Goal: Task Accomplishment & Management: Use online tool/utility

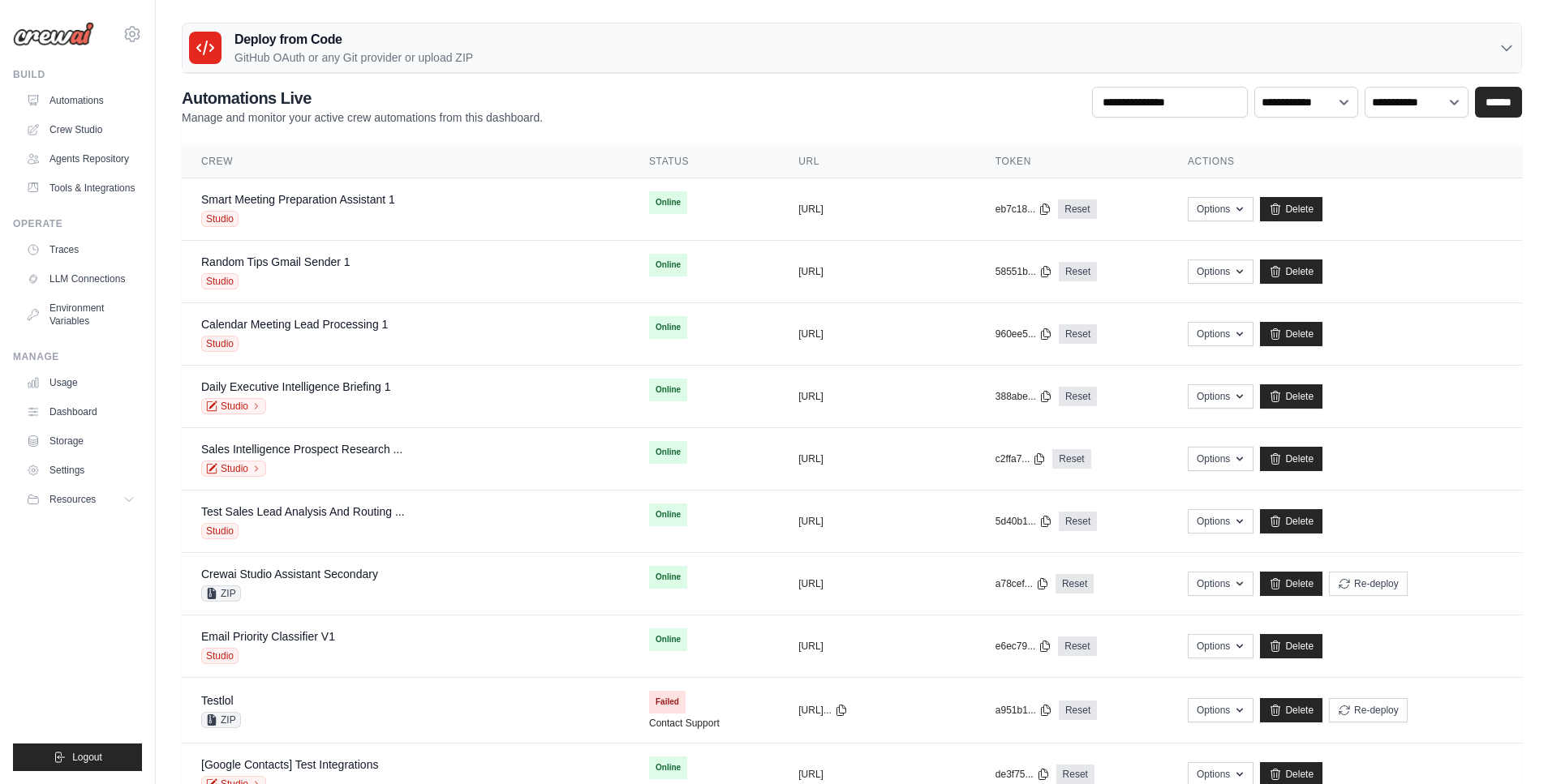
click at [541, 38] on div "Deploy from Code GitHub OAuth or any Git provider or upload ZIP" at bounding box center [851, 49] width 1338 height 50
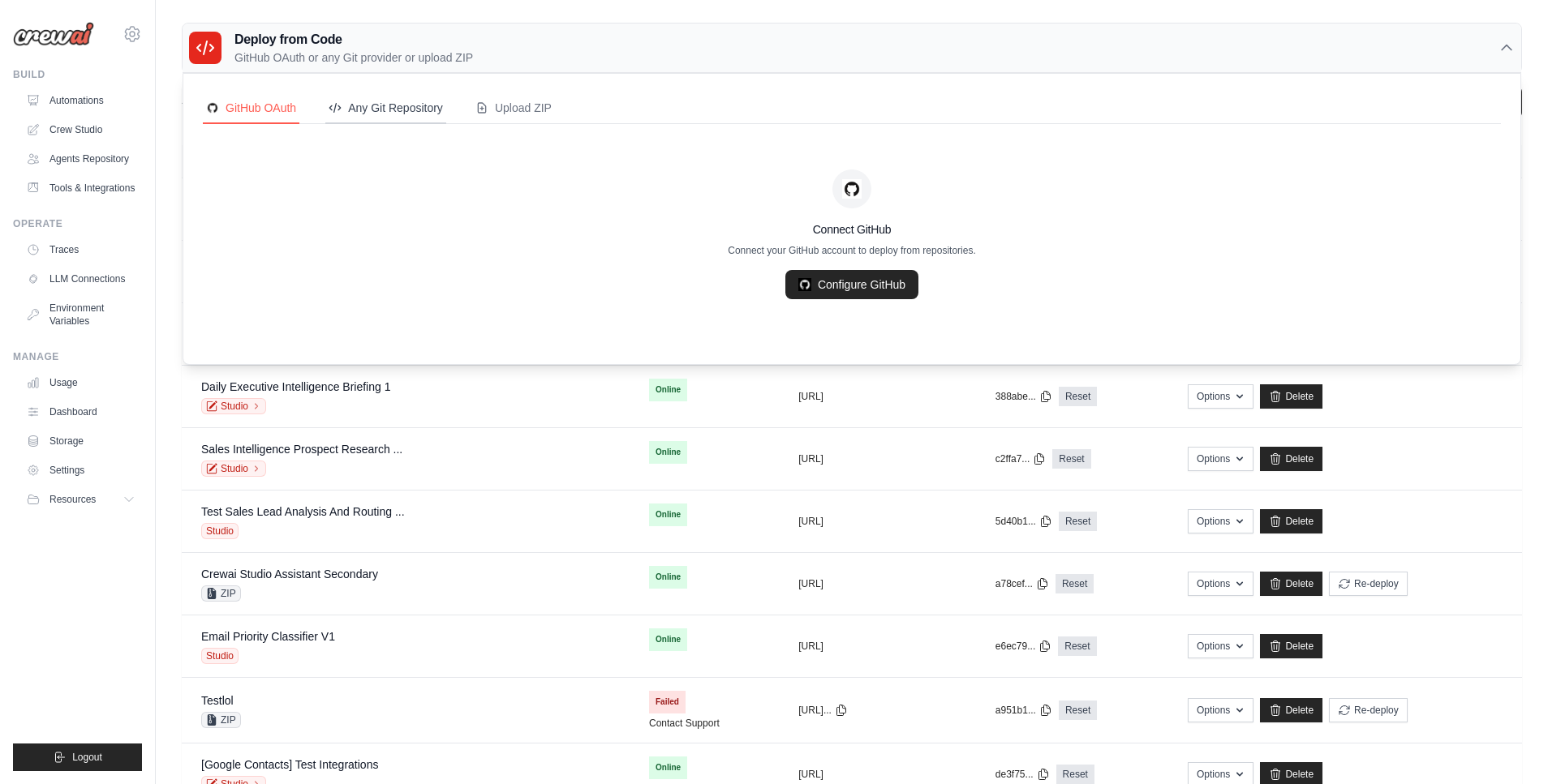
click at [397, 106] on div "Any Git Repository" at bounding box center [385, 107] width 114 height 16
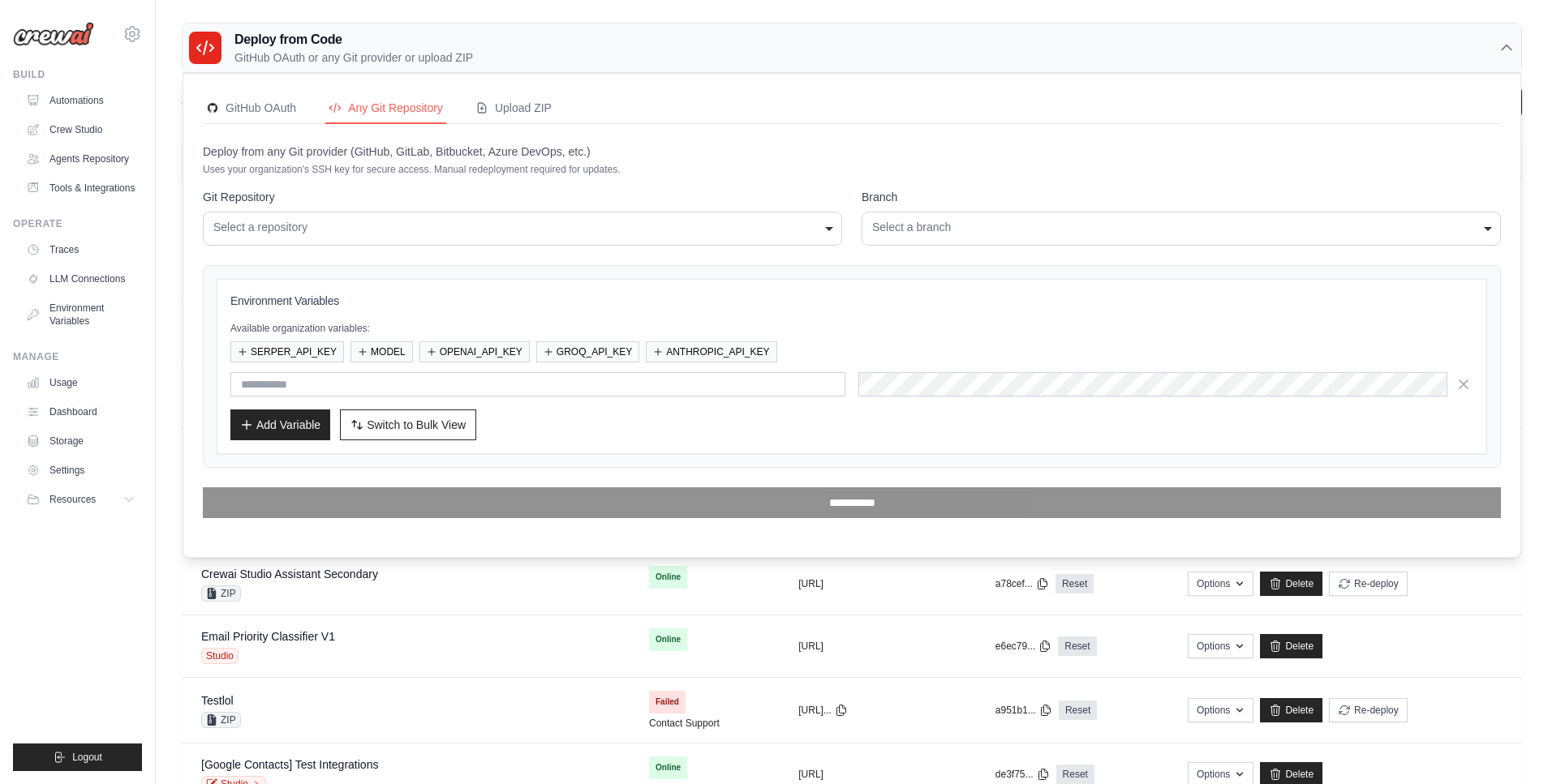
click at [504, 56] on div "Deploy from Code GitHub OAuth or any Git provider or upload ZIP" at bounding box center [851, 49] width 1338 height 50
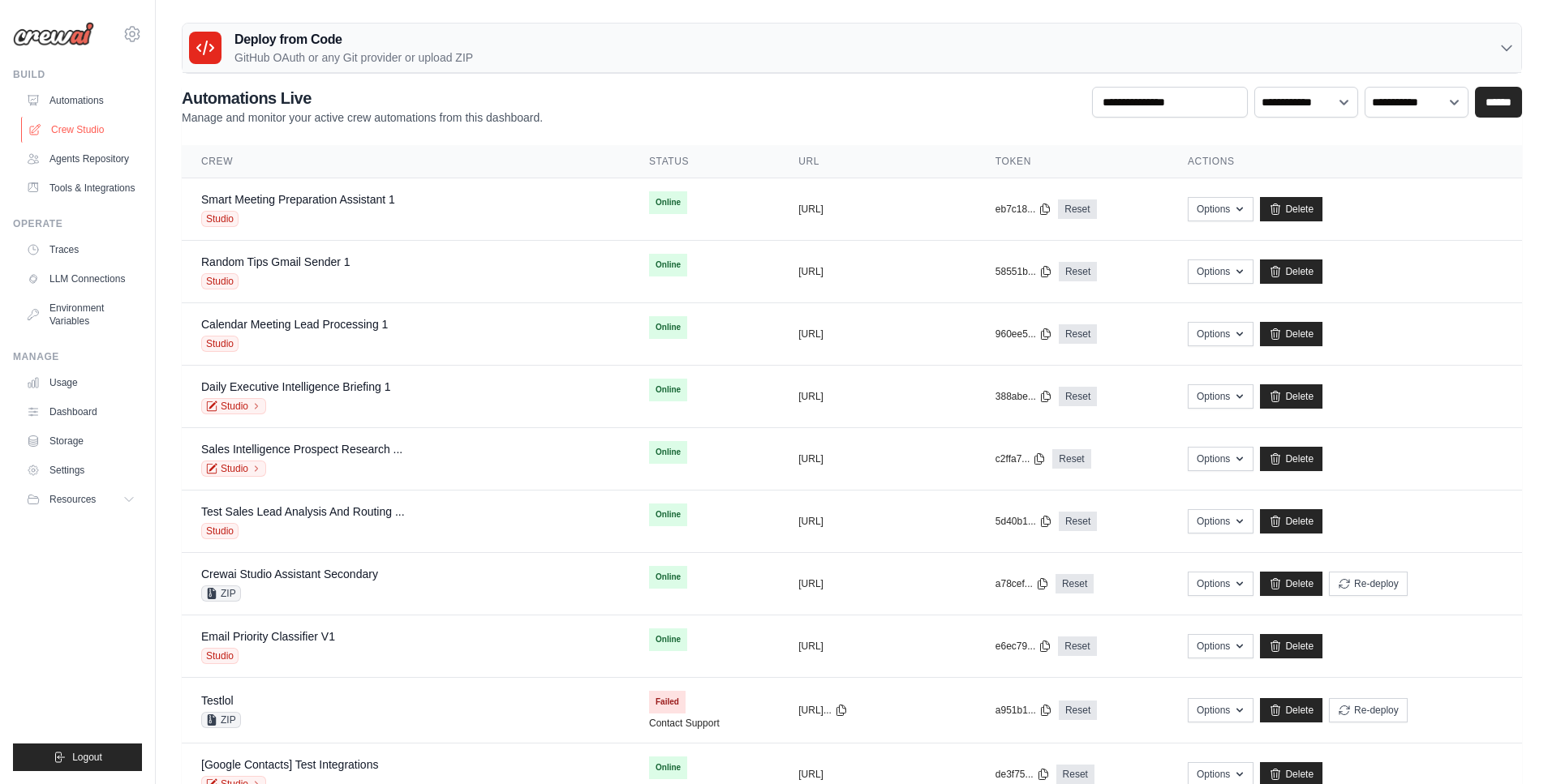
click at [76, 122] on link "Crew Studio" at bounding box center [82, 129] width 123 height 26
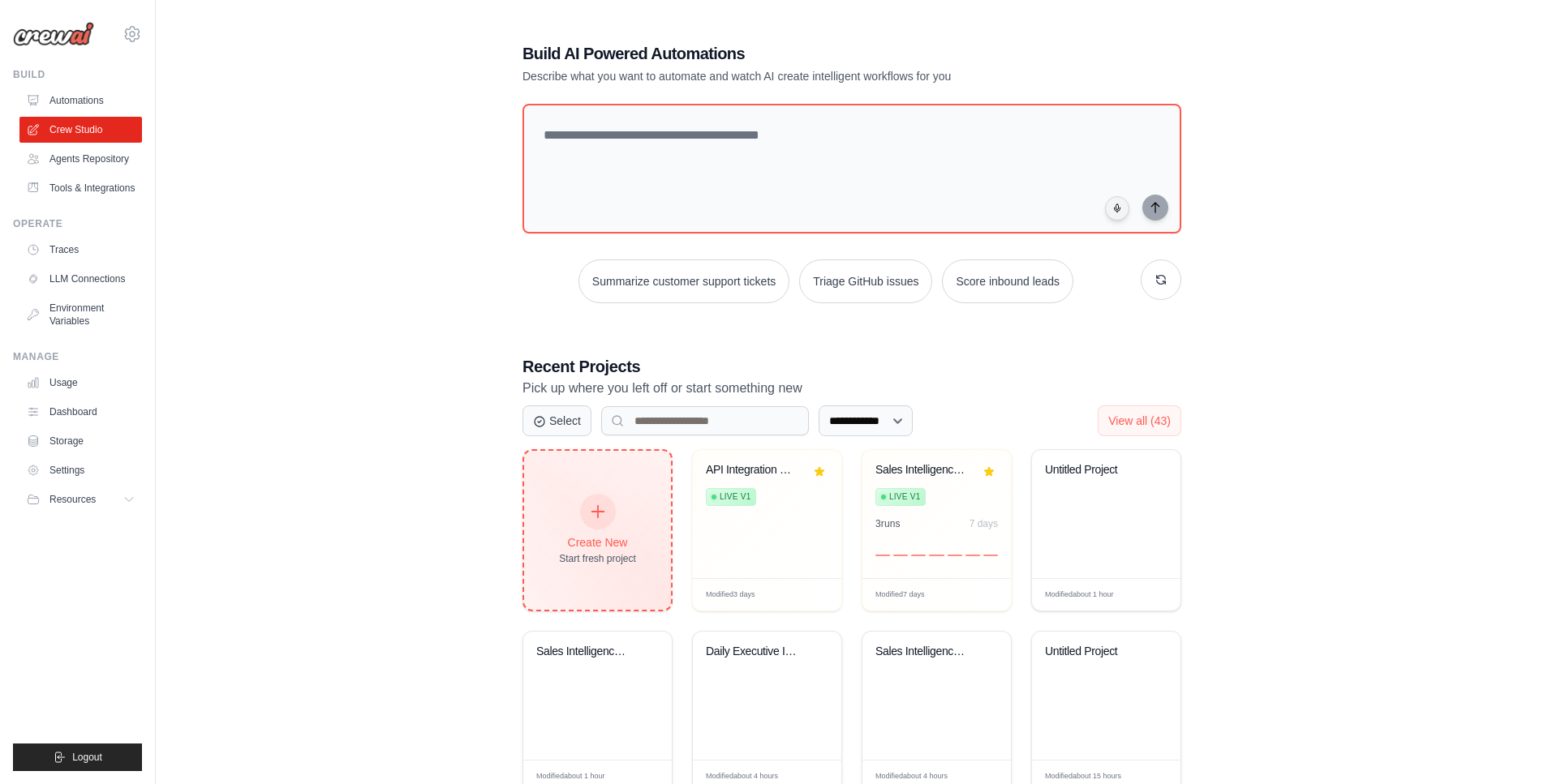
click at [595, 574] on div "Create New Start fresh project" at bounding box center [597, 531] width 147 height 159
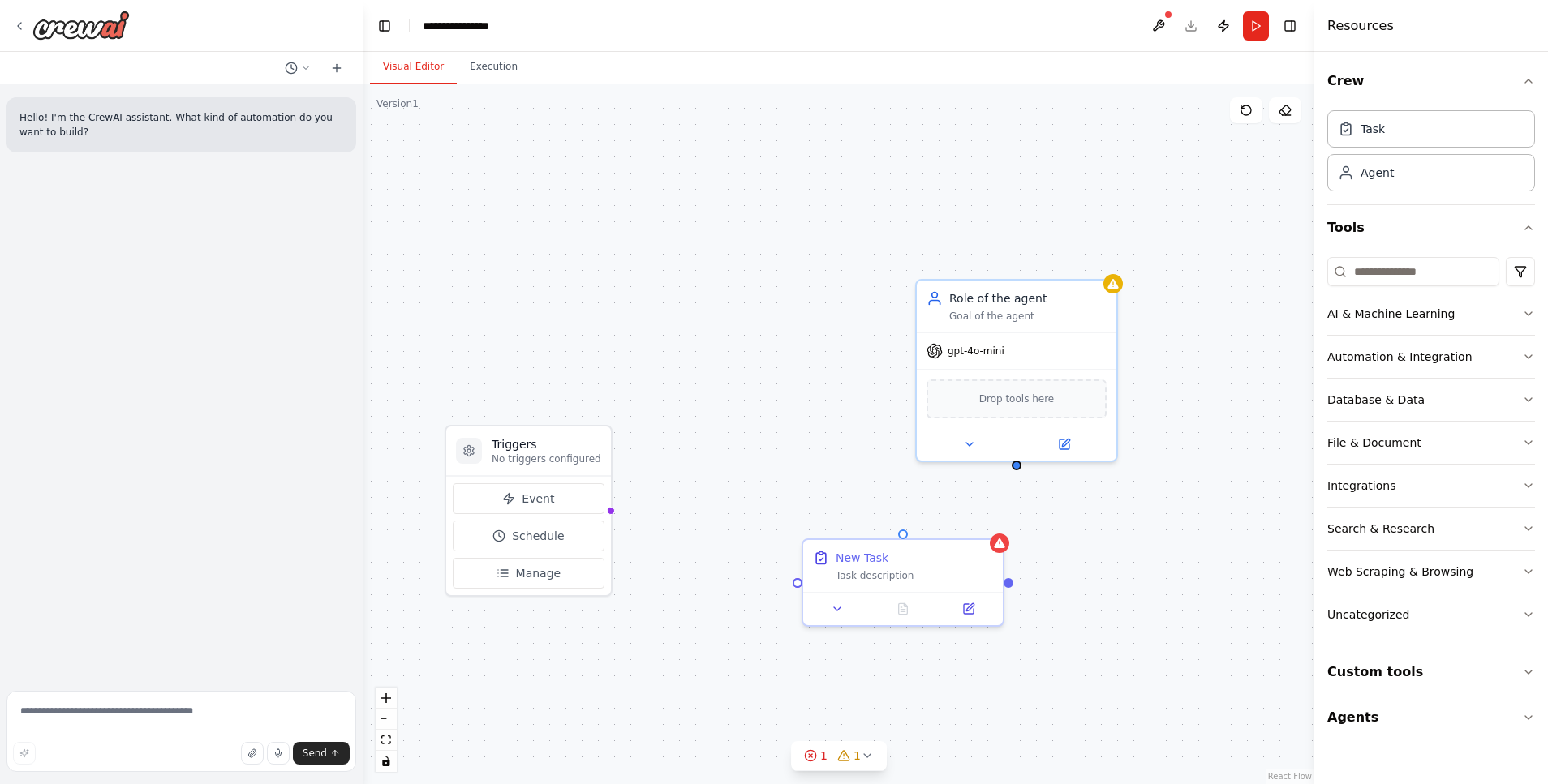
click at [1404, 477] on button "Integrations" at bounding box center [1430, 486] width 208 height 42
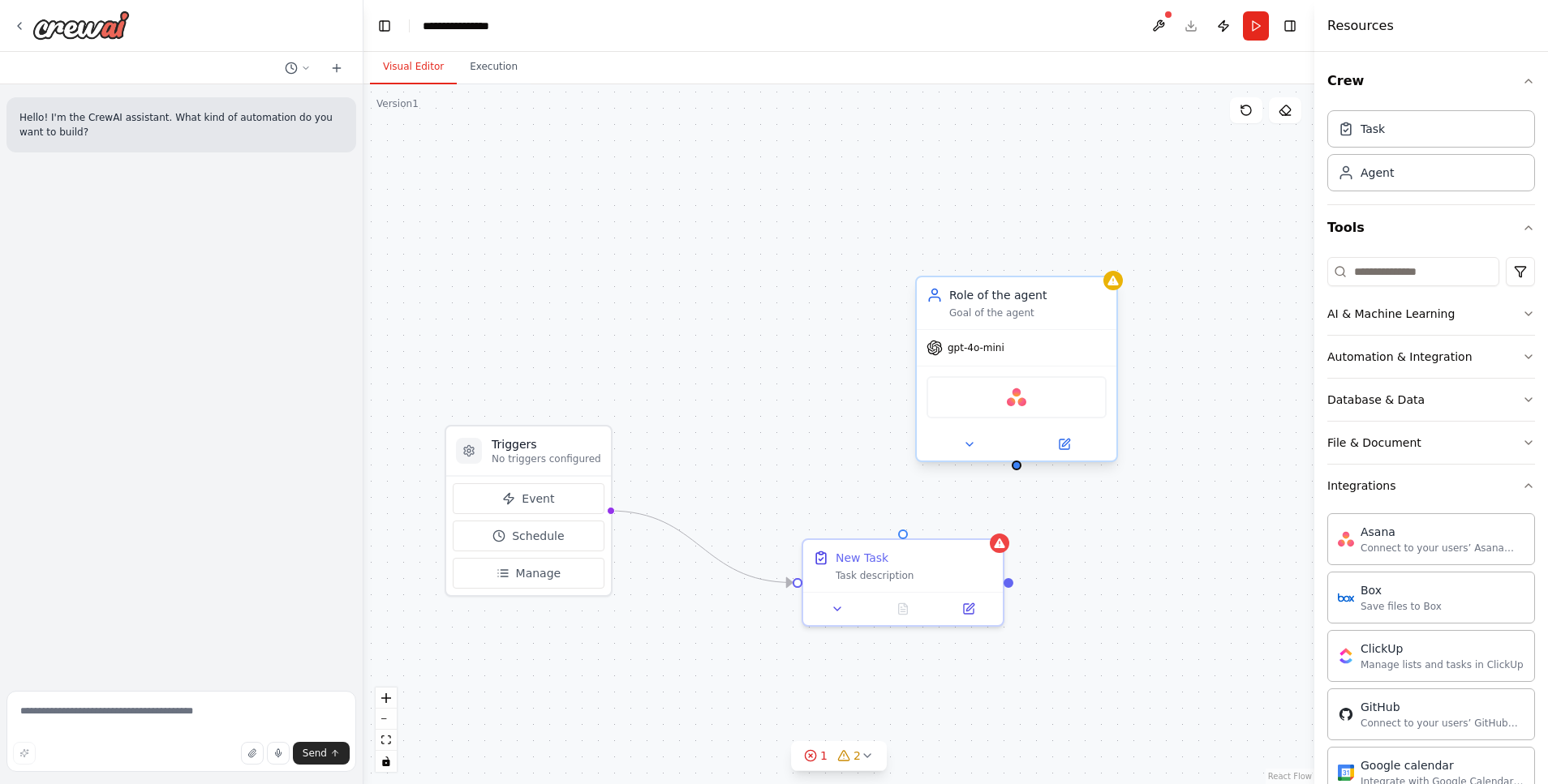
click at [1052, 307] on div "Goal of the agent" at bounding box center [1028, 313] width 157 height 13
click at [1101, 265] on icon at bounding box center [1104, 261] width 10 height 10
click at [1074, 258] on button "Confirm" at bounding box center [1058, 261] width 58 height 19
click at [958, 564] on div "New Task Task description" at bounding box center [914, 563] width 157 height 33
click at [989, 519] on icon at bounding box center [990, 522] width 7 height 9
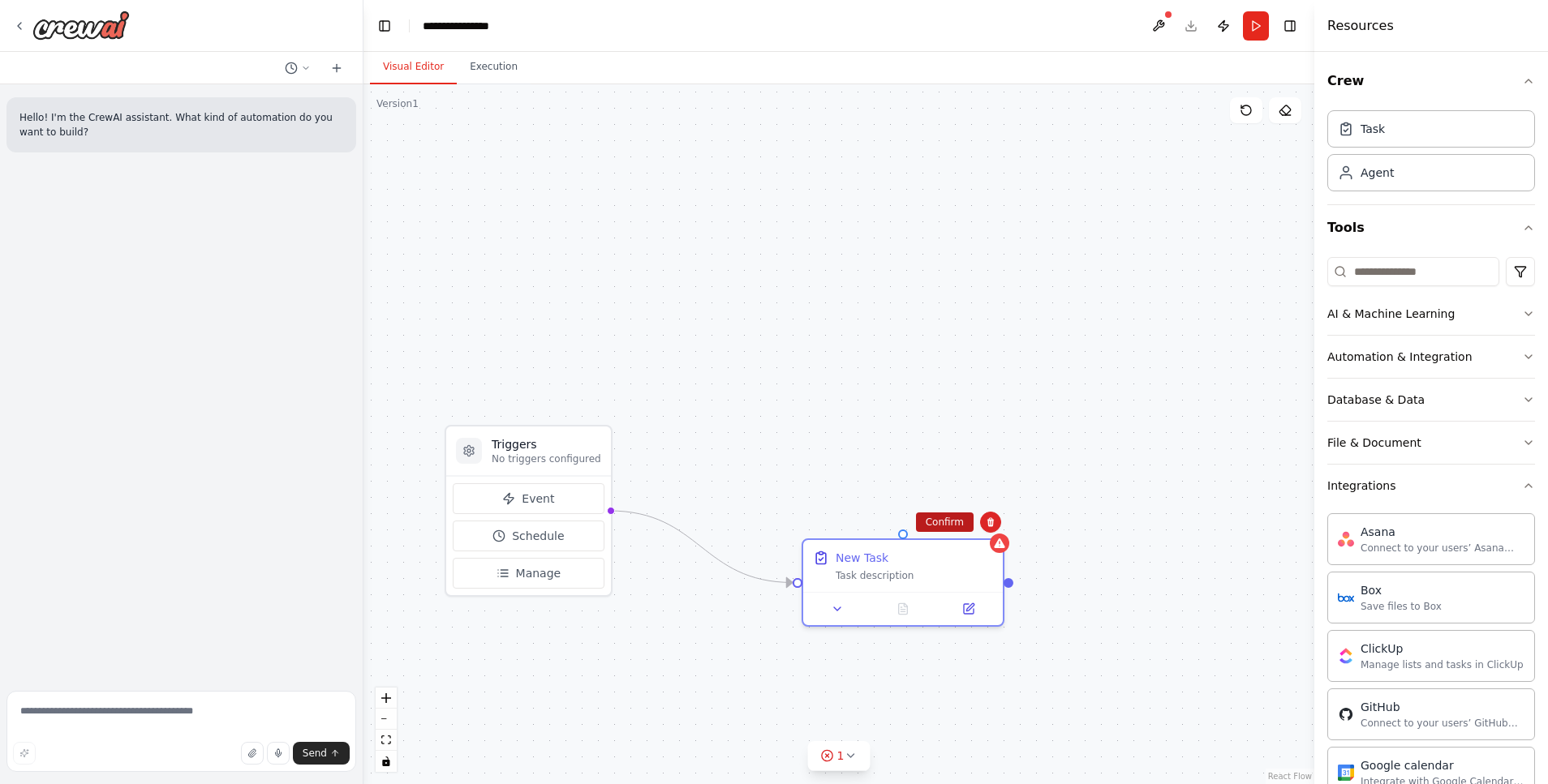
click at [940, 519] on button "Confirm" at bounding box center [944, 522] width 58 height 19
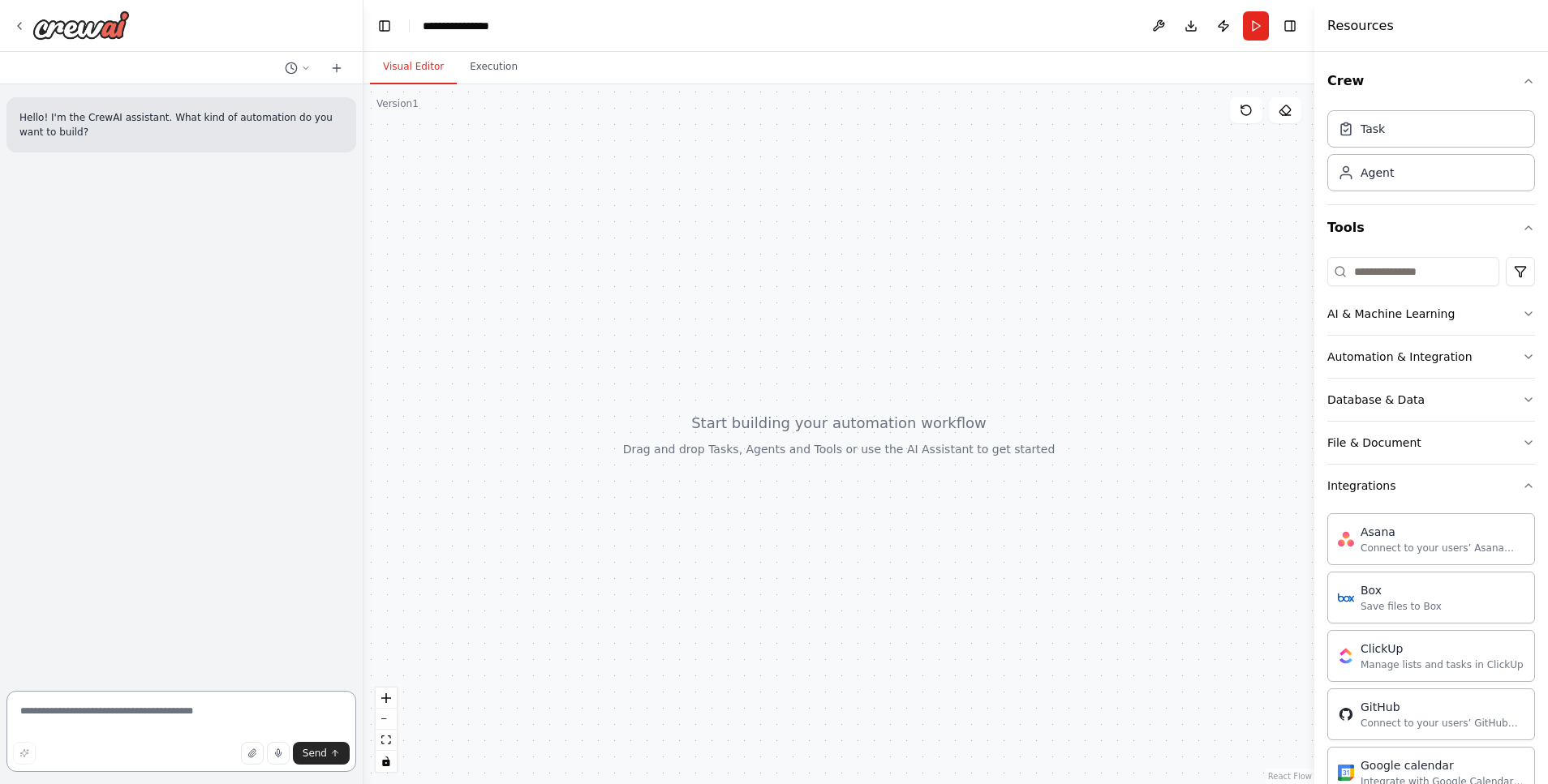
click at [216, 703] on textarea at bounding box center [181, 731] width 350 height 81
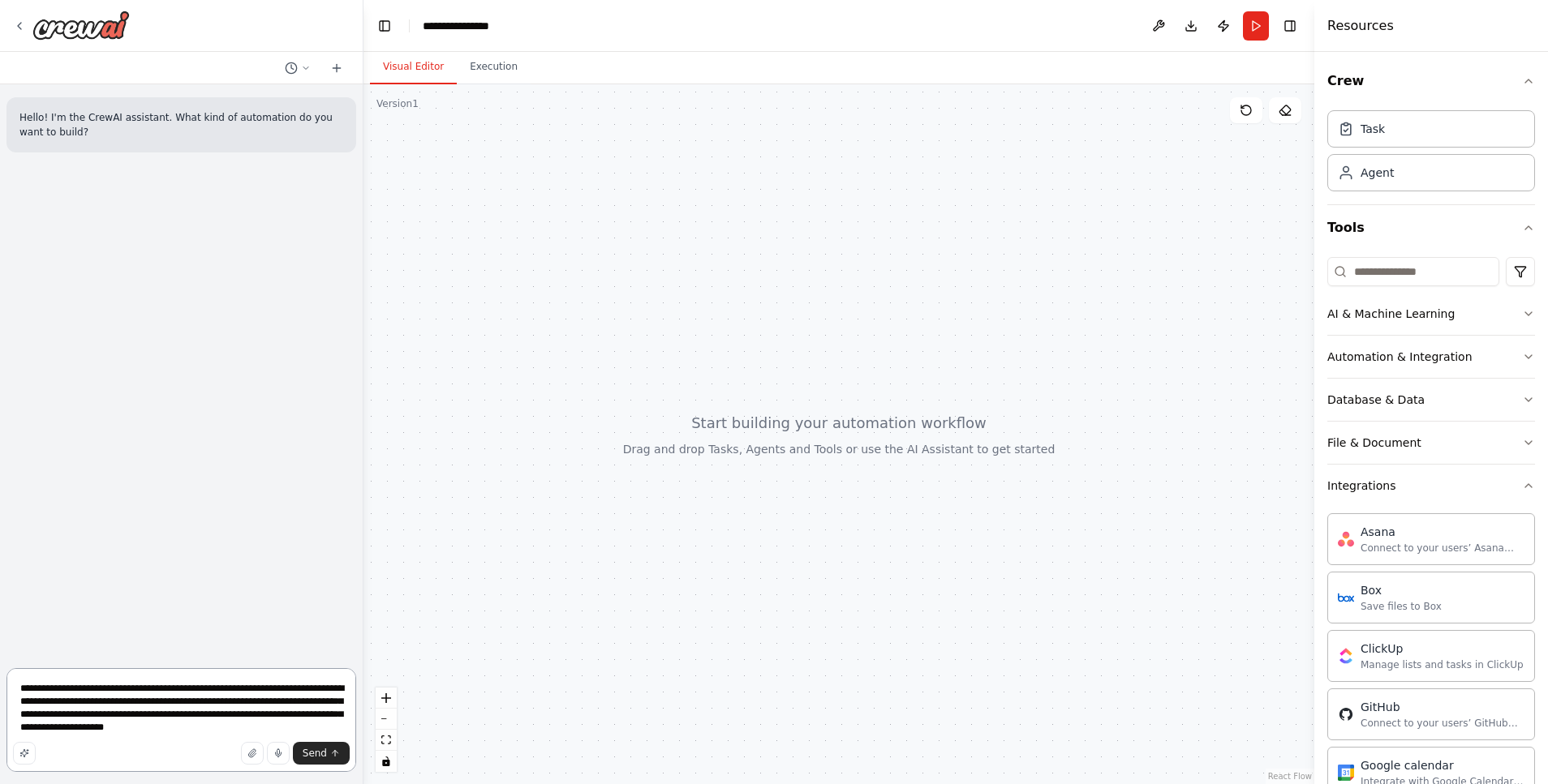
type textarea "**********"
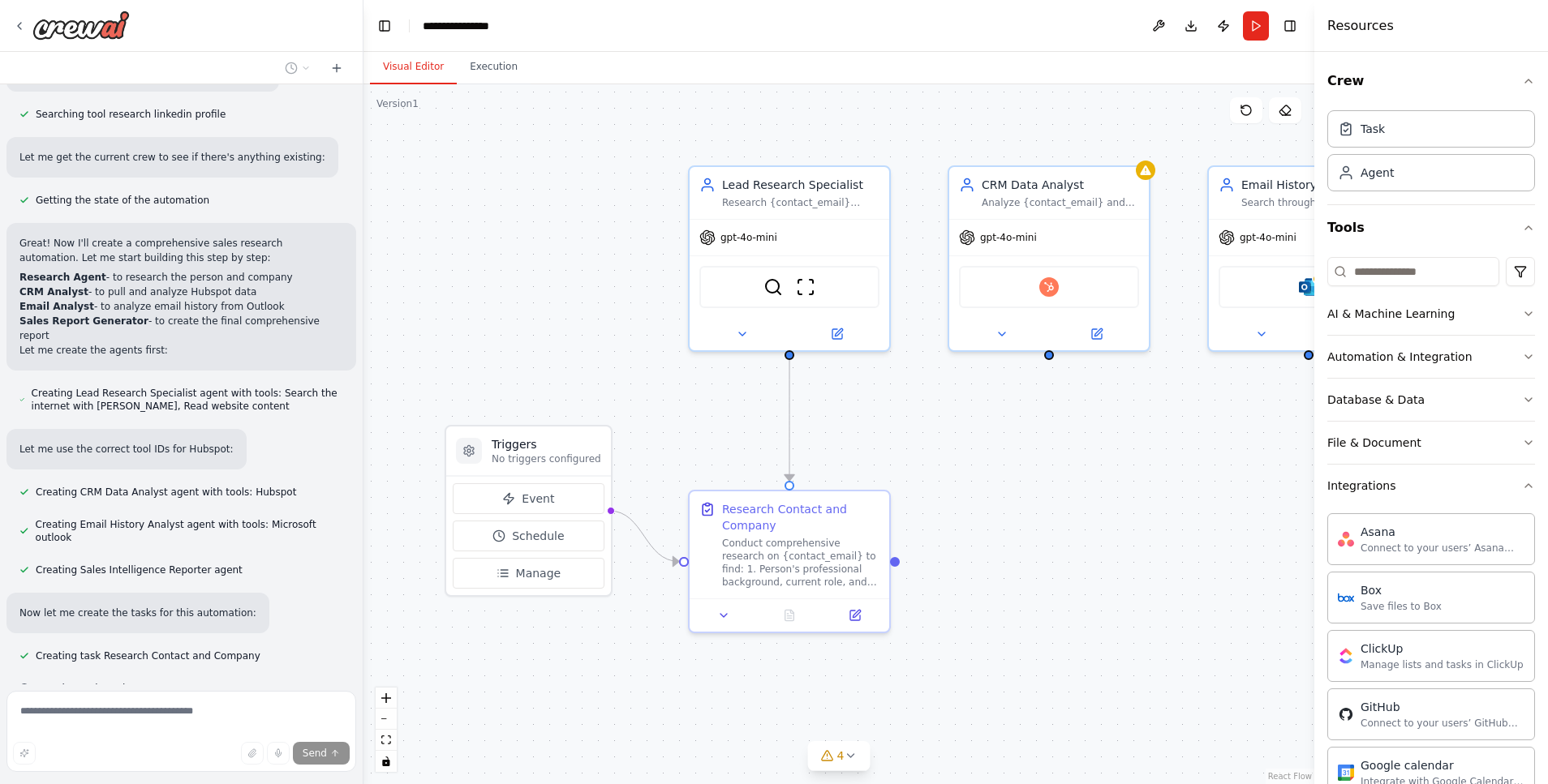
scroll to position [530, 0]
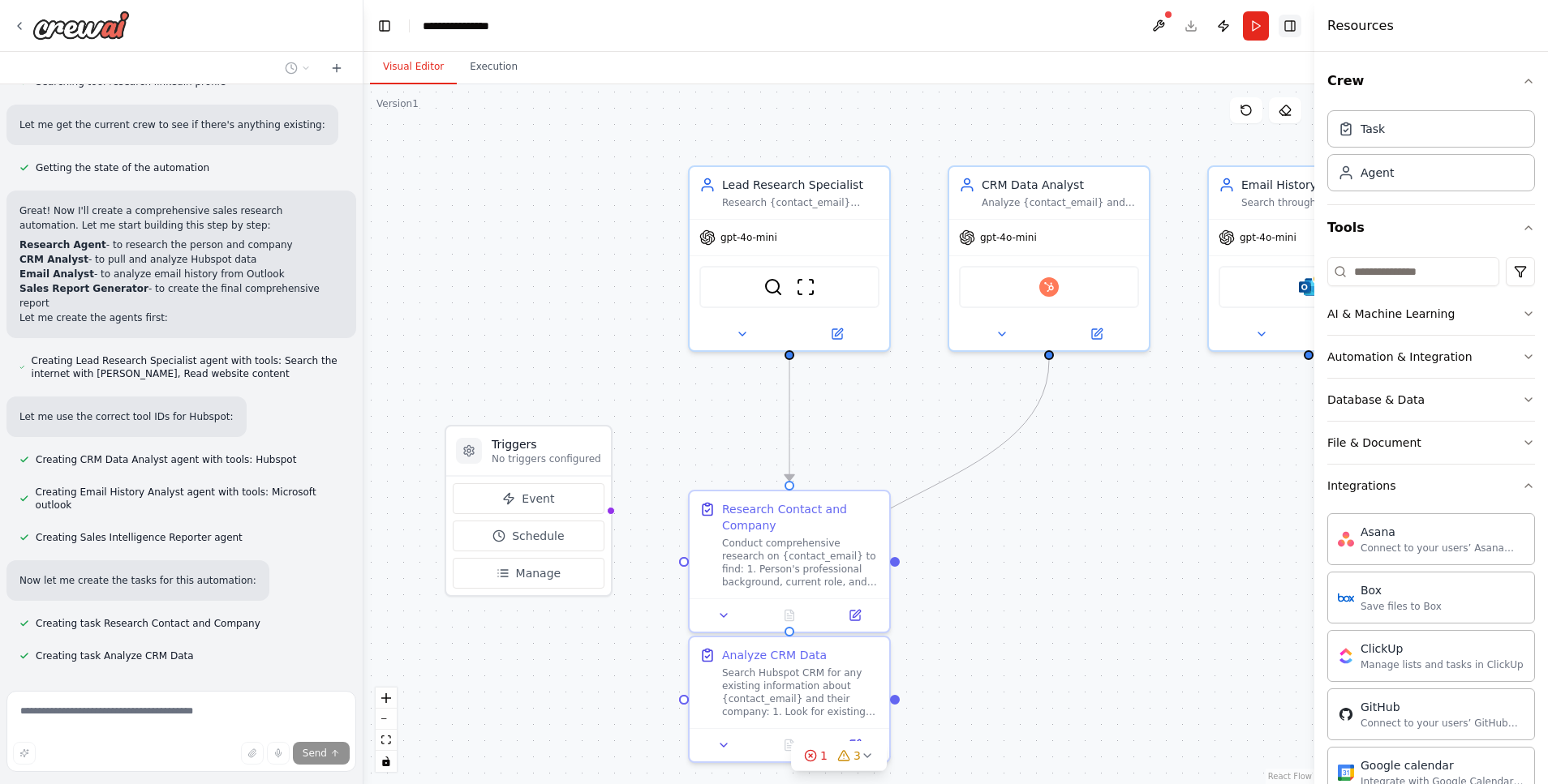
click at [1290, 35] on button "Toggle Right Sidebar" at bounding box center [1290, 26] width 23 height 23
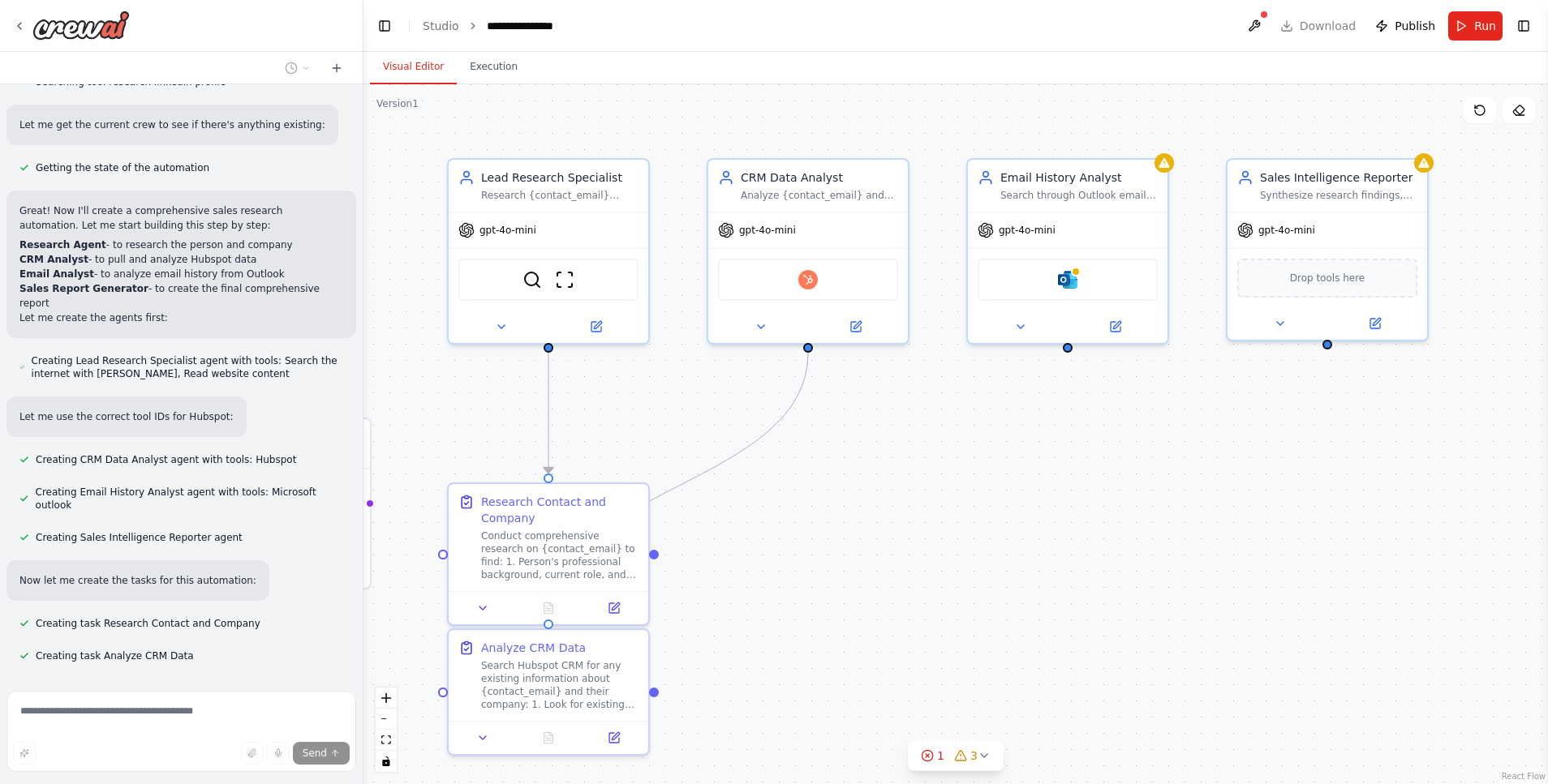
drag, startPoint x: 1338, startPoint y: 441, endPoint x: 1104, endPoint y: 432, distance: 234.2
click at [1104, 432] on div ".deletable-edge-delete-btn { width: 20px; height: 20px; border: 0px solid #ffff…" at bounding box center [956, 434] width 1185 height 700
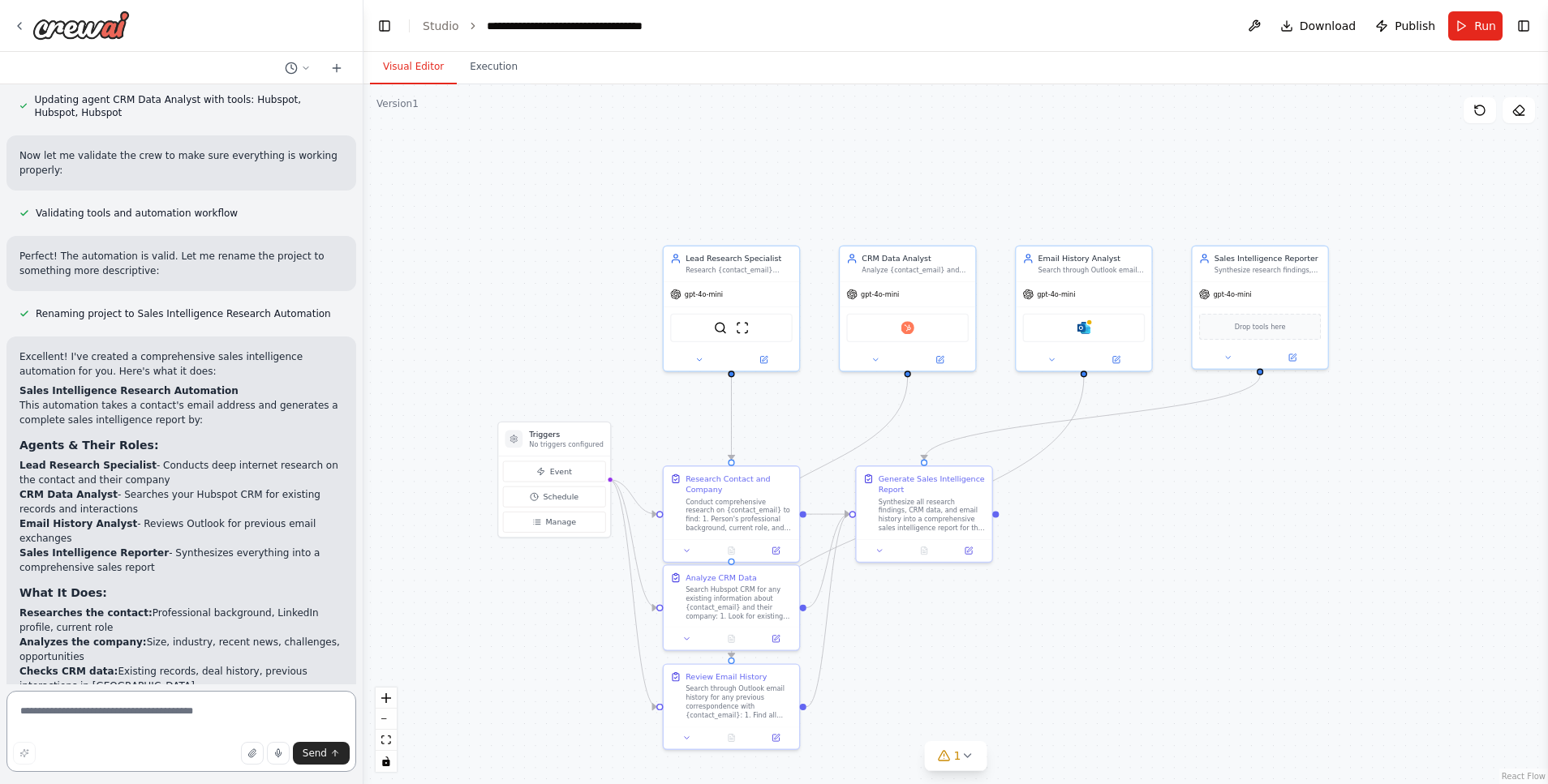
scroll to position [1878, 0]
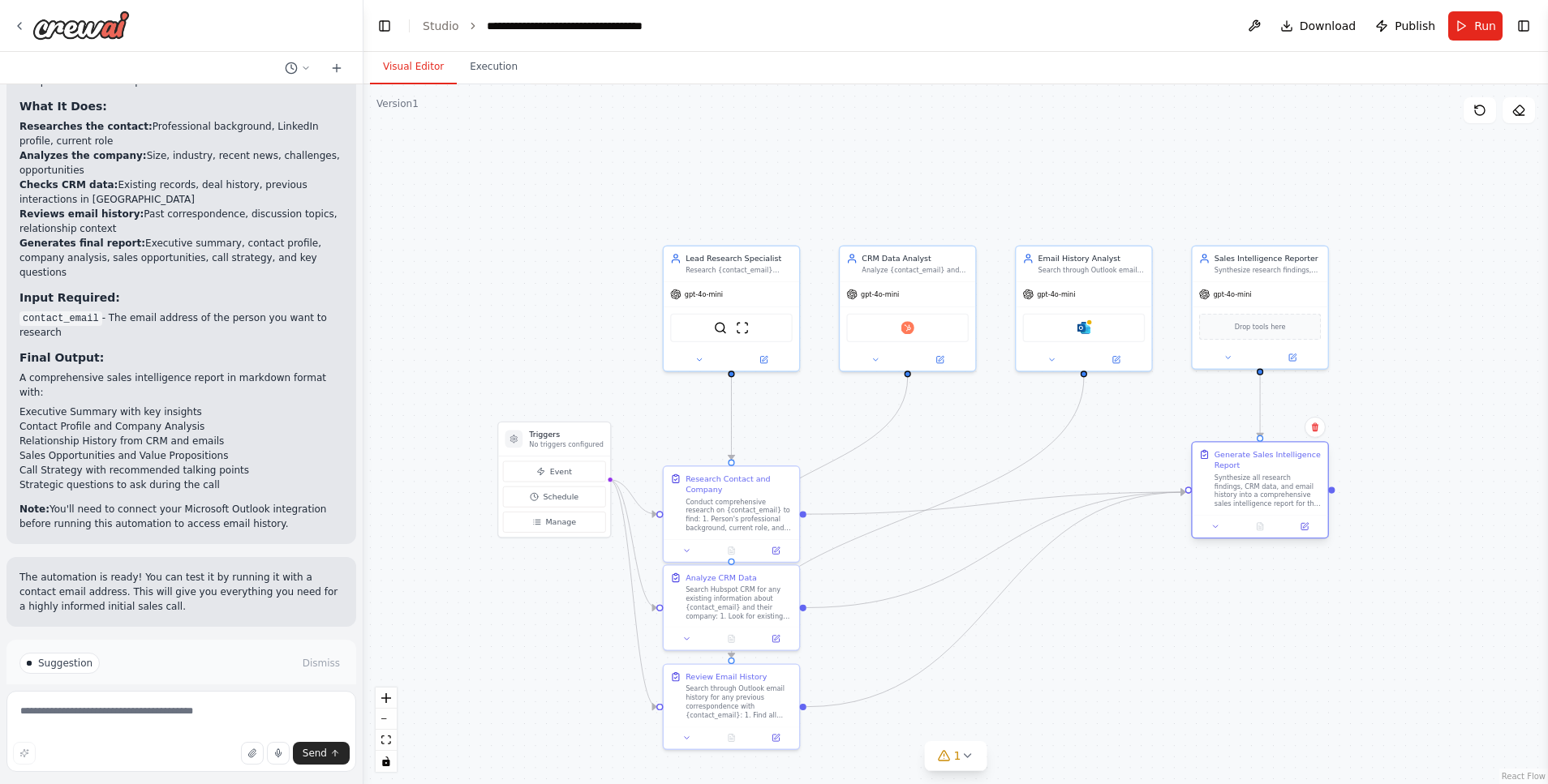
drag, startPoint x: 905, startPoint y: 483, endPoint x: 1248, endPoint y: 461, distance: 343.7
click at [1248, 461] on div "Generate Sales Intelligence Report" at bounding box center [1268, 460] width 107 height 22
drag, startPoint x: 795, startPoint y: 596, endPoint x: 932, endPoint y: 443, distance: 205.4
click at [932, 443] on div "Search Hubspot CRM for any existing information about {contact_email} and their…" at bounding box center [915, 436] width 107 height 35
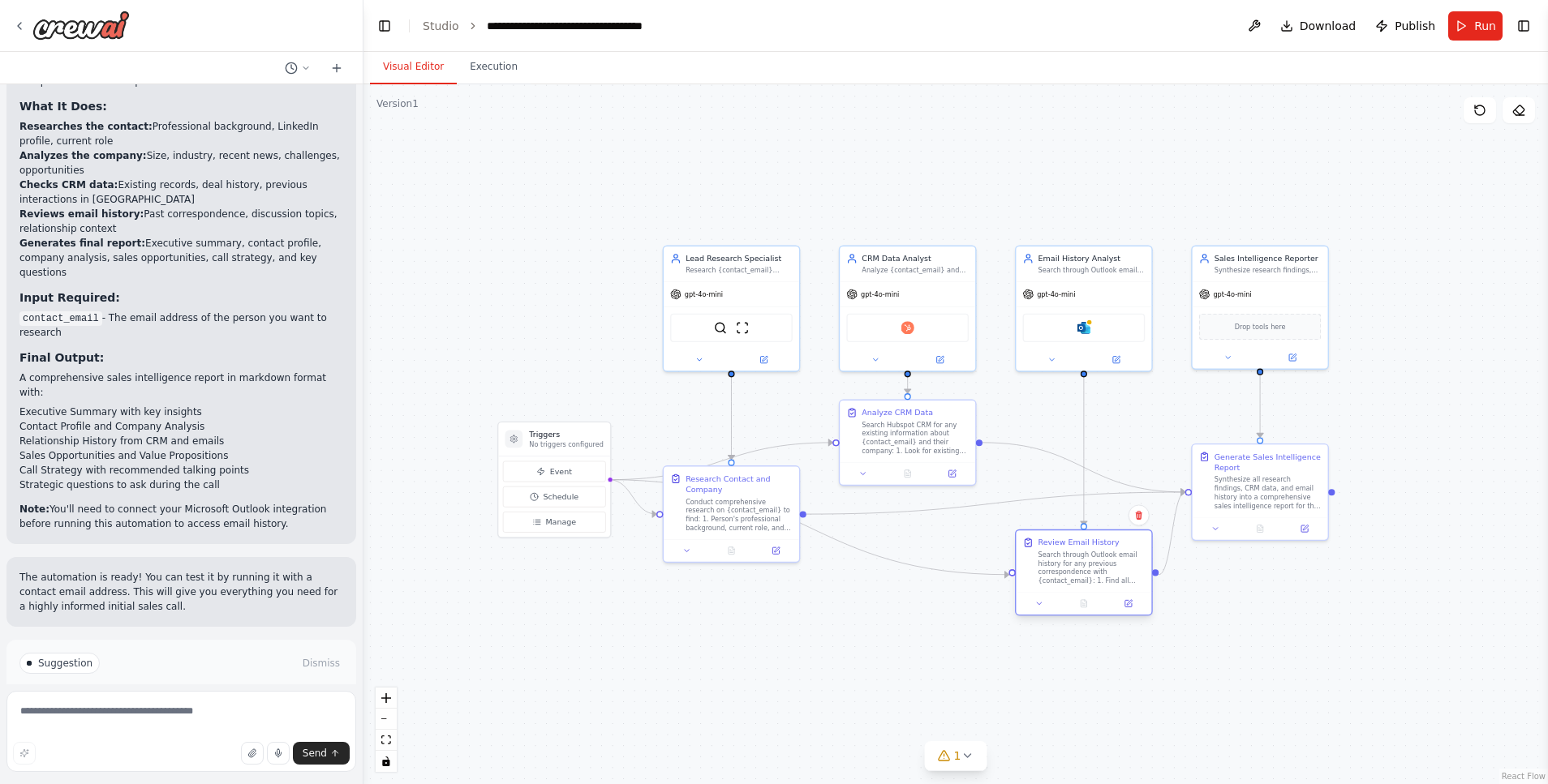
drag, startPoint x: 772, startPoint y: 674, endPoint x: 1119, endPoint y: 542, distance: 371.3
click at [1119, 542] on div "Review Email History" at bounding box center [1092, 542] width 107 height 12
click at [1459, 28] on button "Run" at bounding box center [1475, 26] width 55 height 29
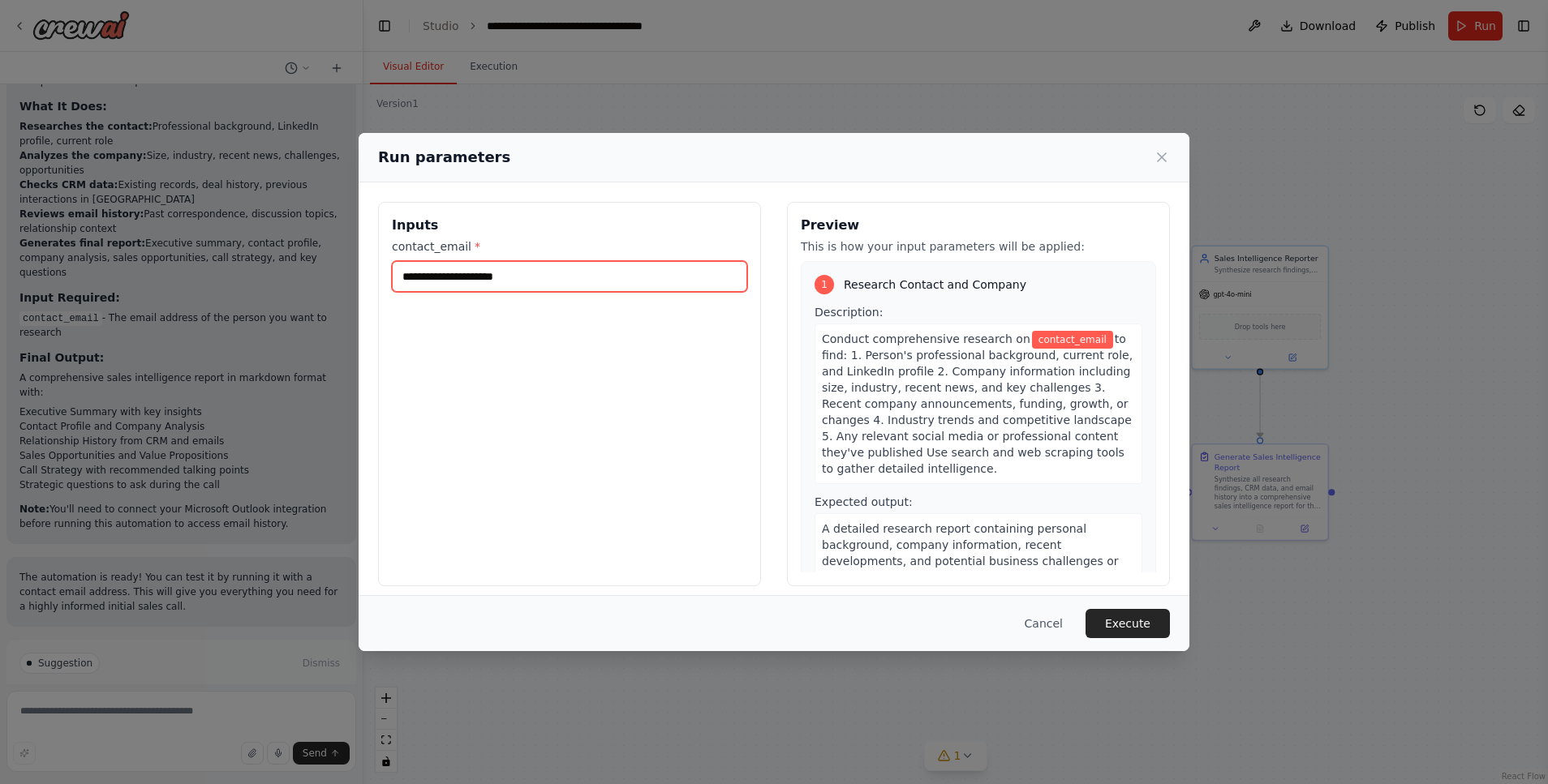
click at [529, 288] on input "contact_email *" at bounding box center [569, 276] width 356 height 31
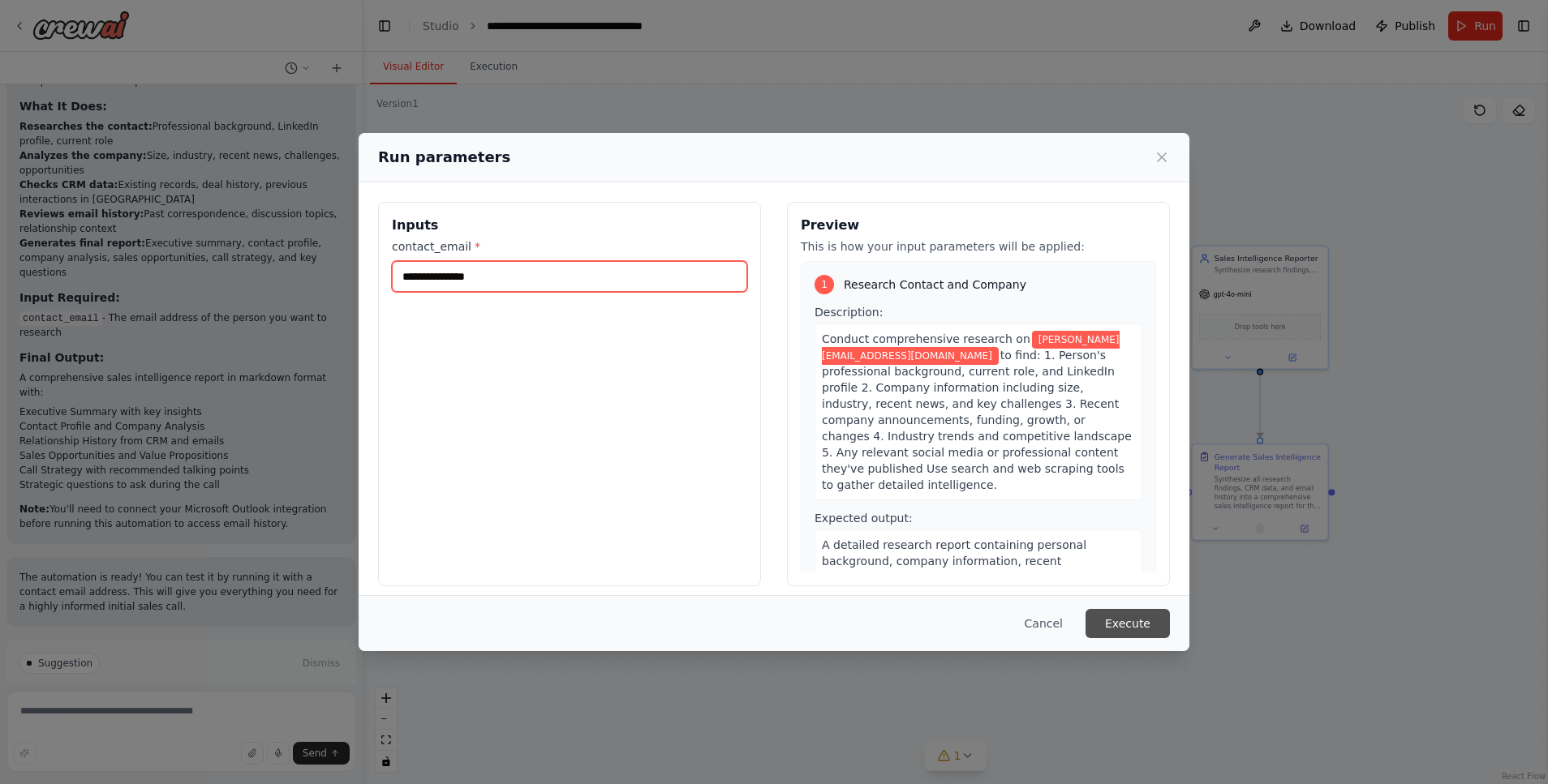
type input "**********"
click at [1133, 631] on button "Execute" at bounding box center [1127, 624] width 84 height 29
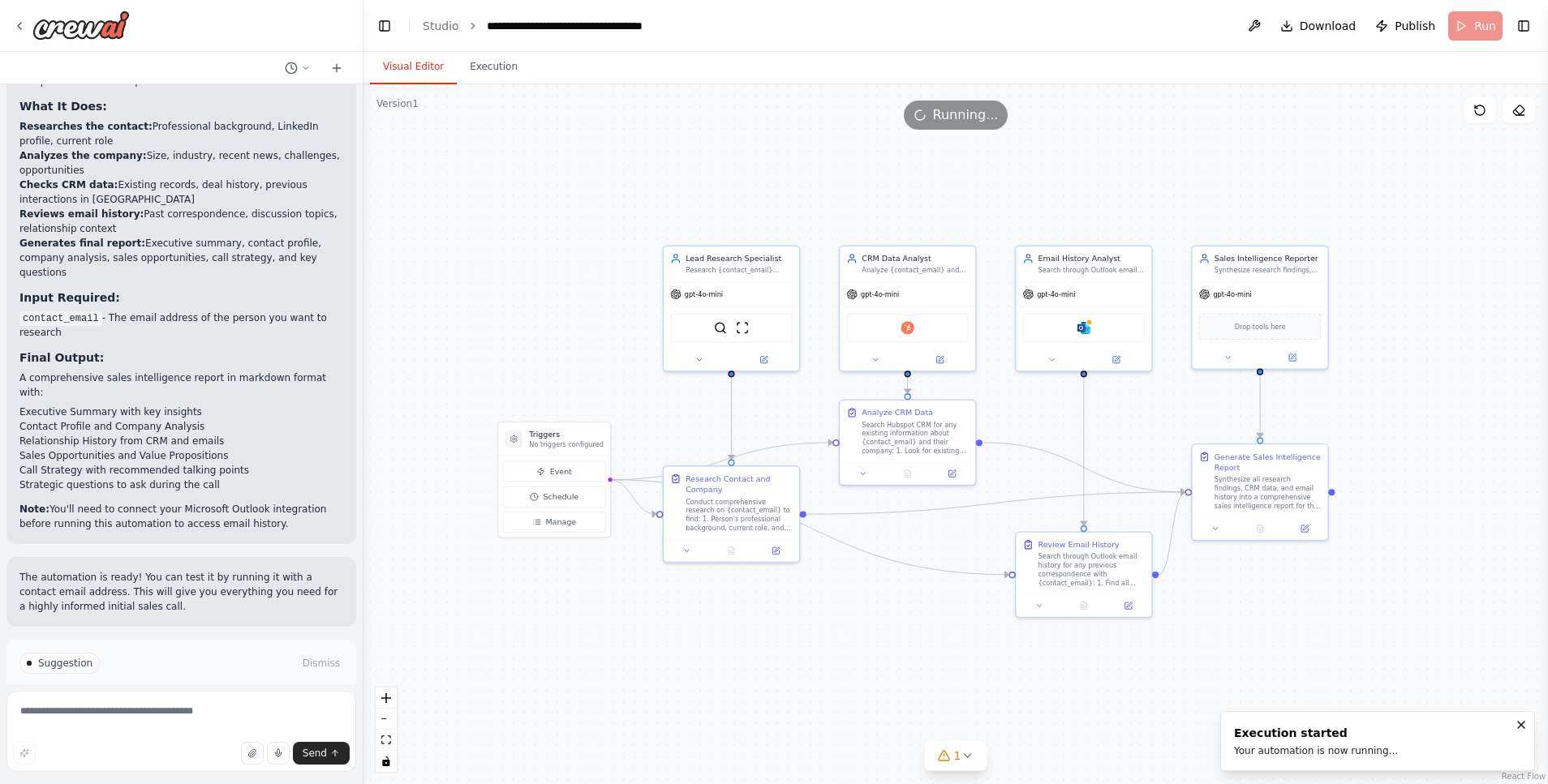
click at [424, 76] on button "Visual Editor" at bounding box center [413, 67] width 87 height 35
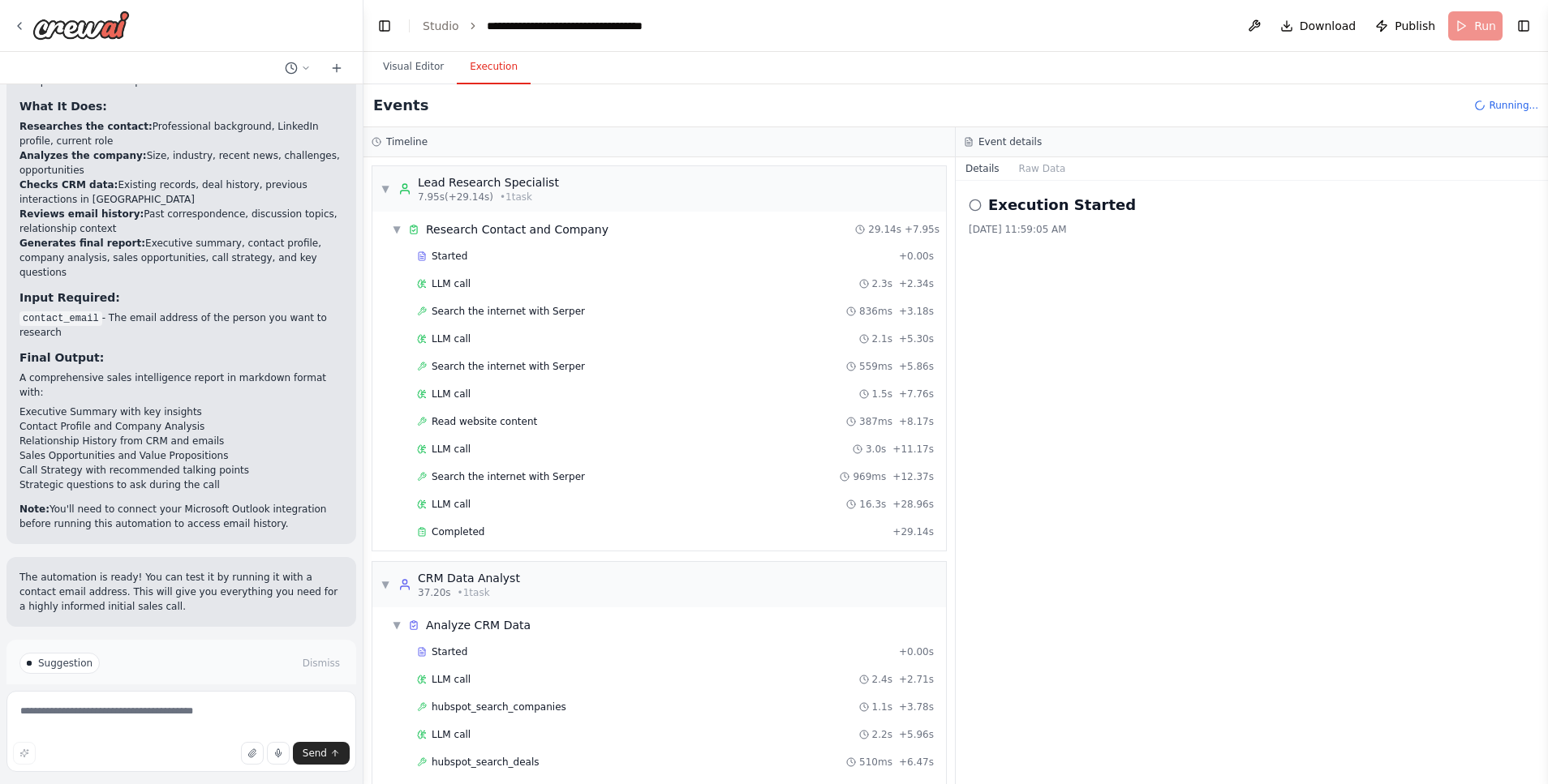
click at [478, 76] on button "Execution" at bounding box center [493, 67] width 74 height 35
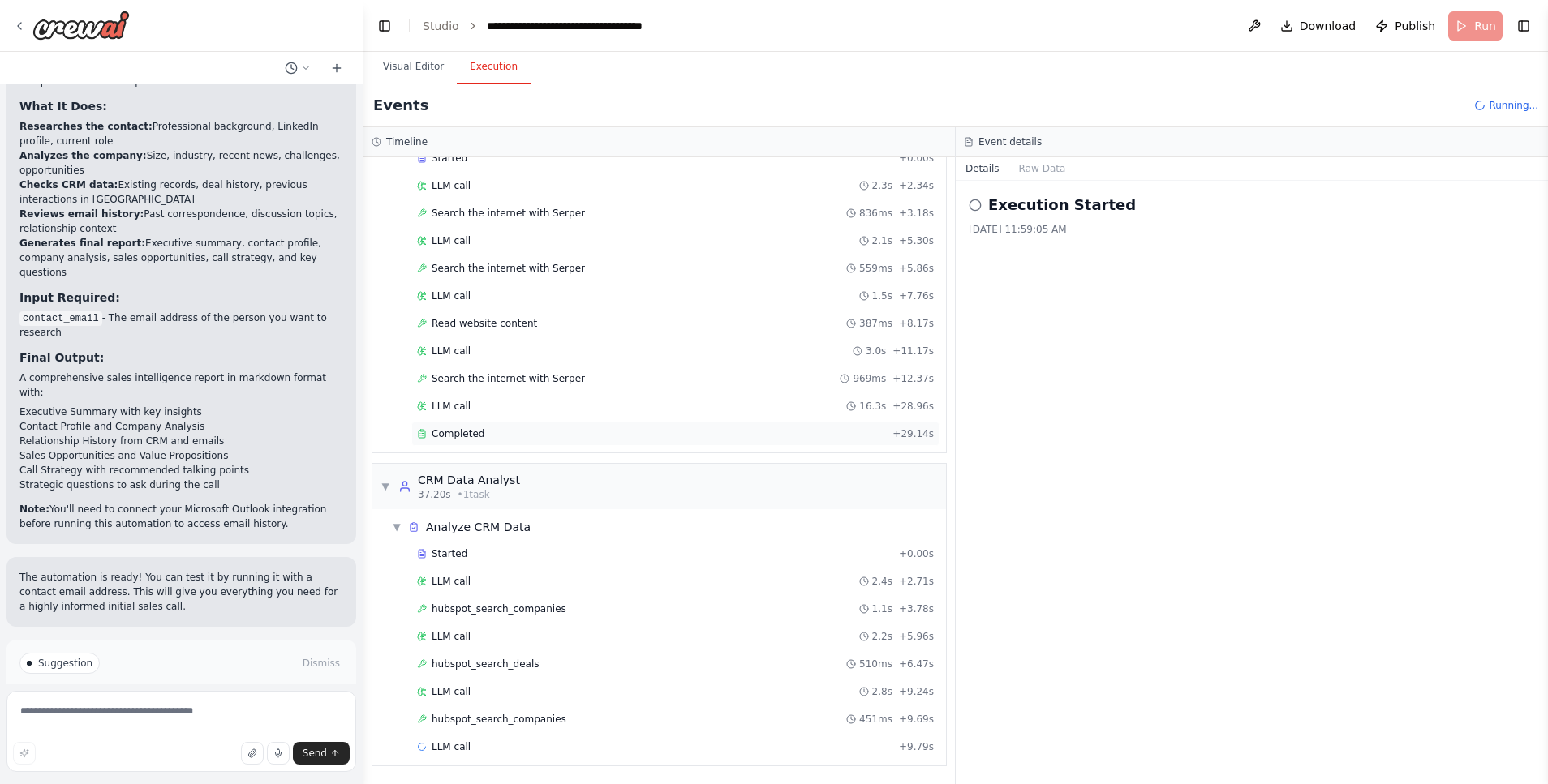
click at [502, 441] on div "Completed + 29.14s" at bounding box center [675, 433] width 528 height 24
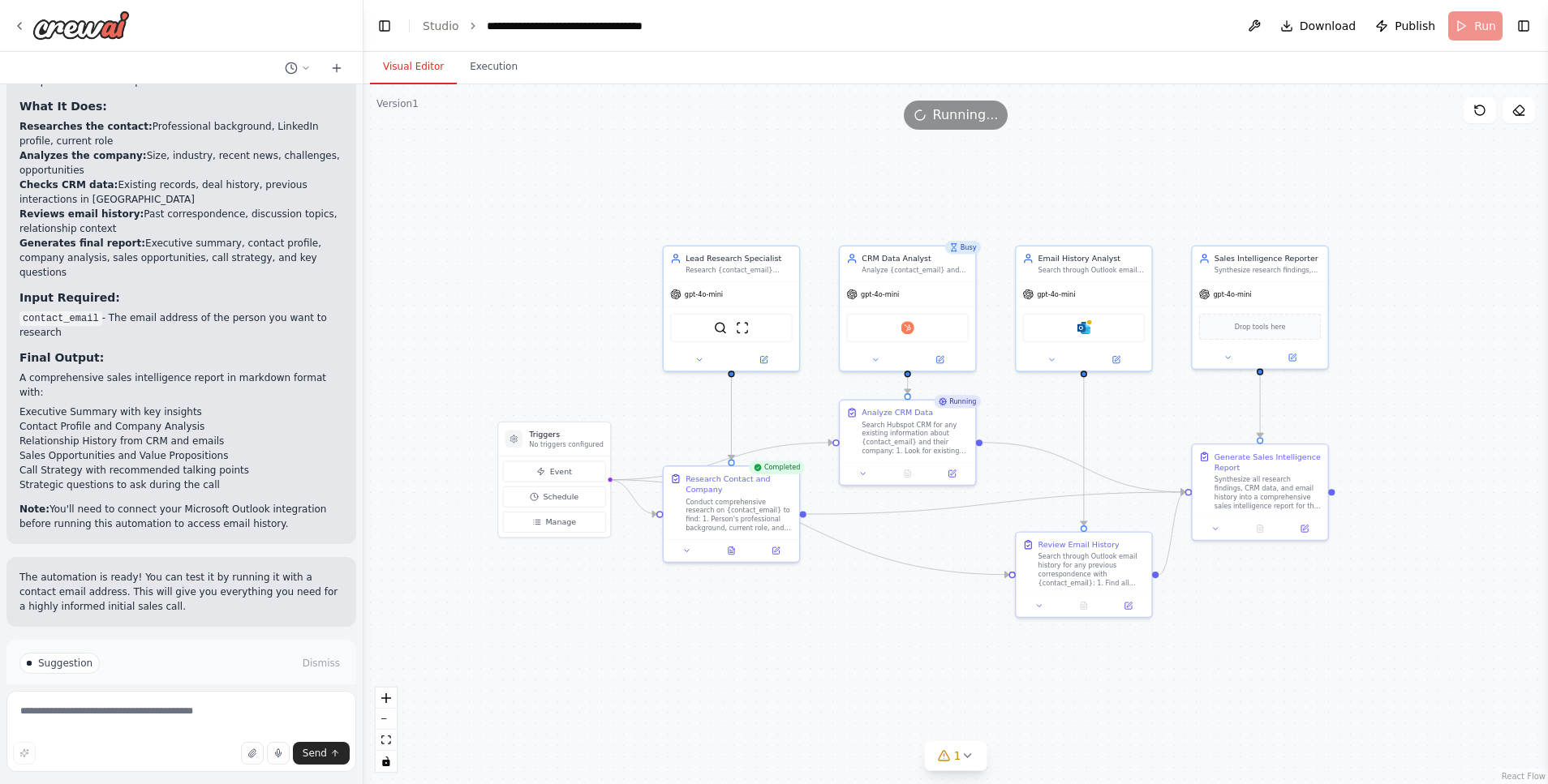
click at [419, 59] on button "Visual Editor" at bounding box center [413, 67] width 87 height 35
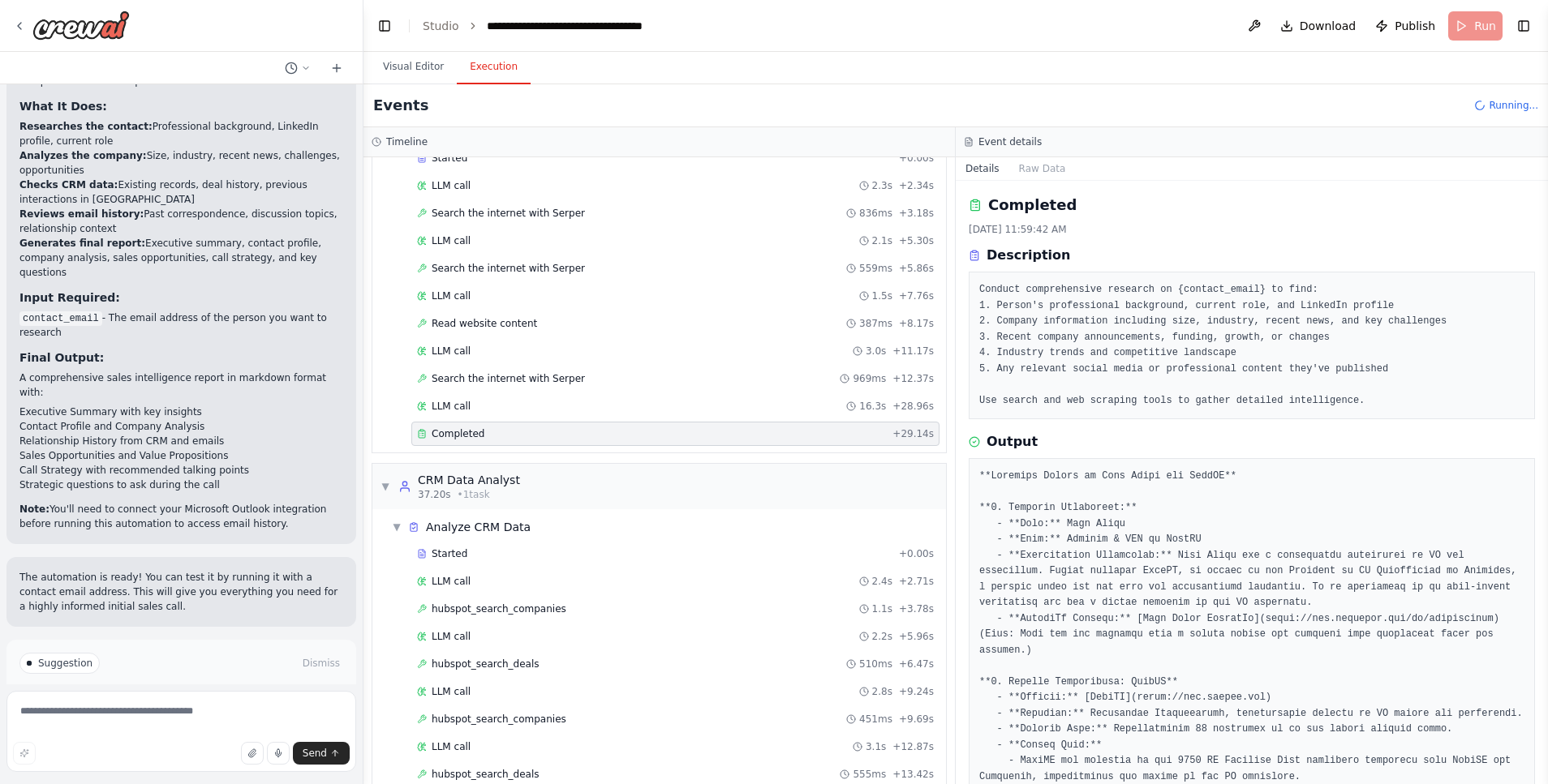
click at [504, 59] on button "Execution" at bounding box center [493, 67] width 74 height 35
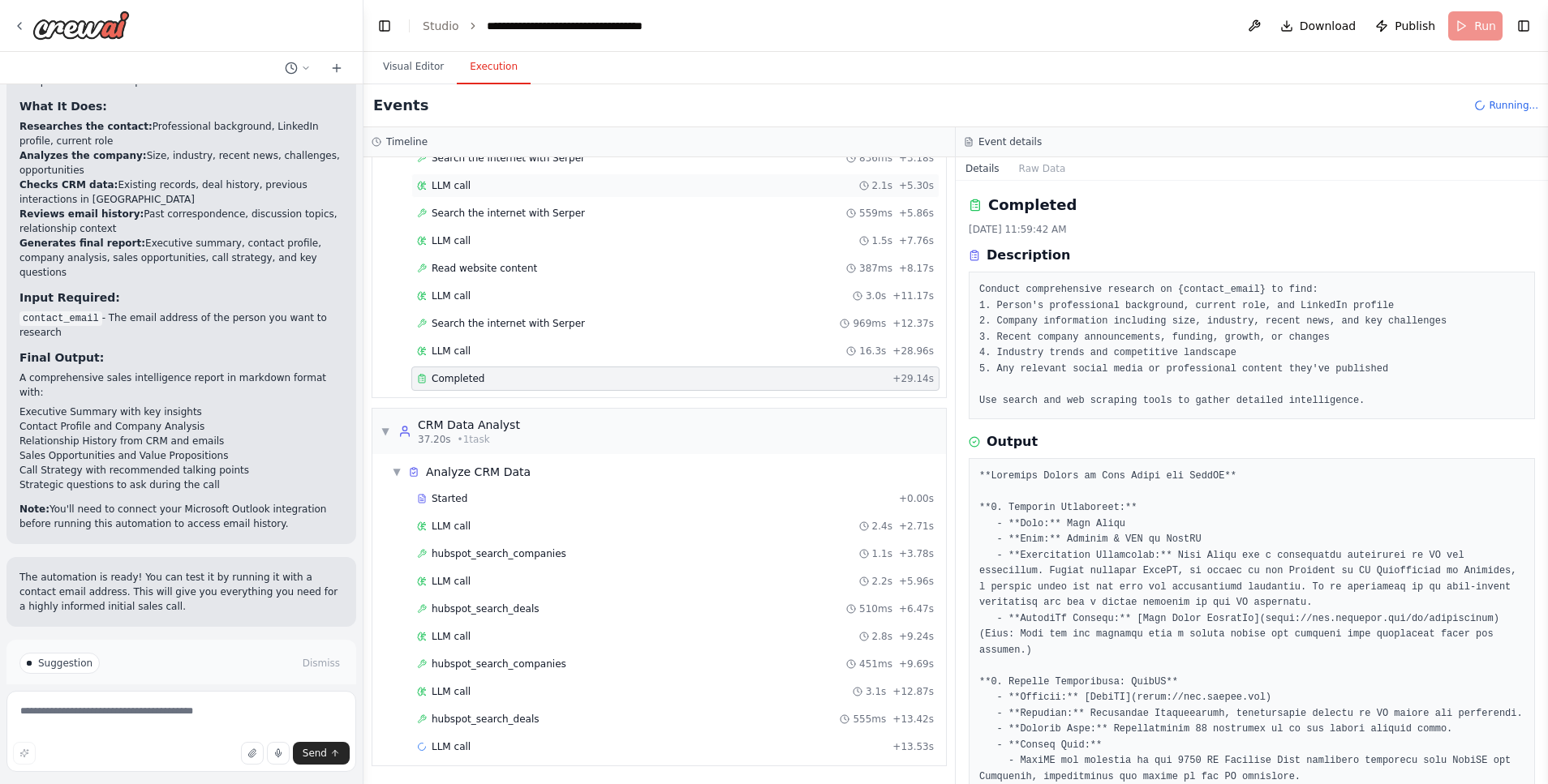
scroll to position [0, 0]
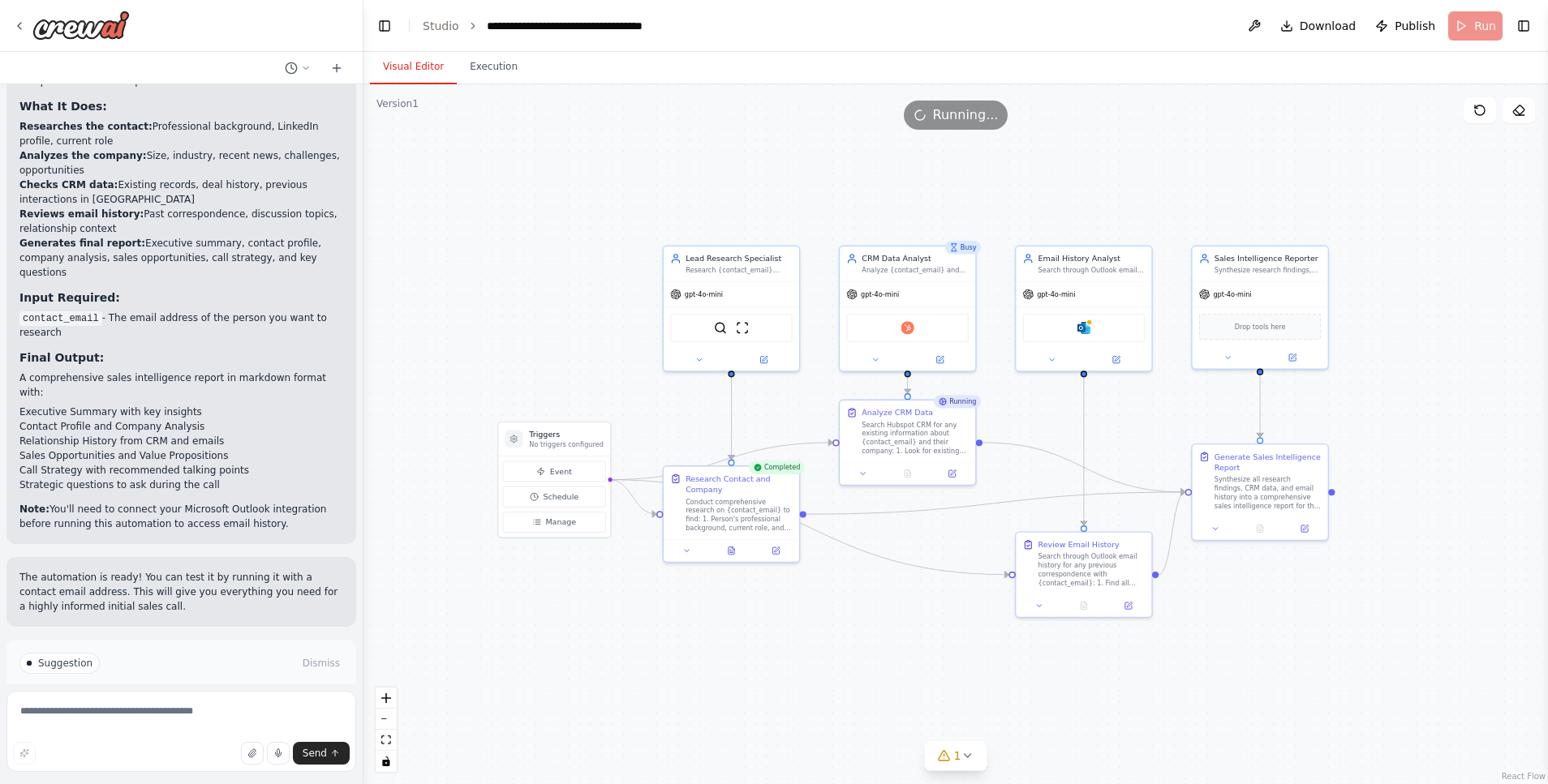
click at [427, 60] on button "Visual Editor" at bounding box center [413, 67] width 87 height 35
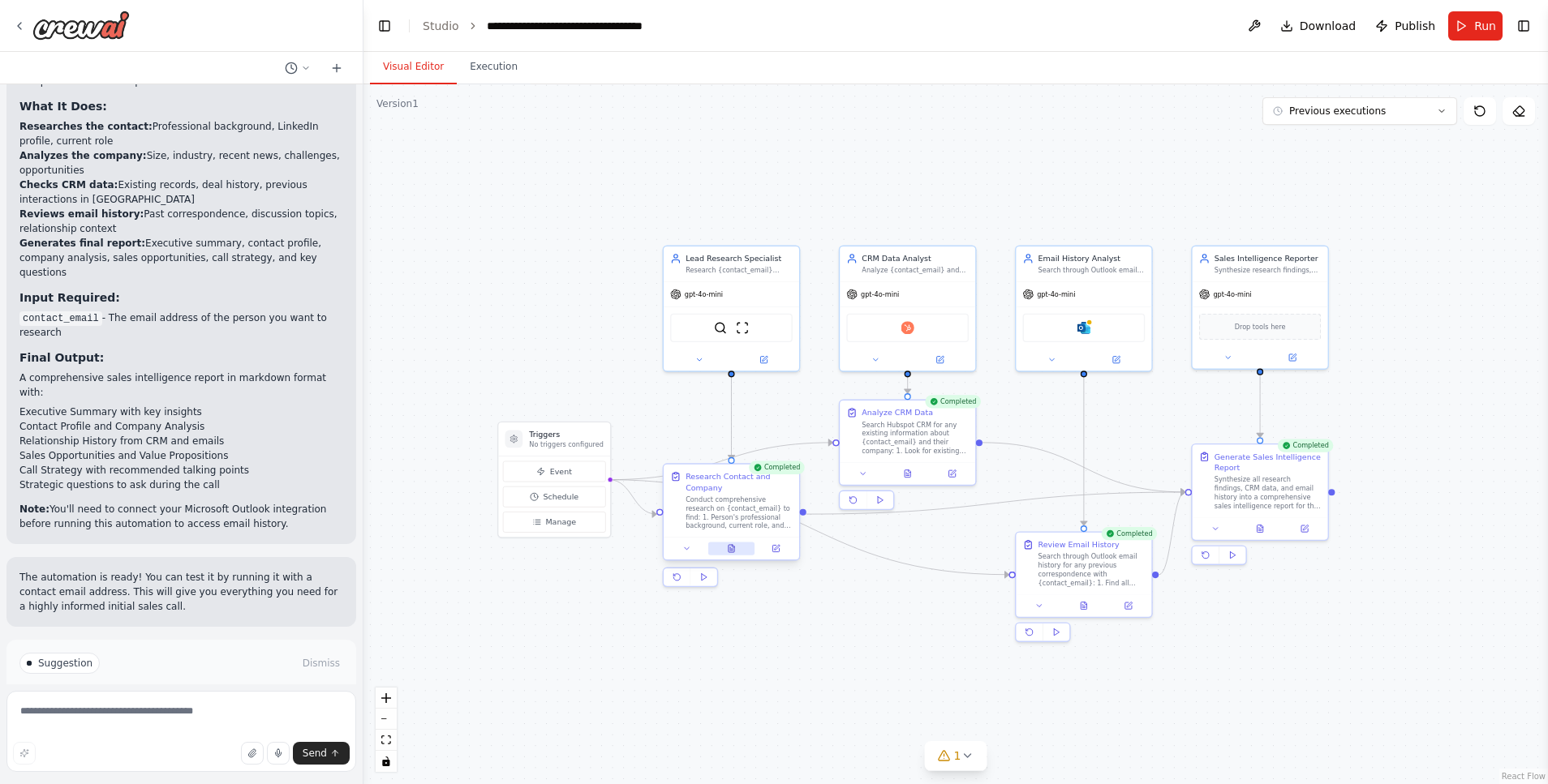
click at [731, 545] on icon at bounding box center [731, 549] width 6 height 8
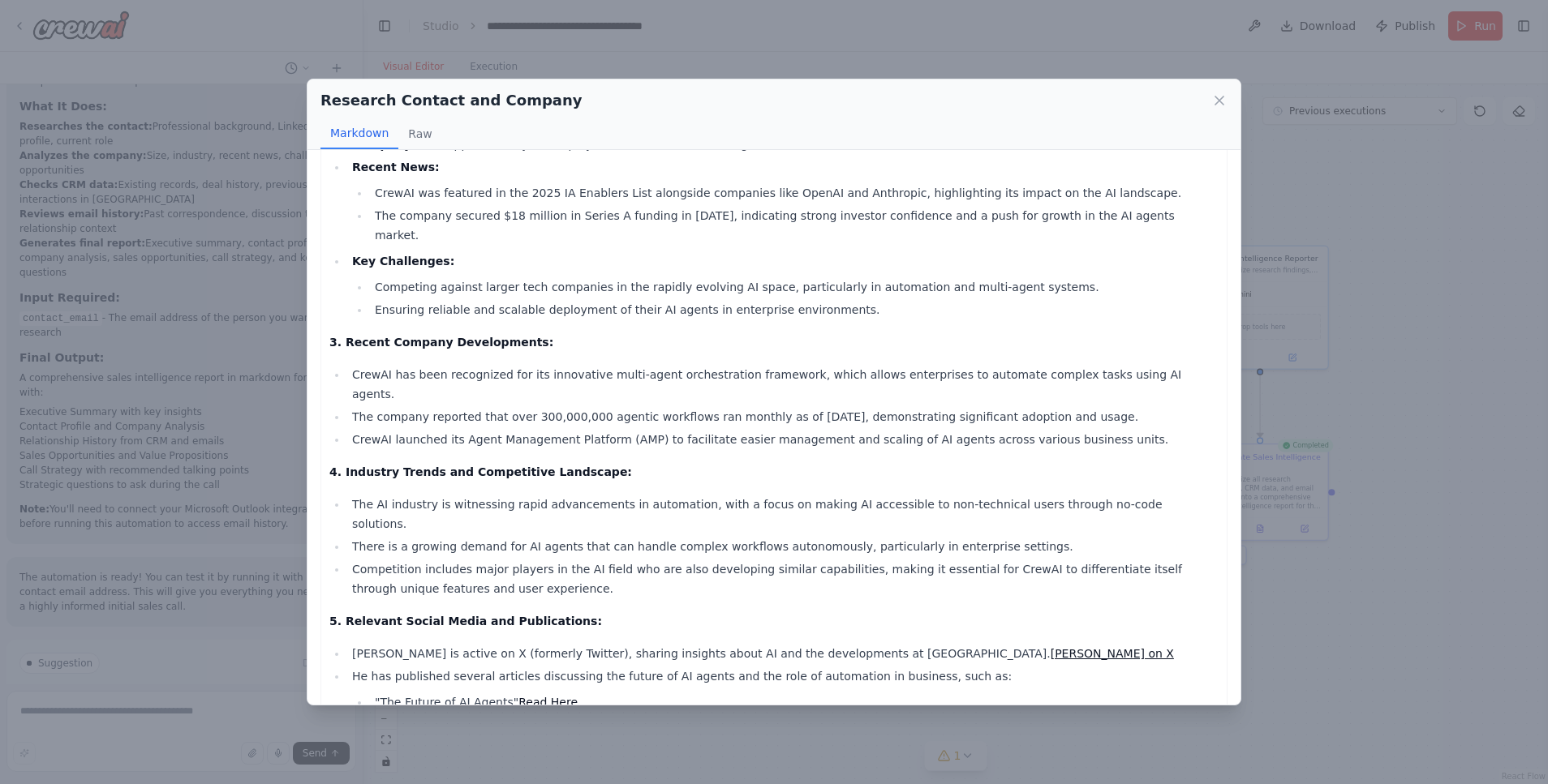
scroll to position [345, 0]
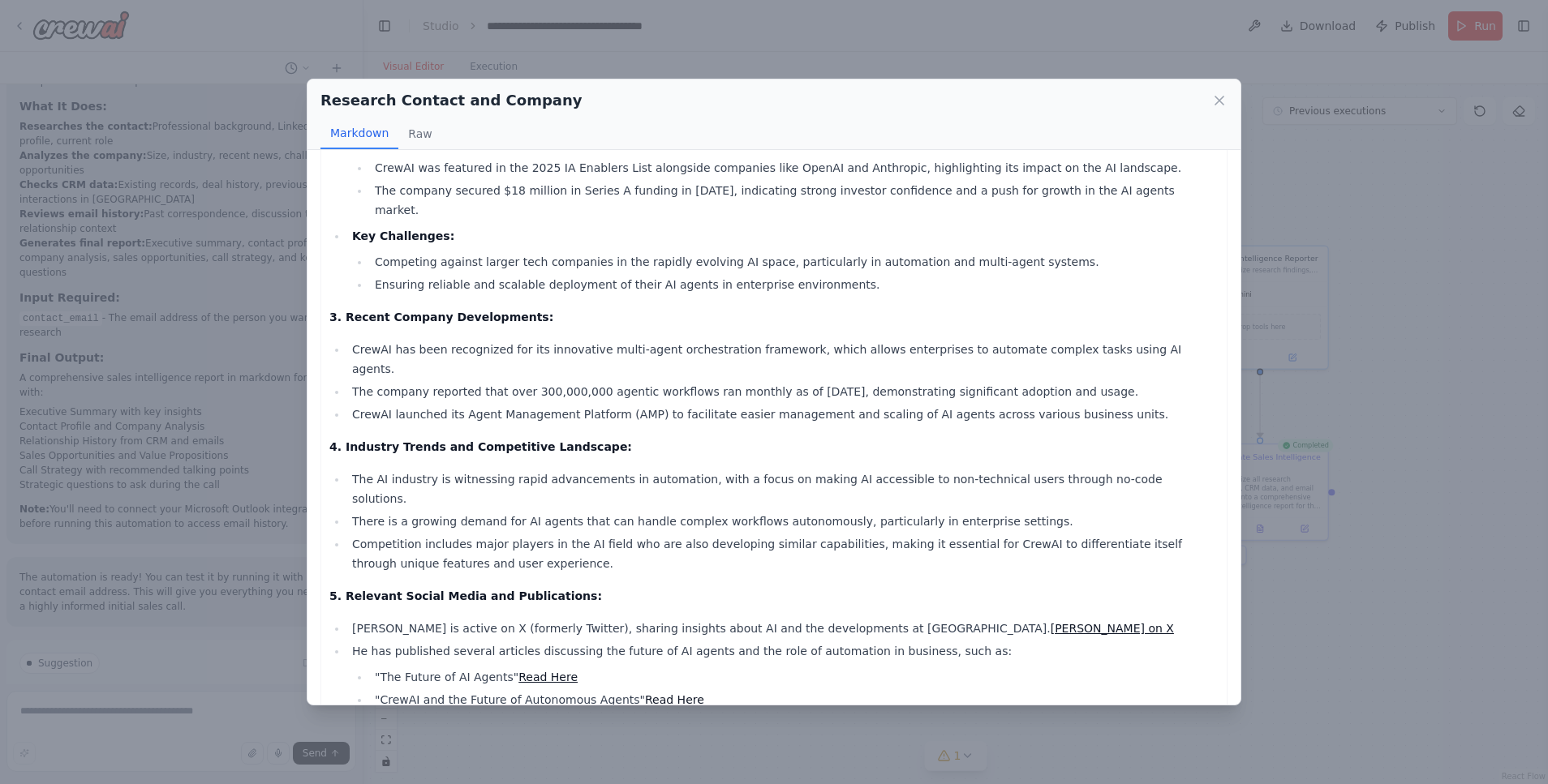
click at [131, 457] on div "Research Contact and Company Markdown Raw Research Report on João Moura and Cre…" at bounding box center [774, 392] width 1548 height 784
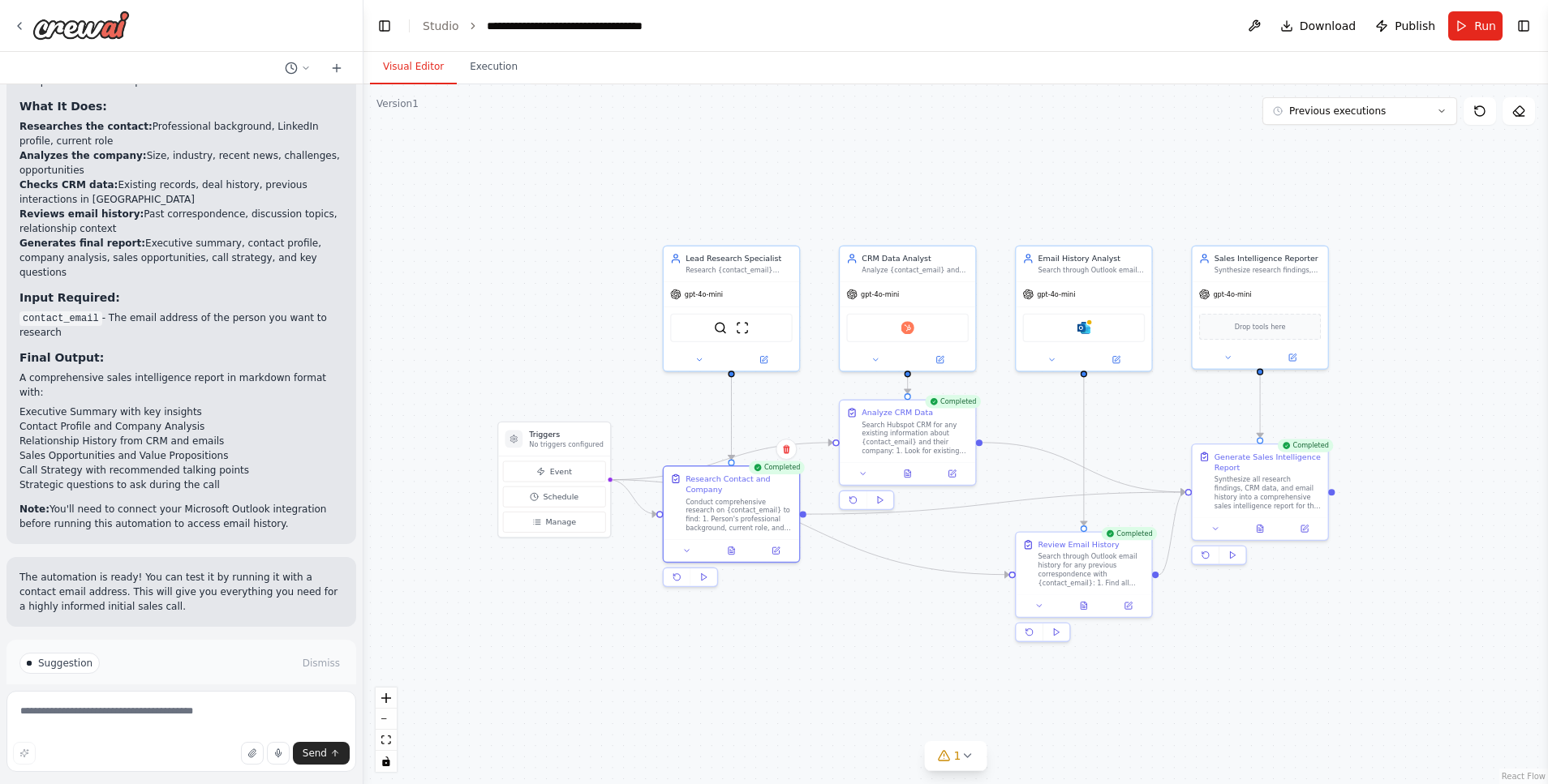
click at [259, 720] on button "Improve automation" at bounding box center [181, 732] width 324 height 26
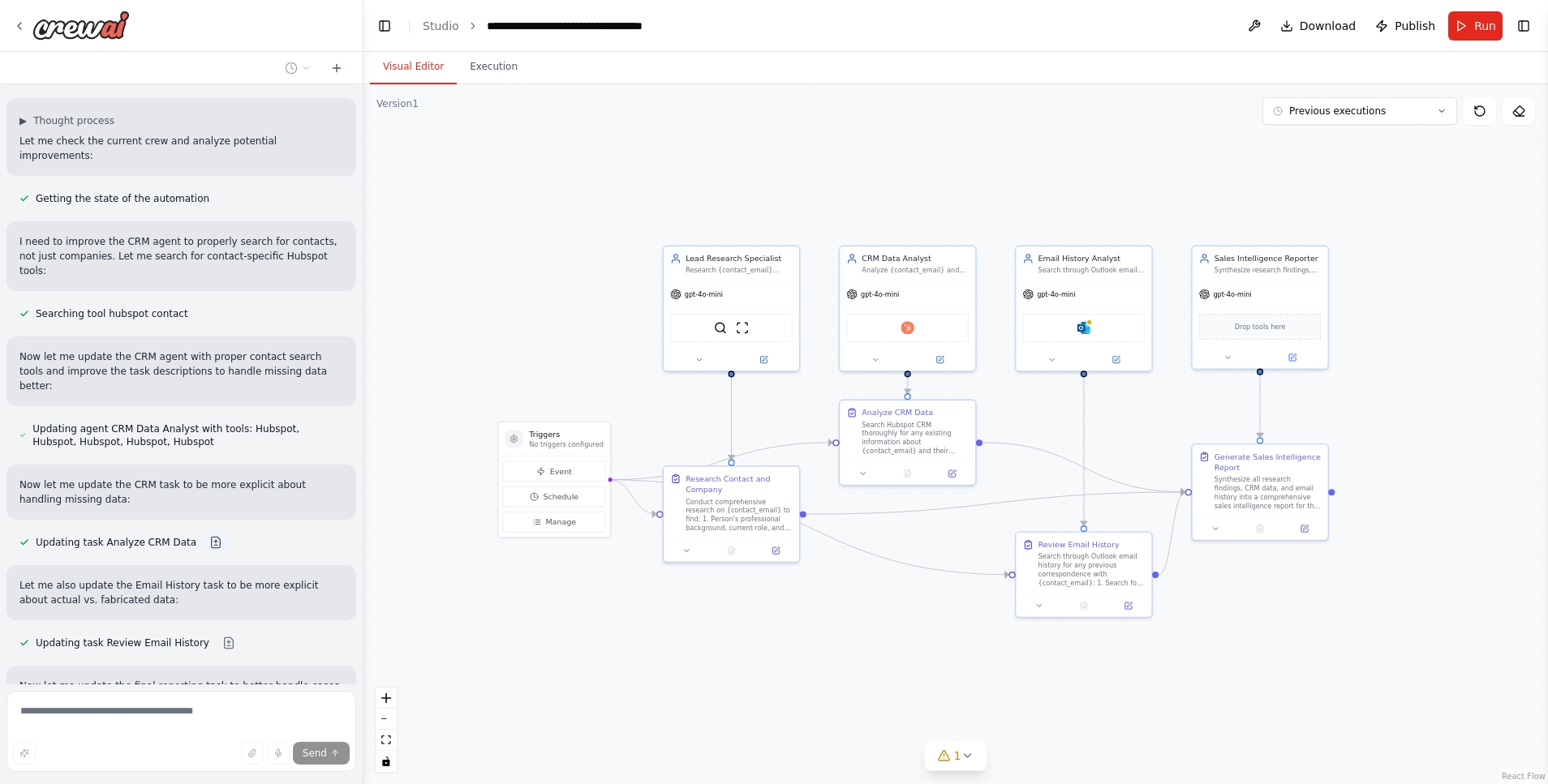
scroll to position [2434, 0]
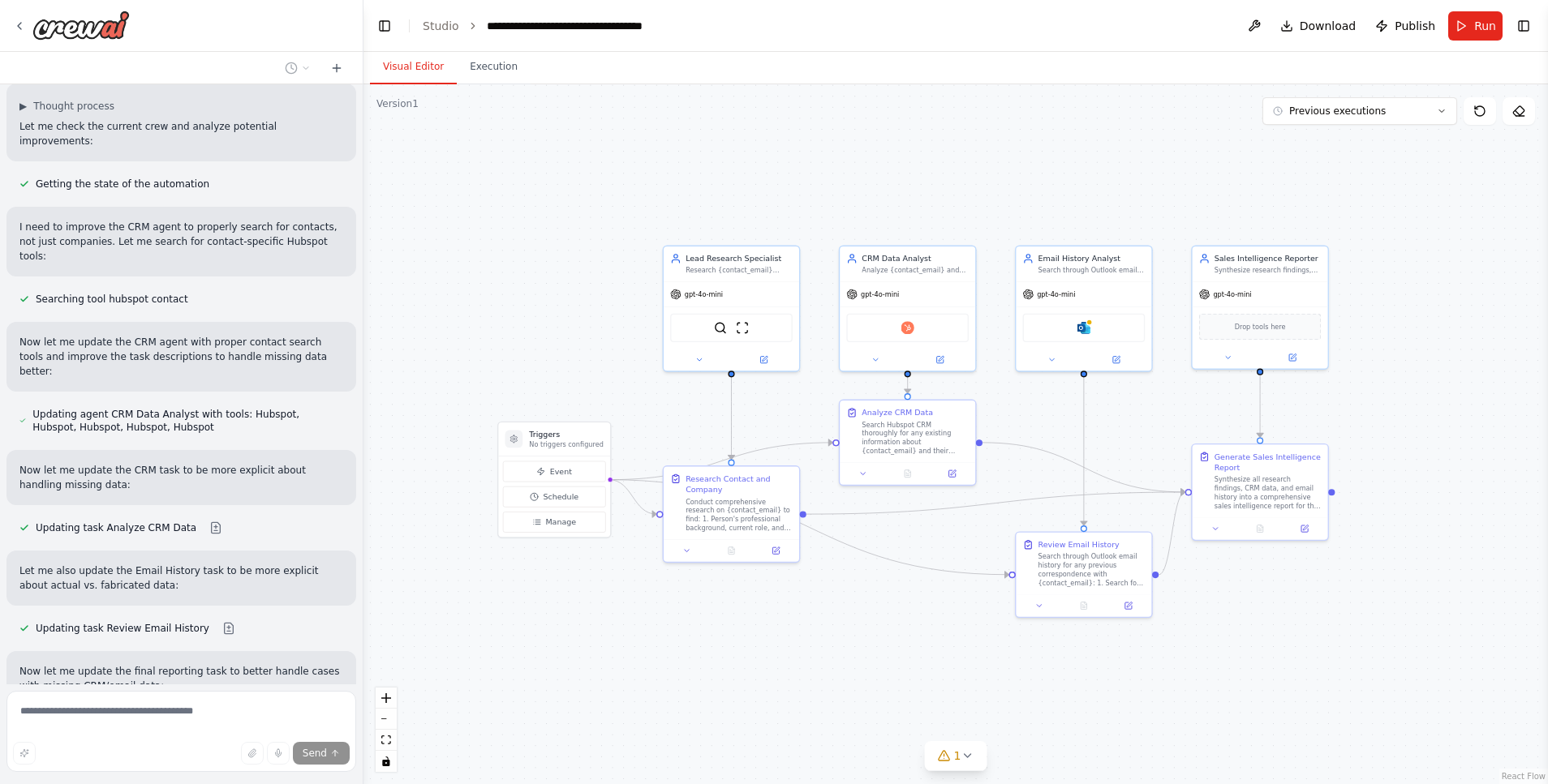
click at [209, 519] on div "Updating task Analyze CRM Data" at bounding box center [126, 528] width 239 height 19
click at [208, 521] on button at bounding box center [216, 528] width 33 height 13
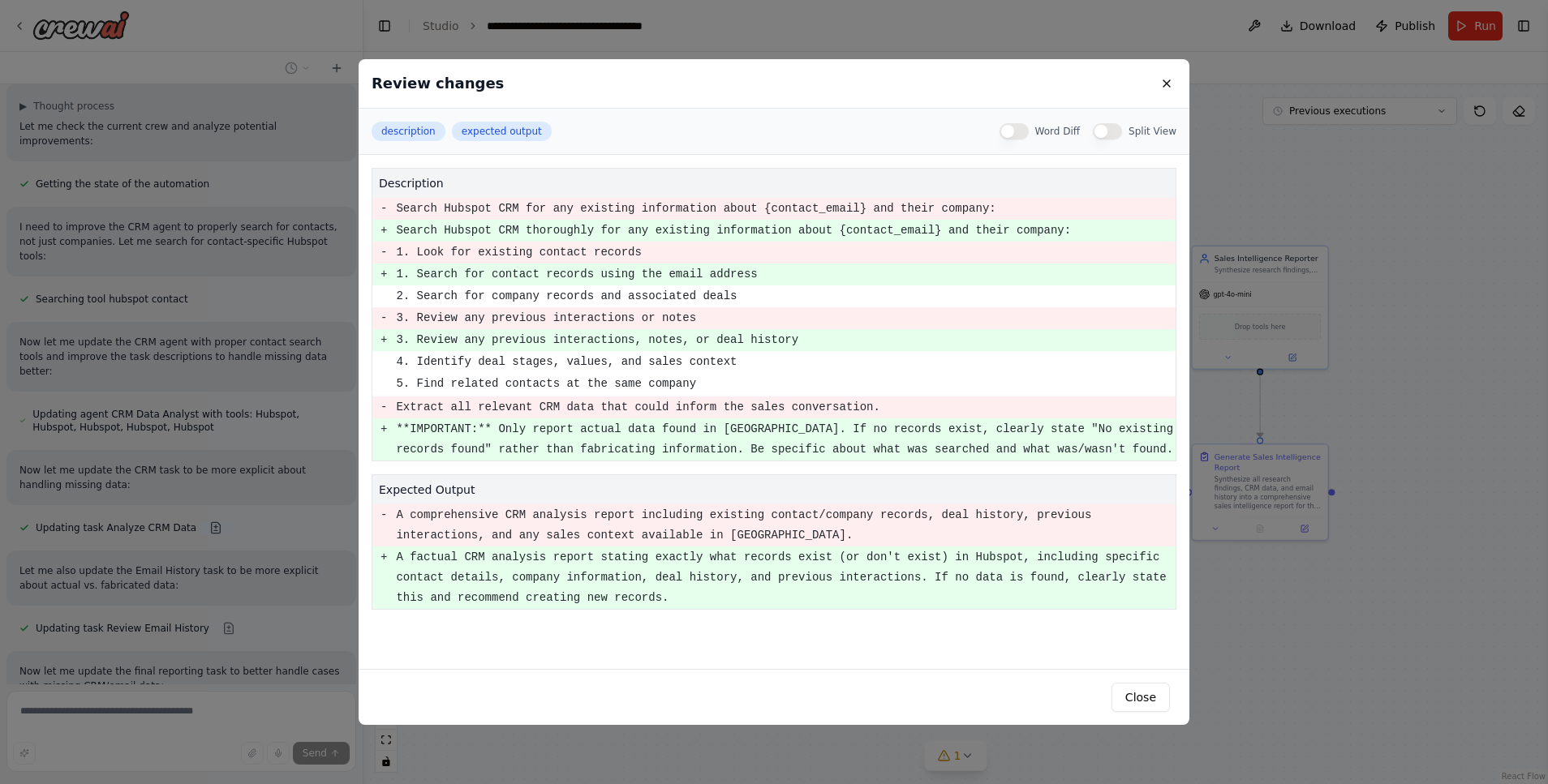
scroll to position [2466, 0]
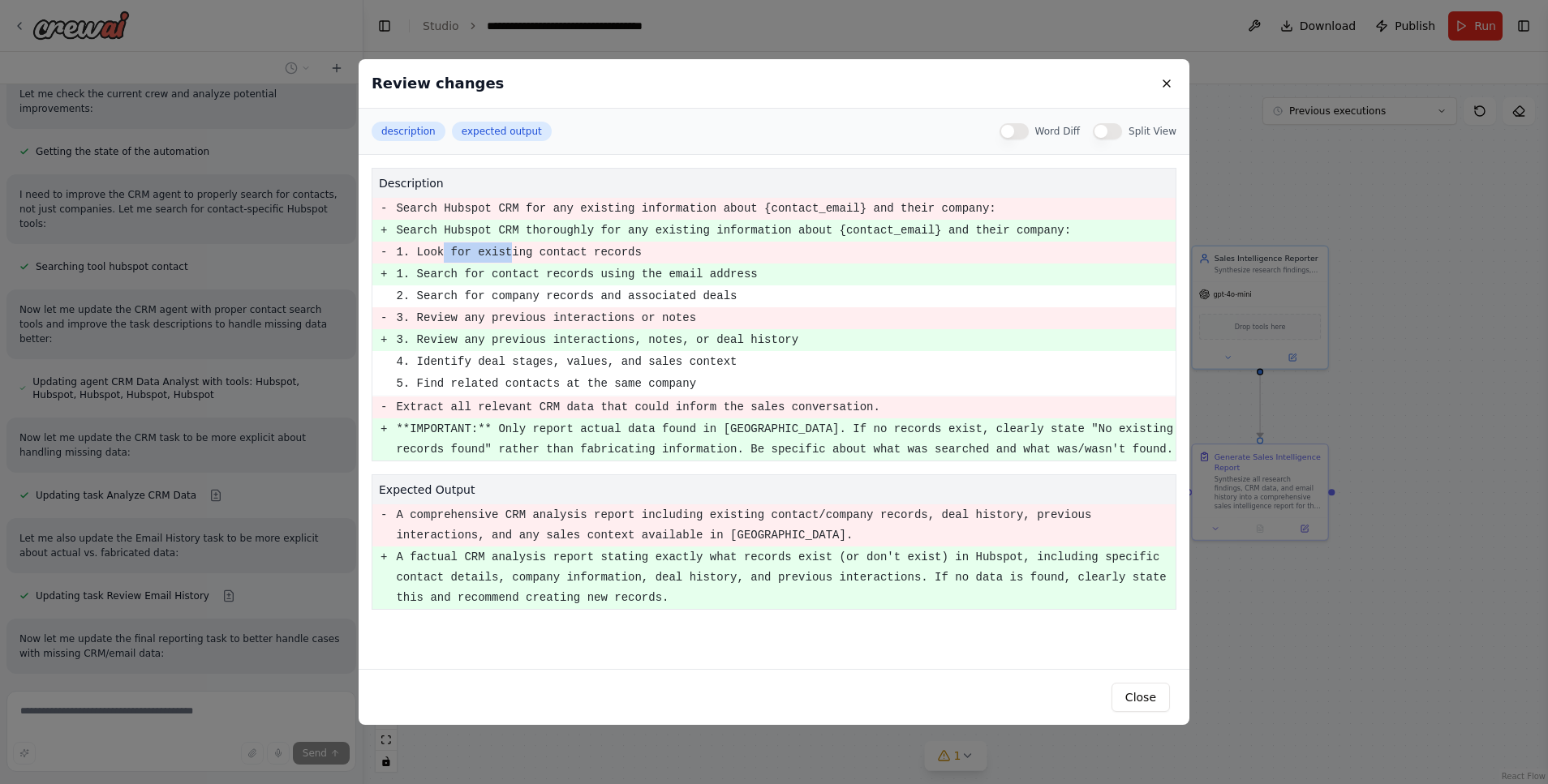
drag, startPoint x: 441, startPoint y: 253, endPoint x: 515, endPoint y: 253, distance: 74.0
click at [515, 253] on pre "1. Look for existing contact records" at bounding box center [785, 252] width 778 height 20
click at [1055, 129] on label "Word Diff" at bounding box center [1057, 131] width 45 height 13
click at [1028, 129] on button "Word Diff" at bounding box center [1014, 131] width 29 height 16
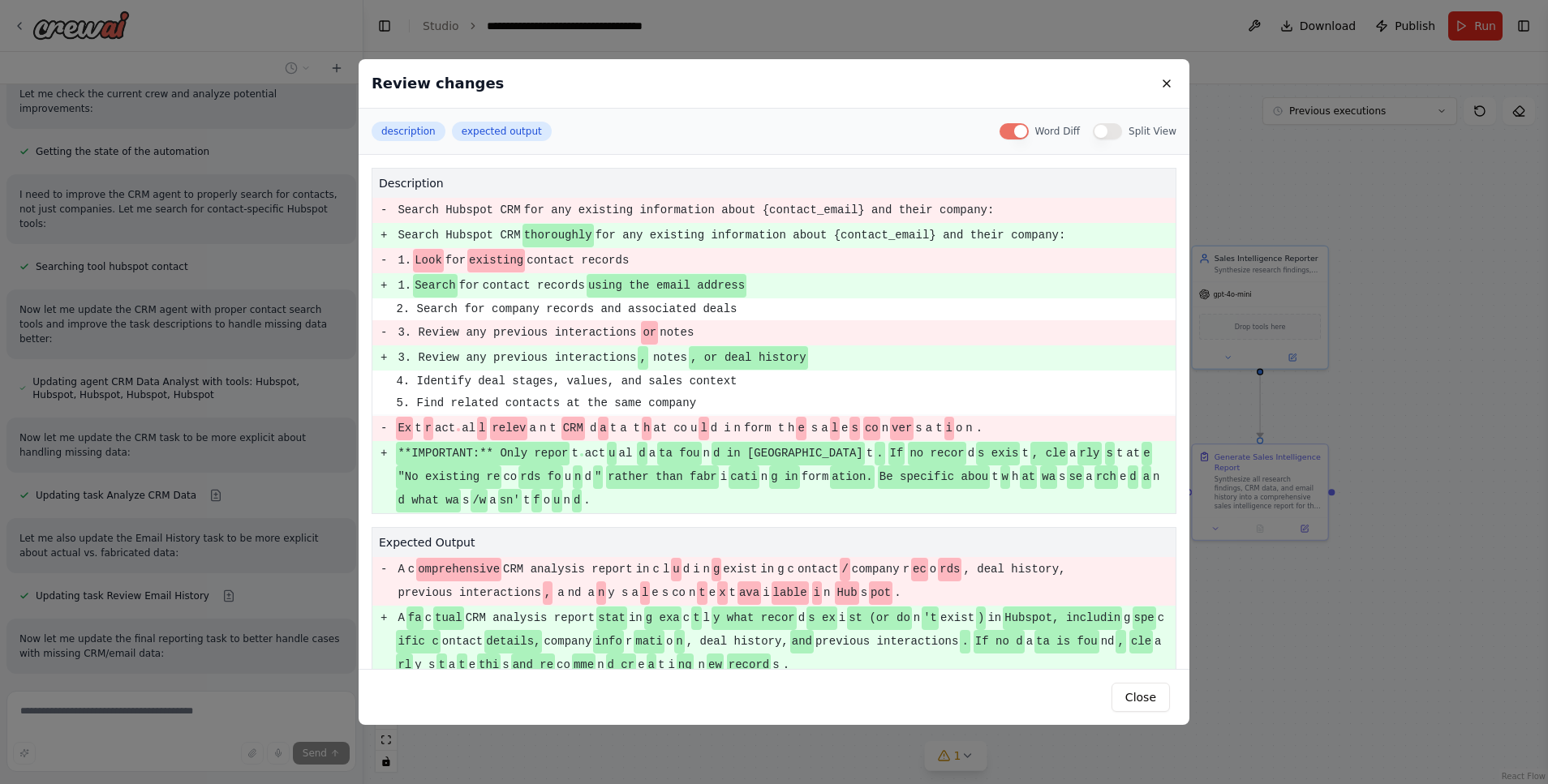
click at [1037, 130] on div "Word Diff" at bounding box center [1040, 131] width 81 height 16
click at [1111, 134] on button "Split View" at bounding box center [1107, 131] width 29 height 16
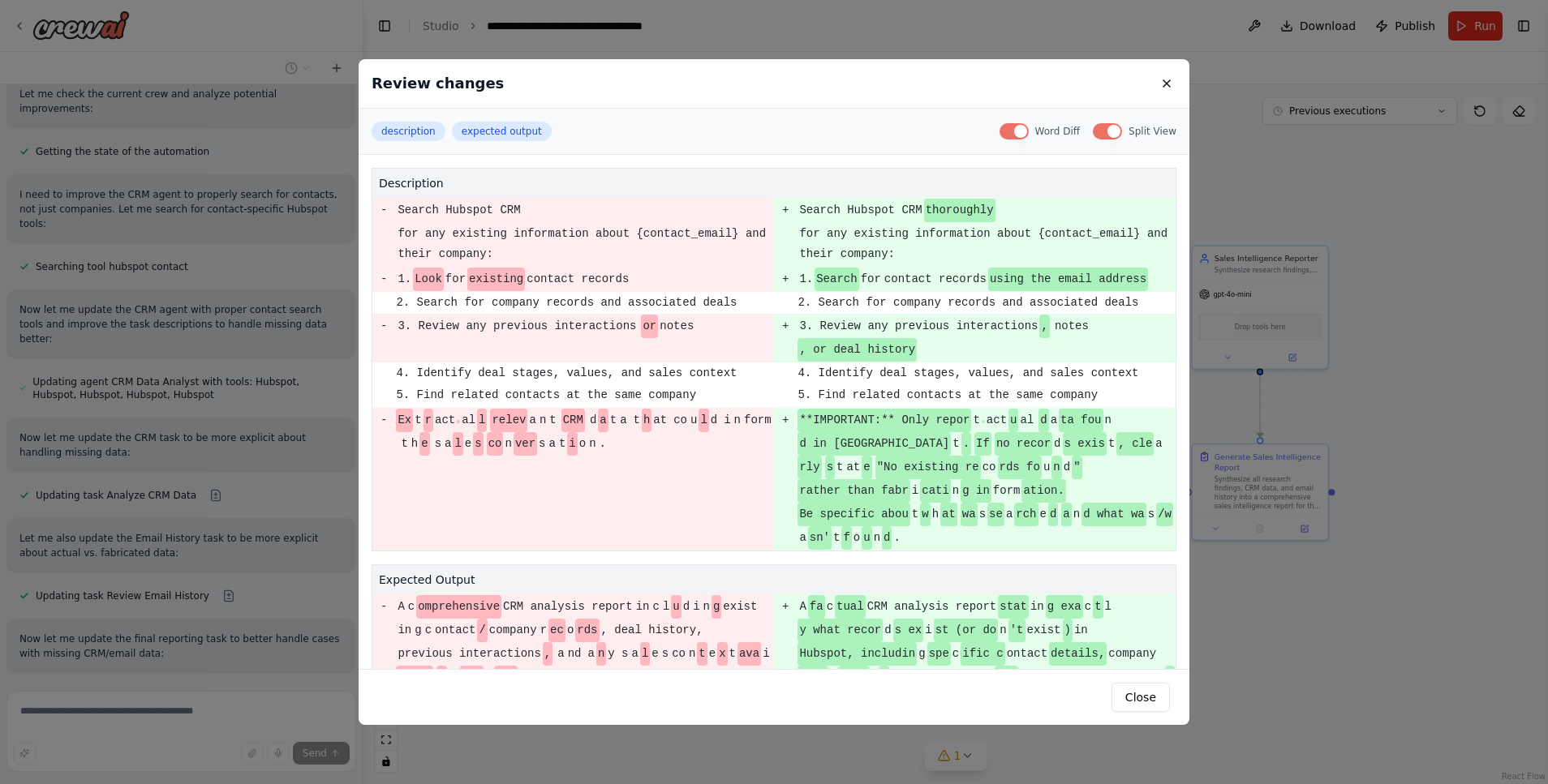
click at [1012, 132] on button "Word Diff" at bounding box center [1014, 131] width 29 height 16
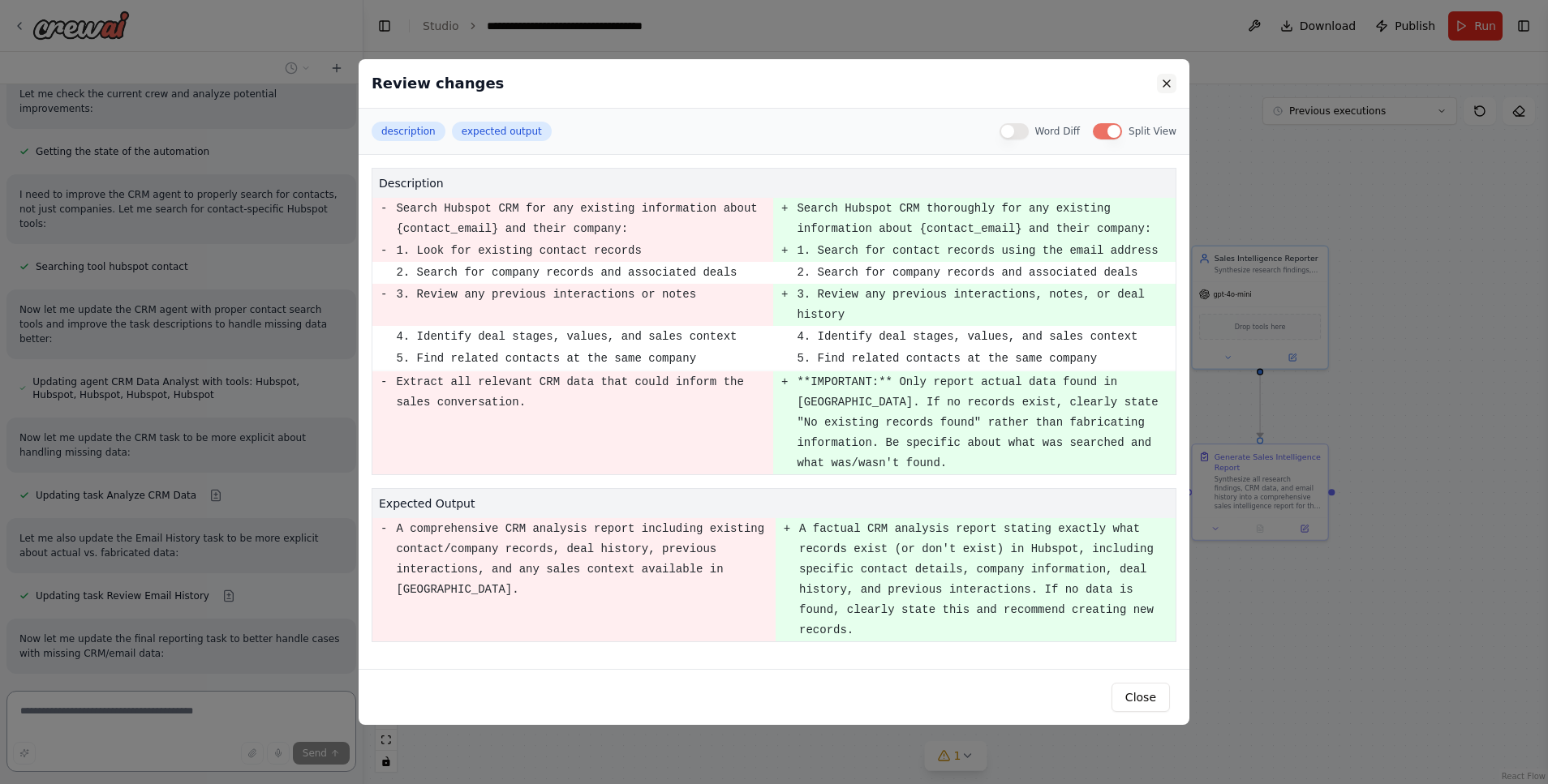
scroll to position [2575, 0]
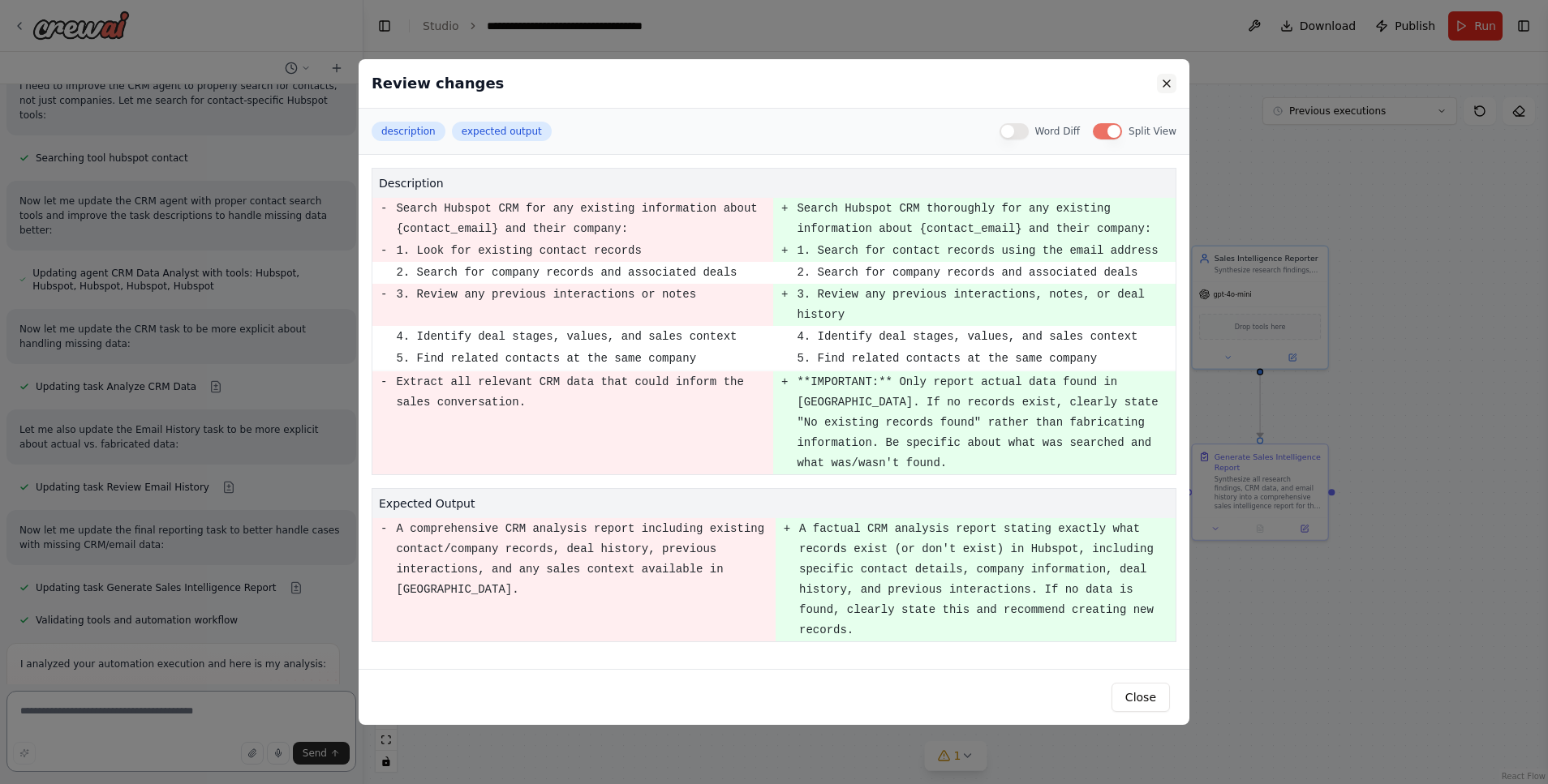
click at [1170, 81] on button at bounding box center [1167, 83] width 19 height 19
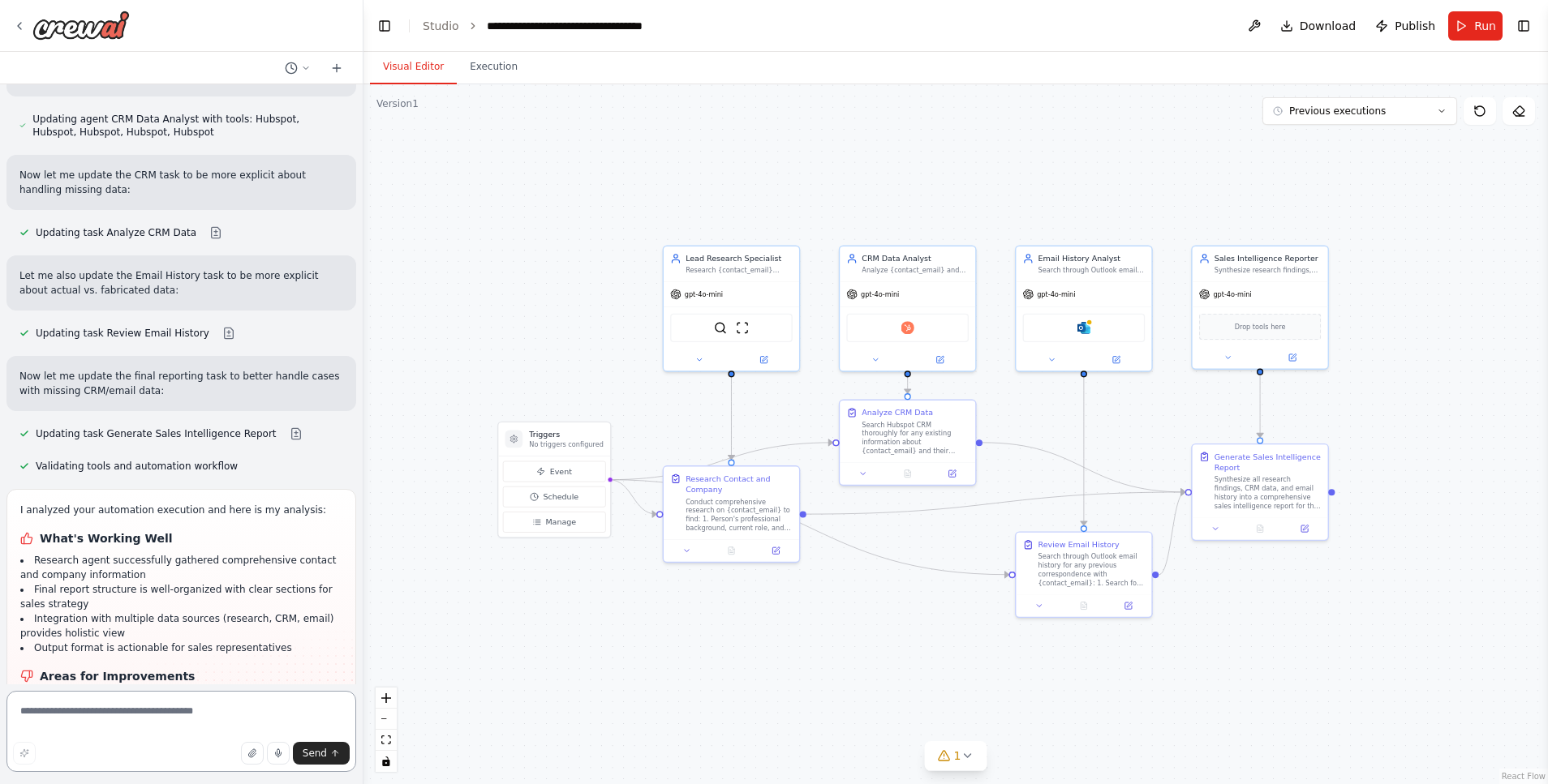
scroll to position [2861, 0]
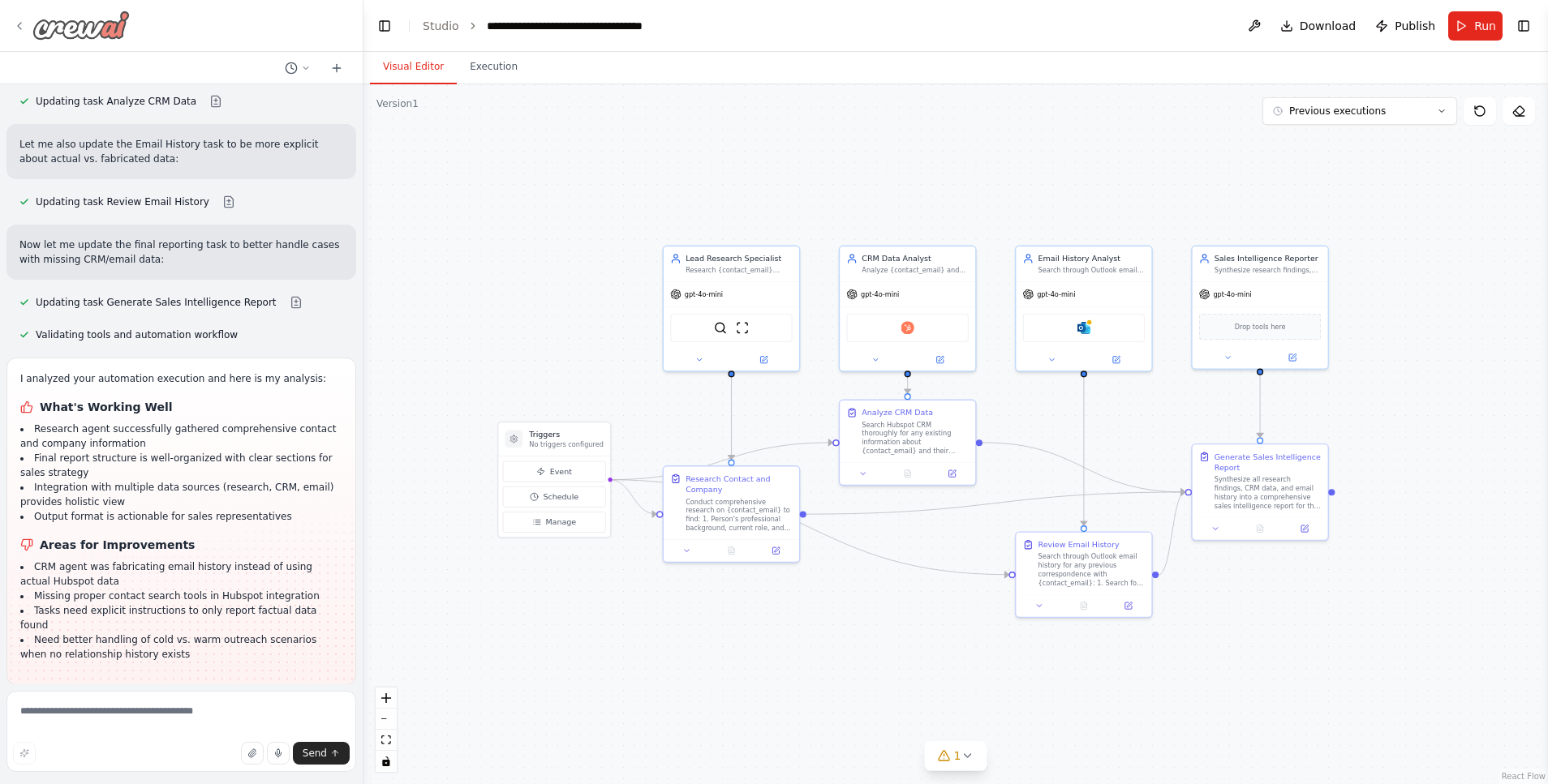
click at [29, 17] on div at bounding box center [72, 25] width 117 height 29
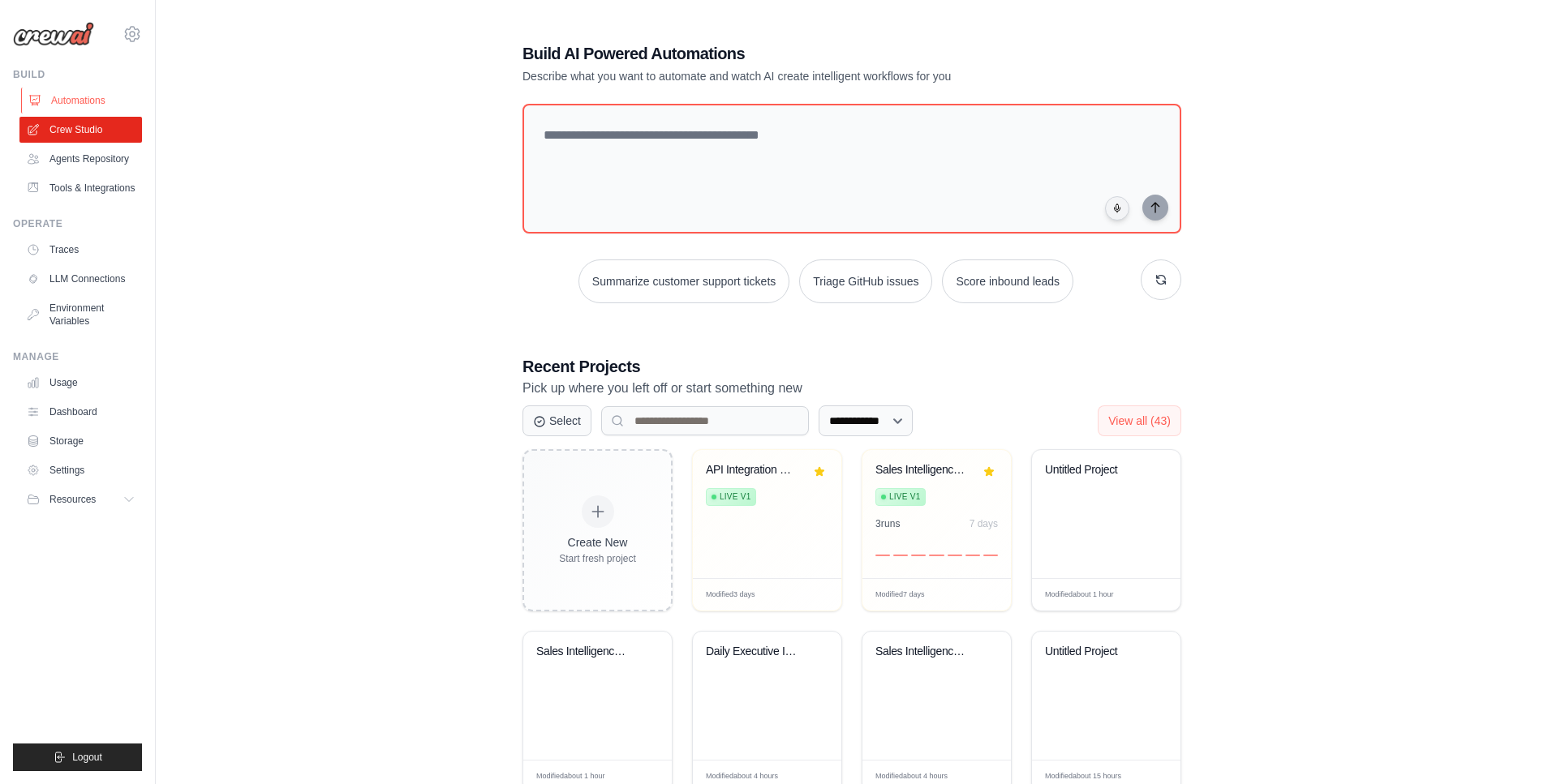
click at [108, 91] on link "Automations" at bounding box center [82, 100] width 123 height 26
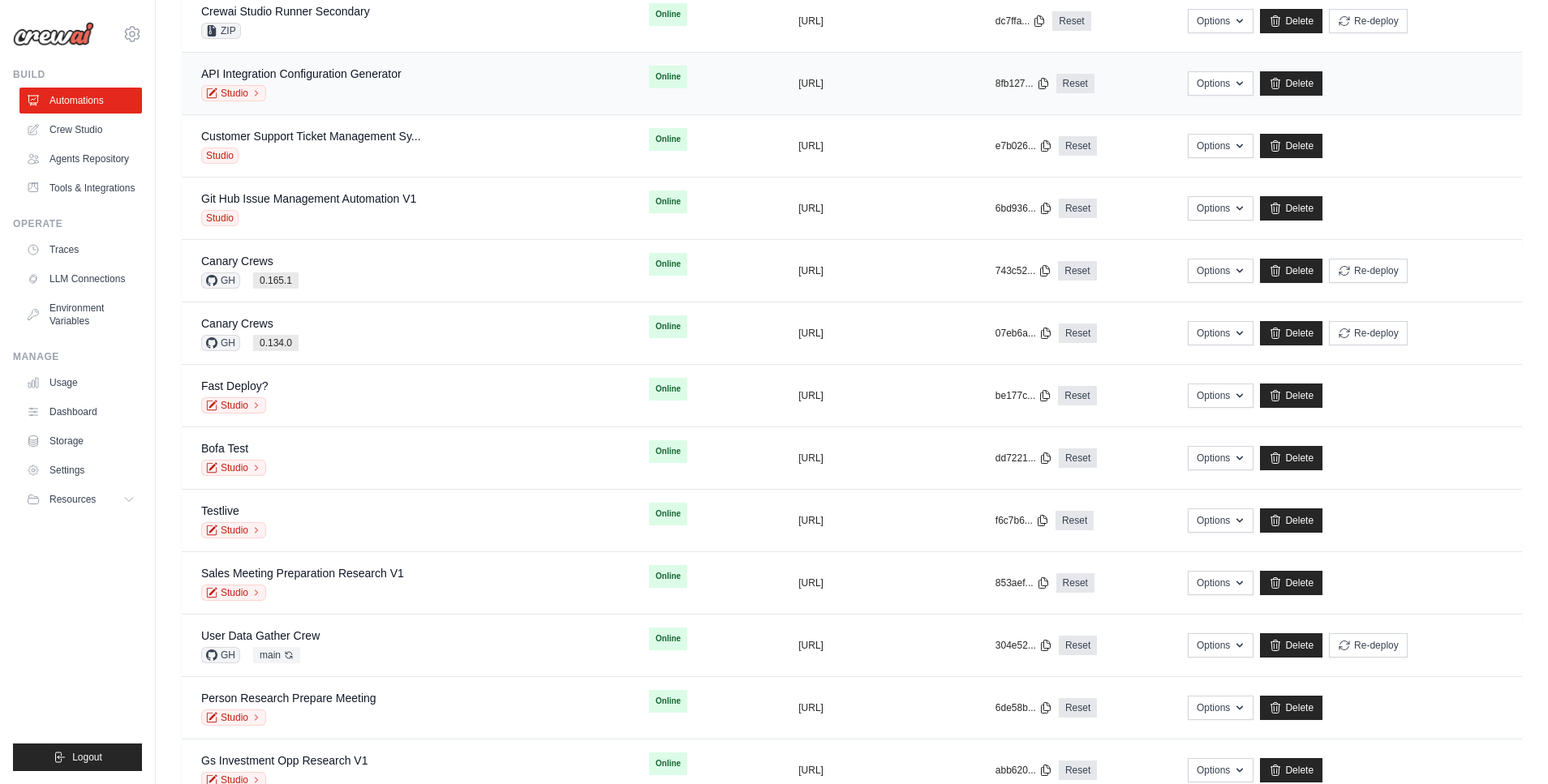
scroll to position [1442, 0]
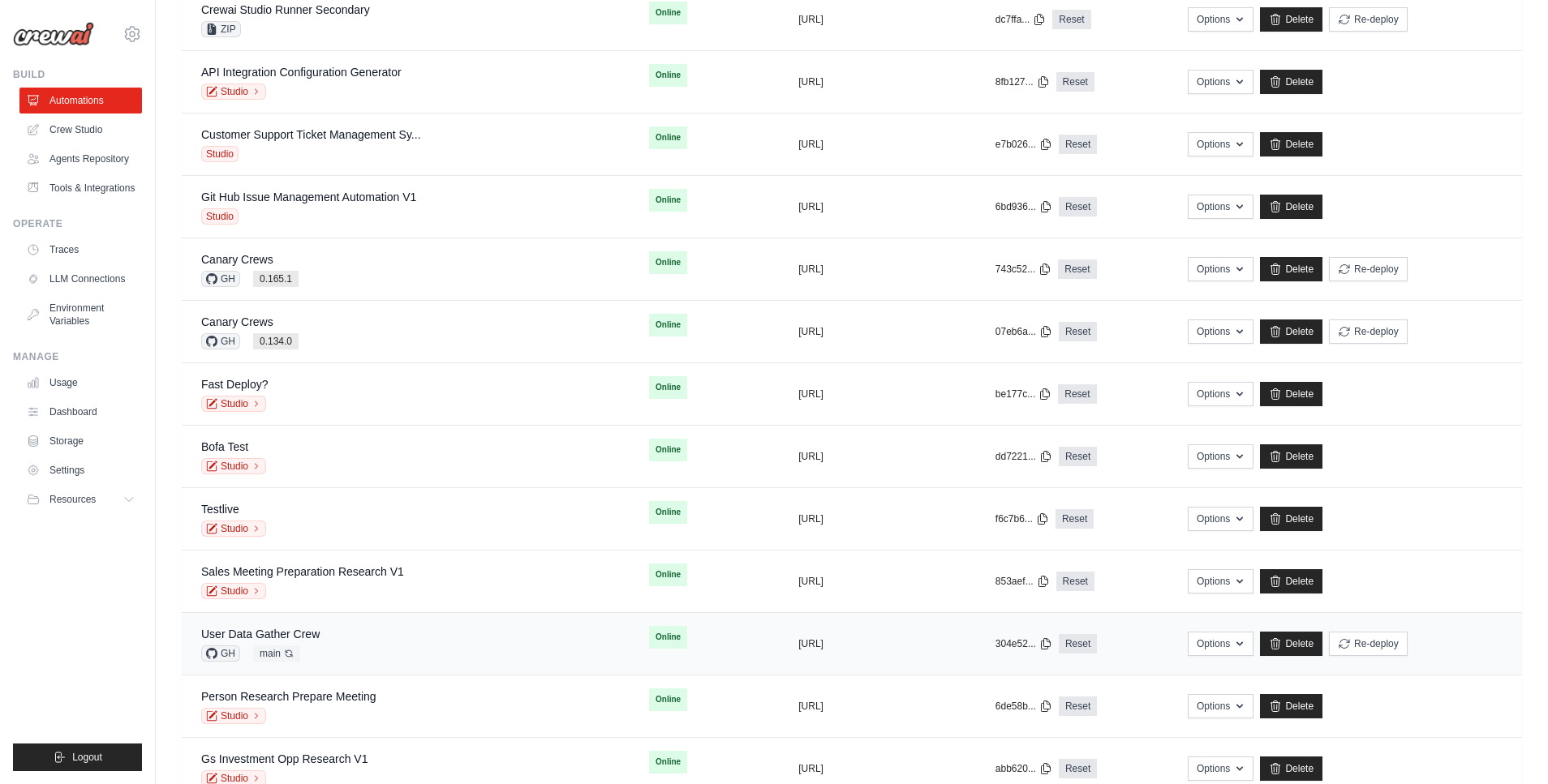
click at [351, 650] on div "User Data Gather Crew GH main Auto-deploy enabled" at bounding box center [405, 643] width 409 height 35
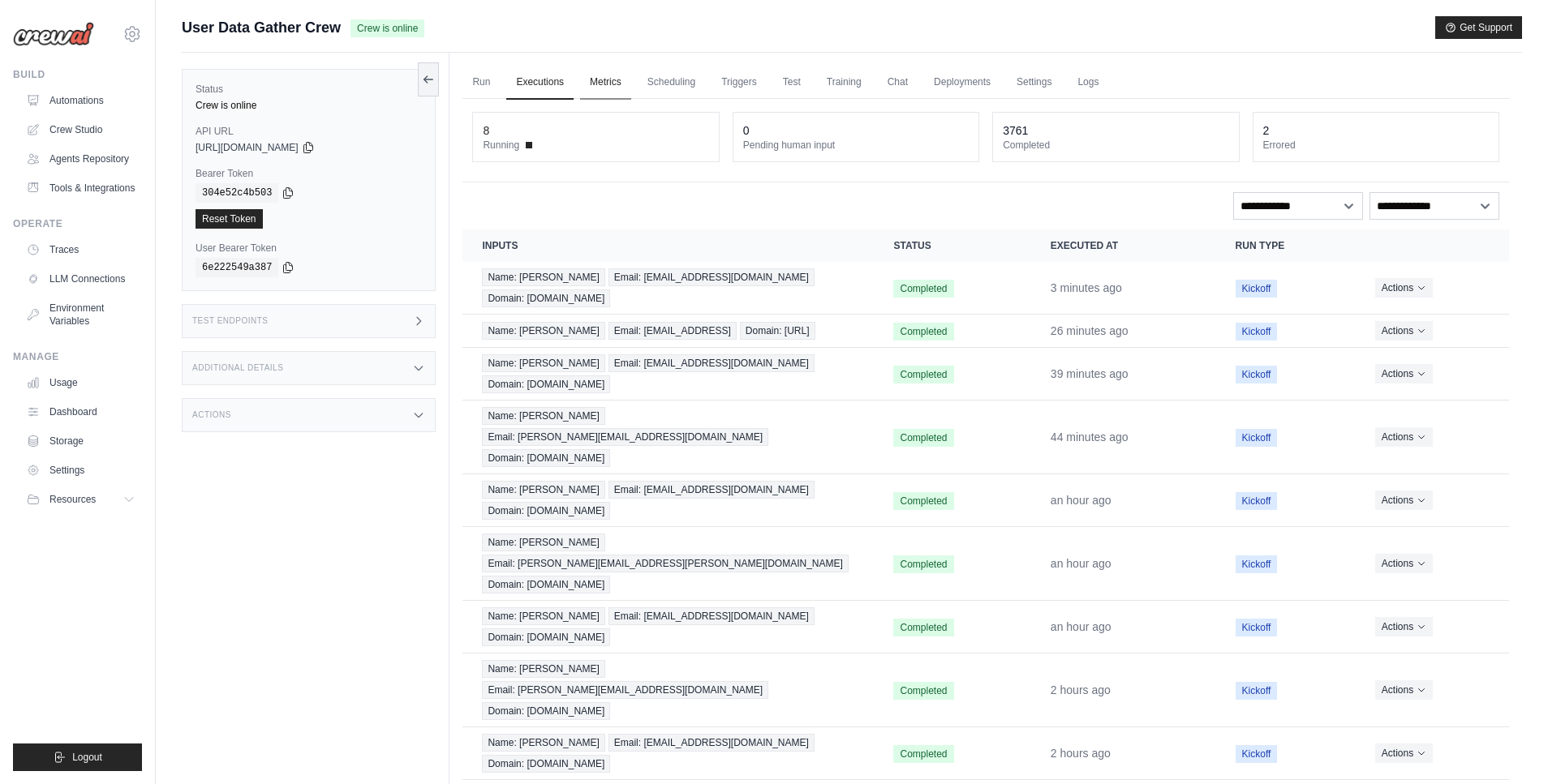
click at [610, 74] on link "Metrics" at bounding box center [605, 83] width 51 height 35
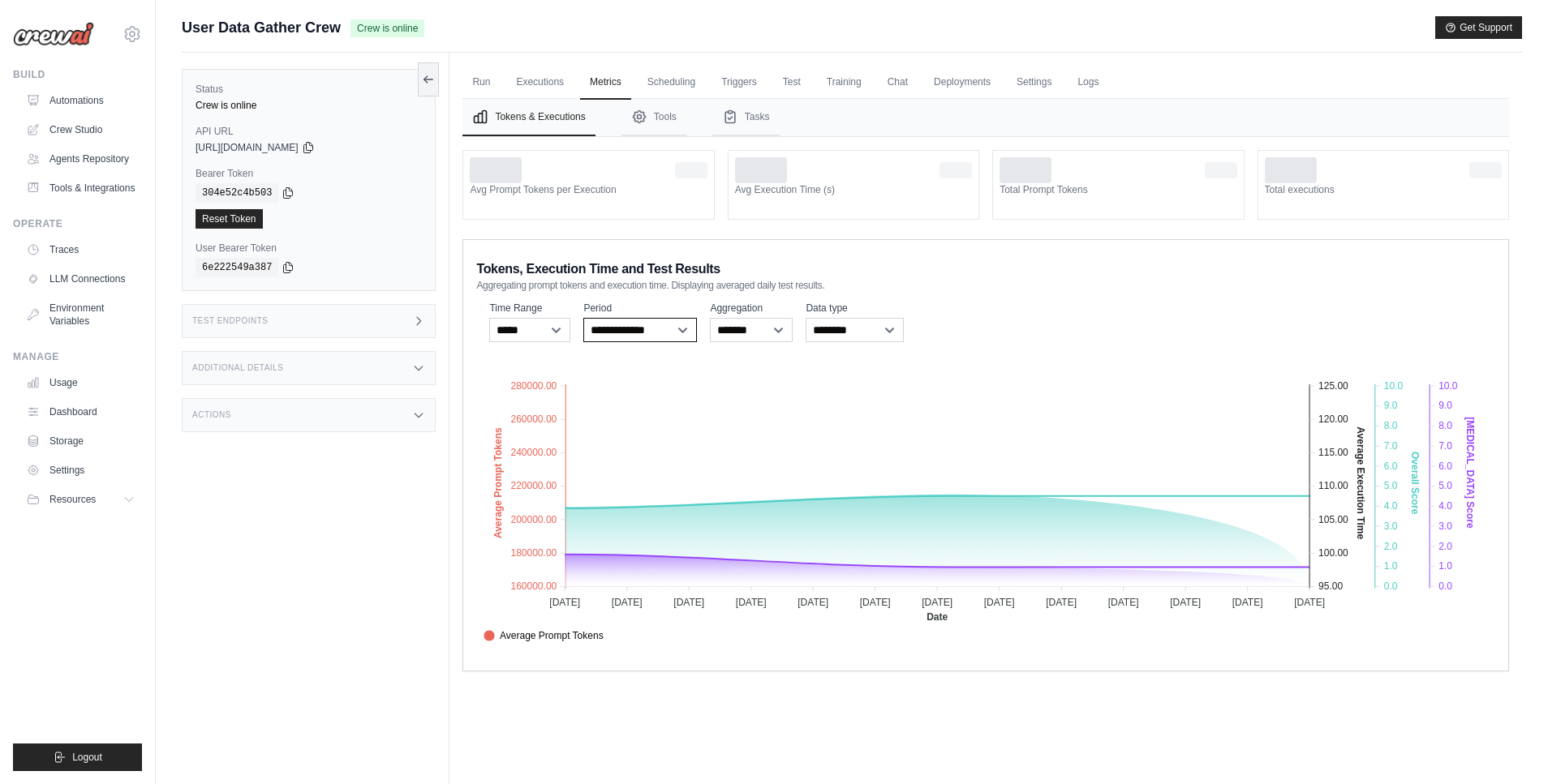
click at [657, 335] on select "**********" at bounding box center [639, 330] width 113 height 24
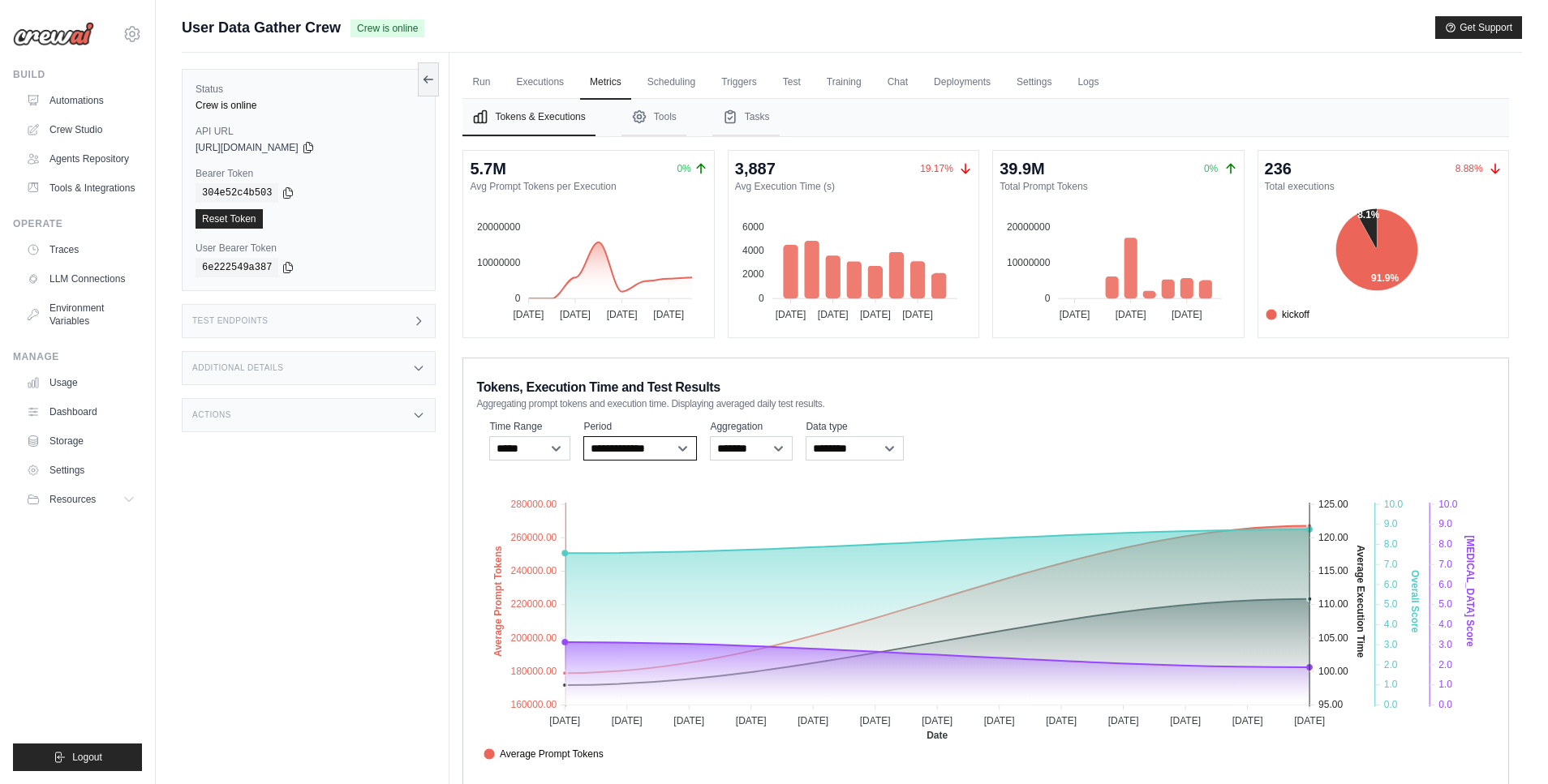
select select "**********"
click at [583, 436] on select "**********" at bounding box center [639, 448] width 113 height 24
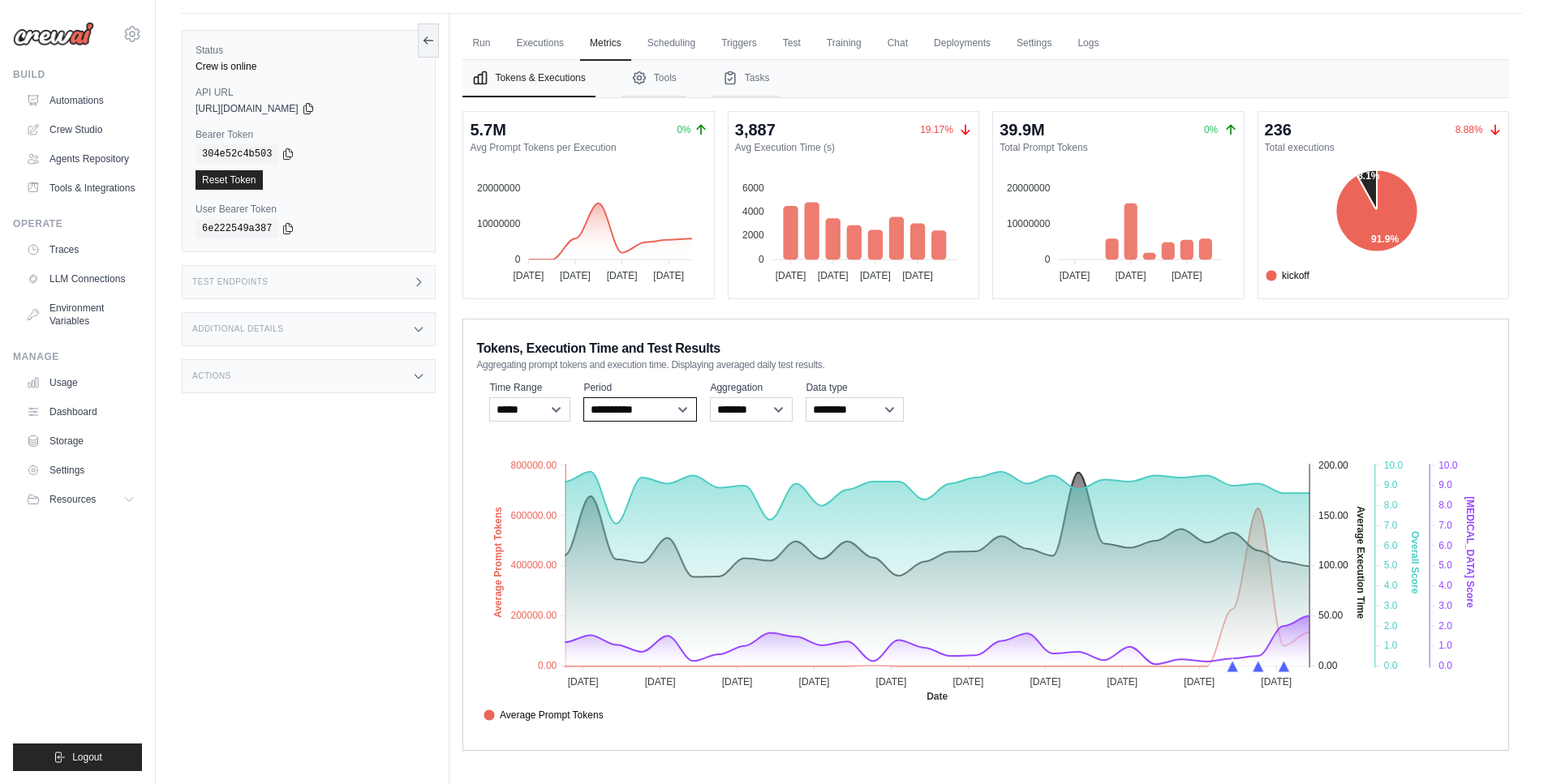
scroll to position [45, 0]
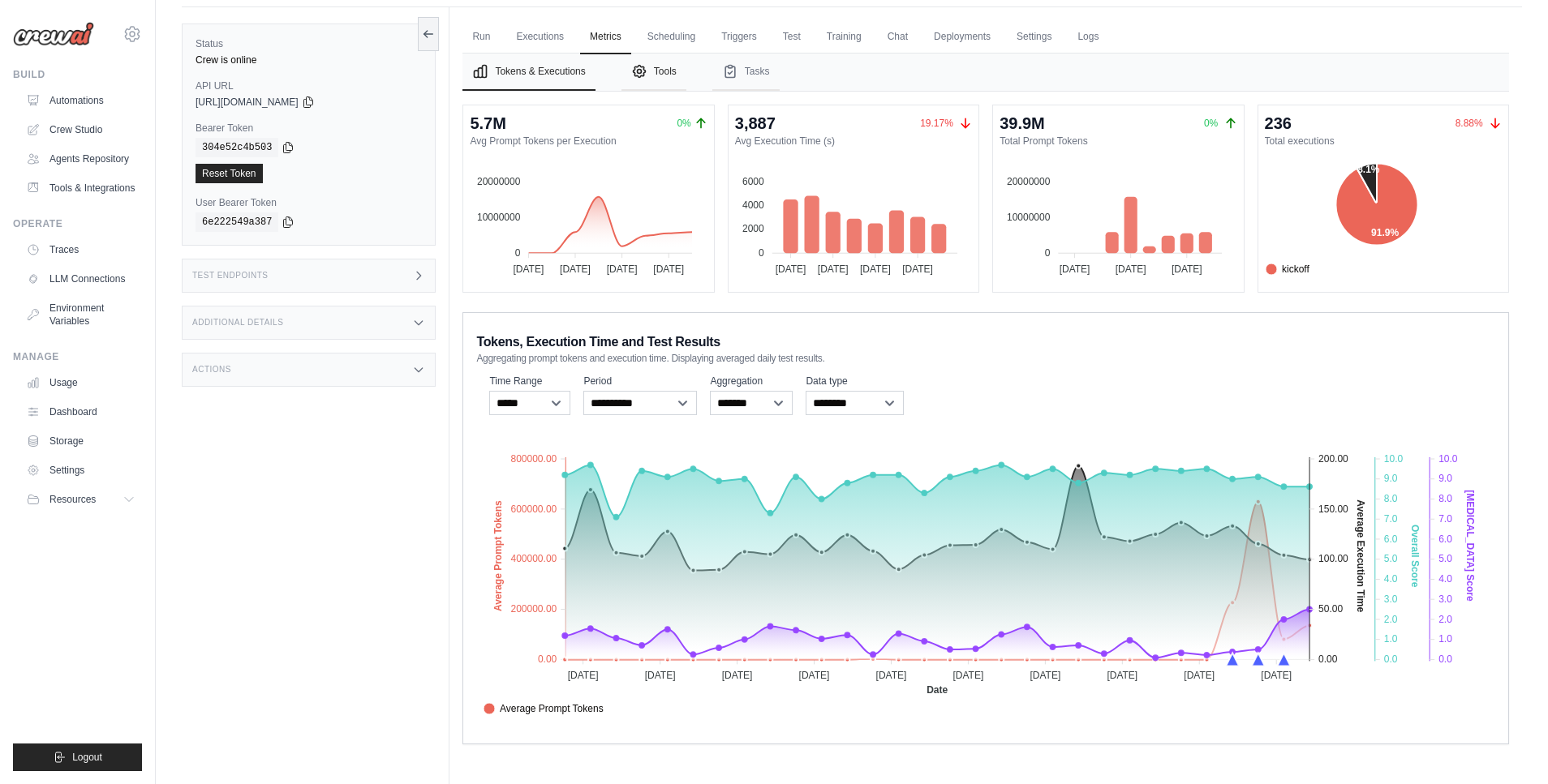
click at [670, 74] on button "Tools" at bounding box center [654, 72] width 65 height 37
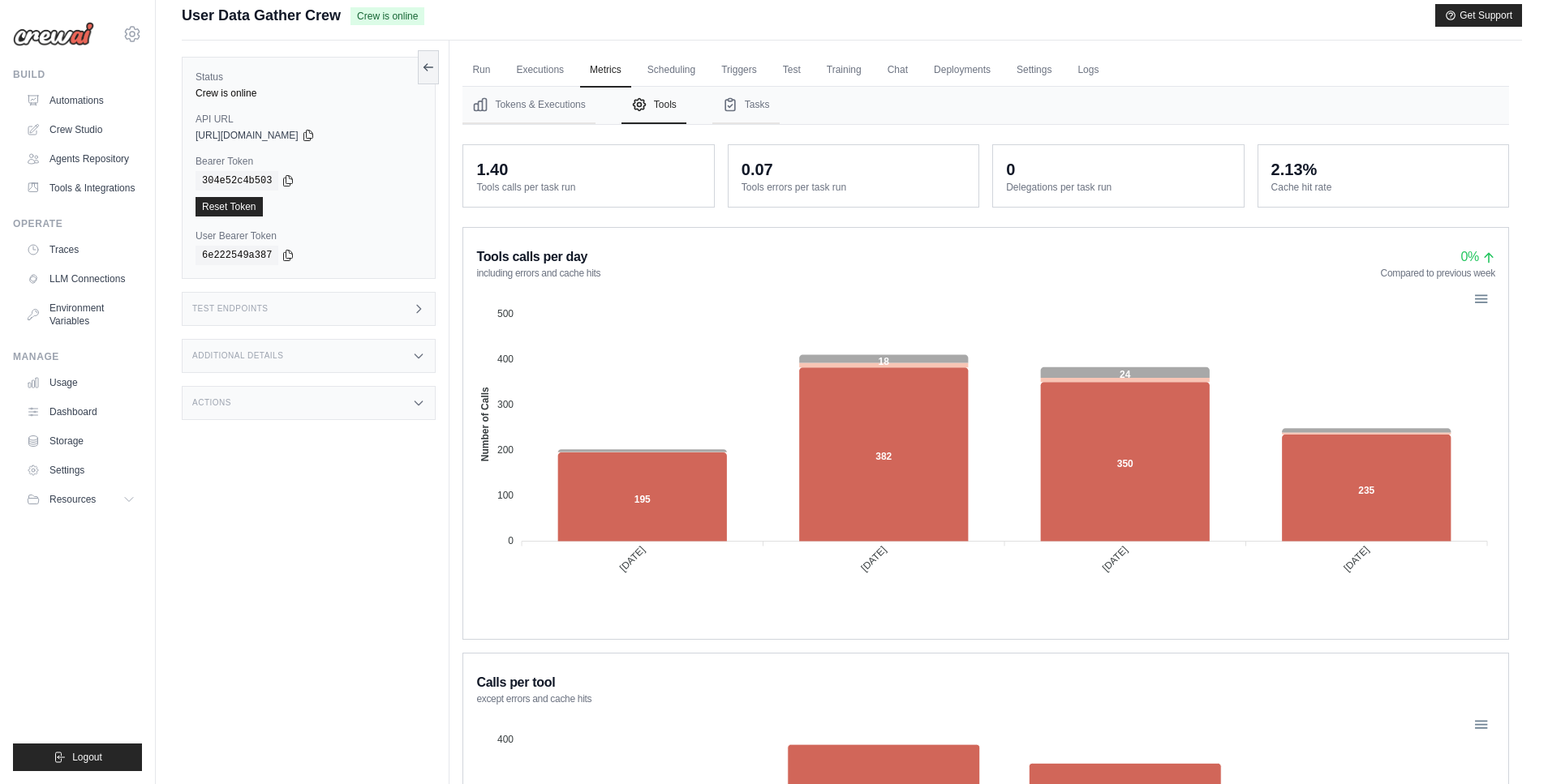
scroll to position [0, 0]
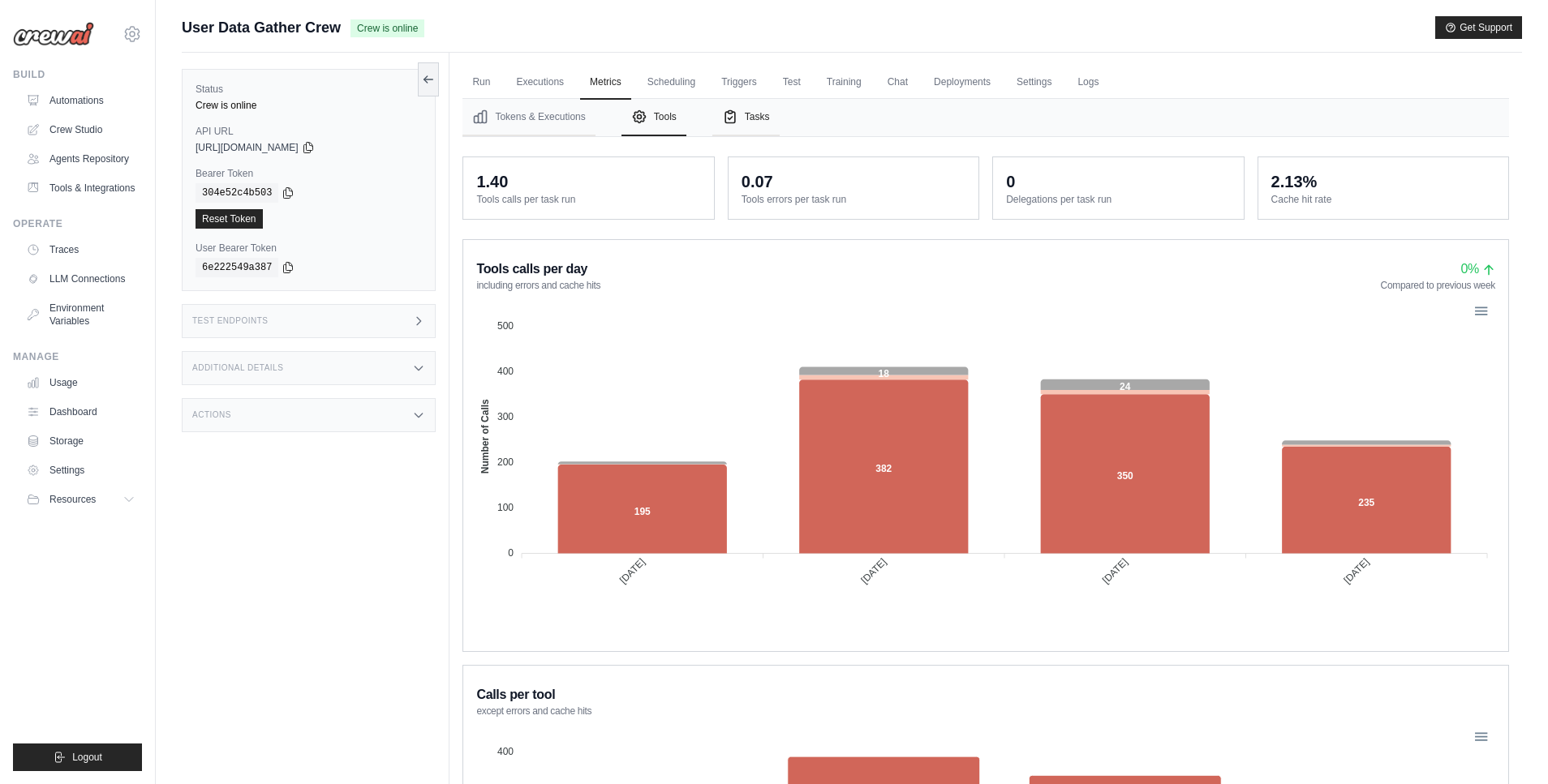
click at [749, 114] on button "Tasks" at bounding box center [746, 117] width 67 height 37
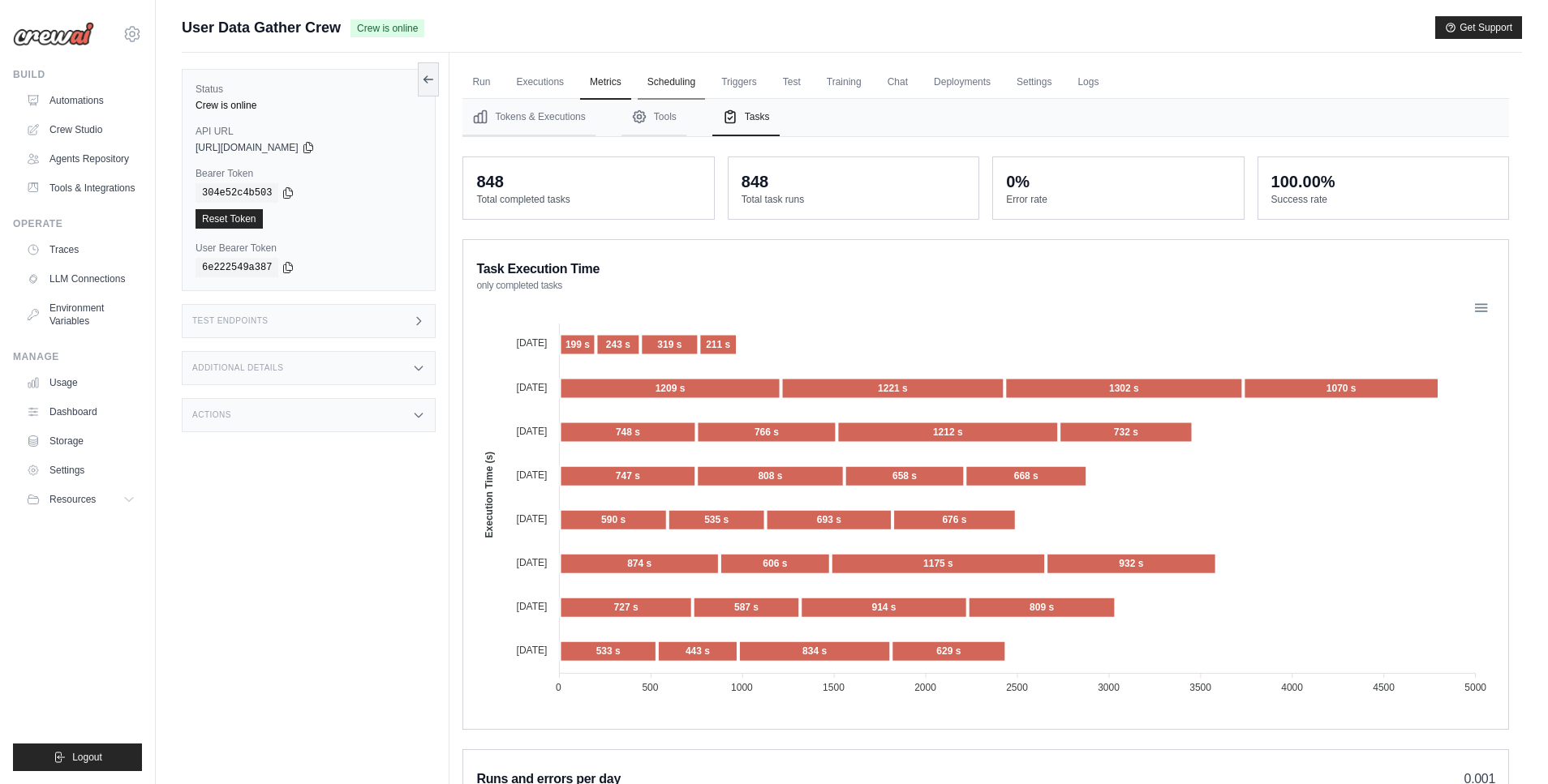
click at [677, 77] on link "Scheduling" at bounding box center [671, 83] width 67 height 35
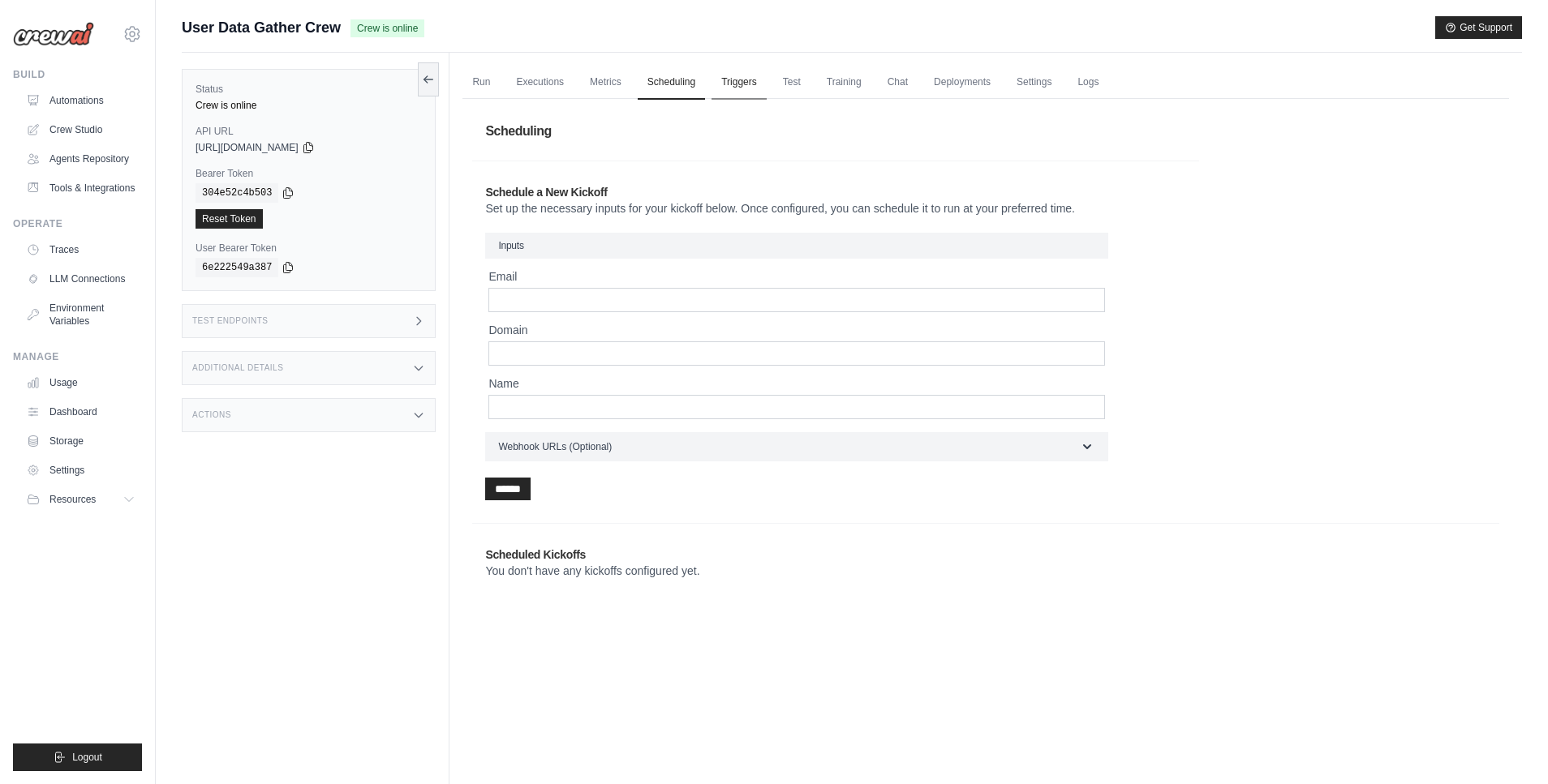
click at [722, 81] on link "Triggers" at bounding box center [739, 83] width 56 height 35
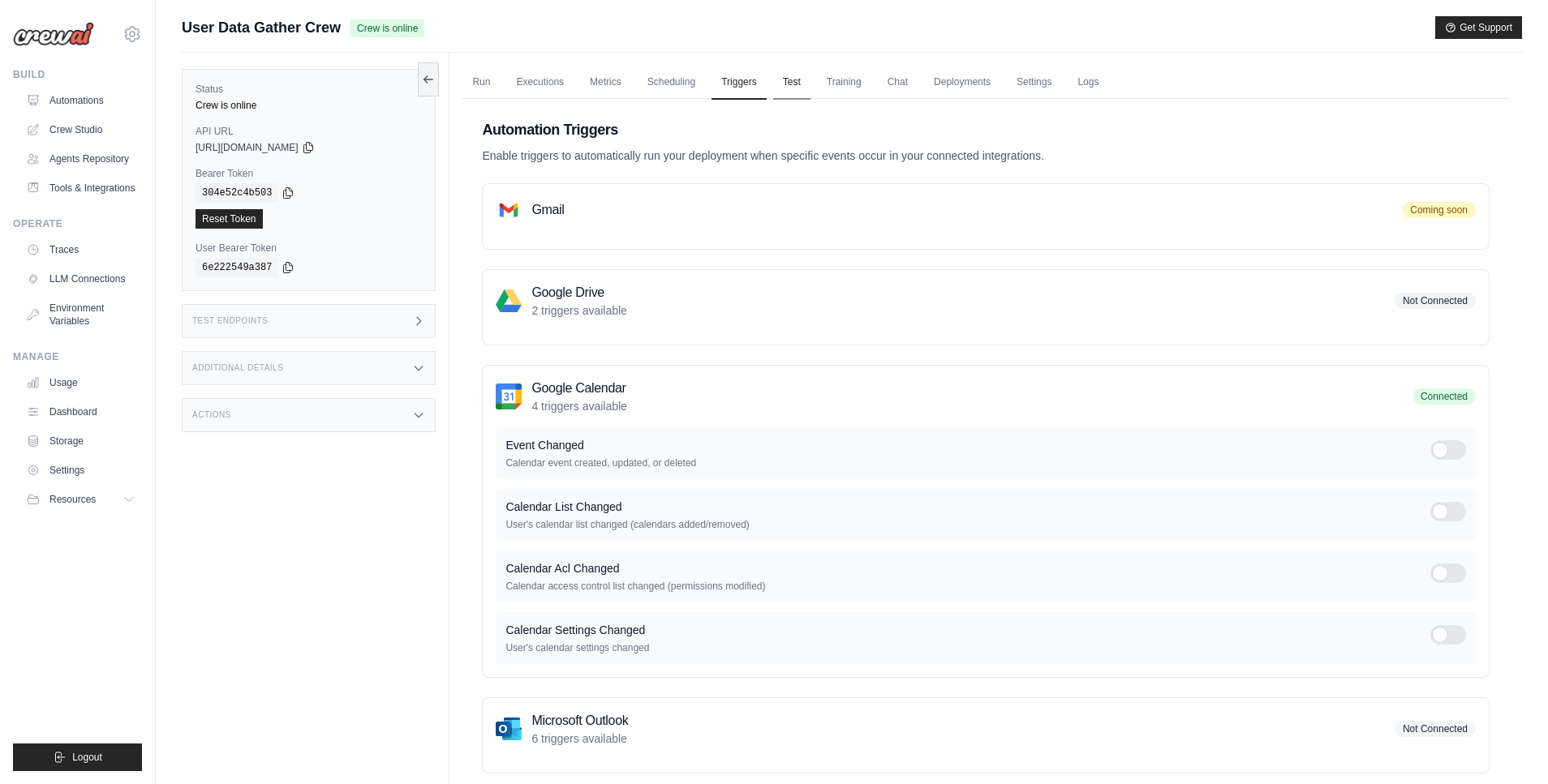
click at [794, 83] on link "Test" at bounding box center [791, 83] width 37 height 35
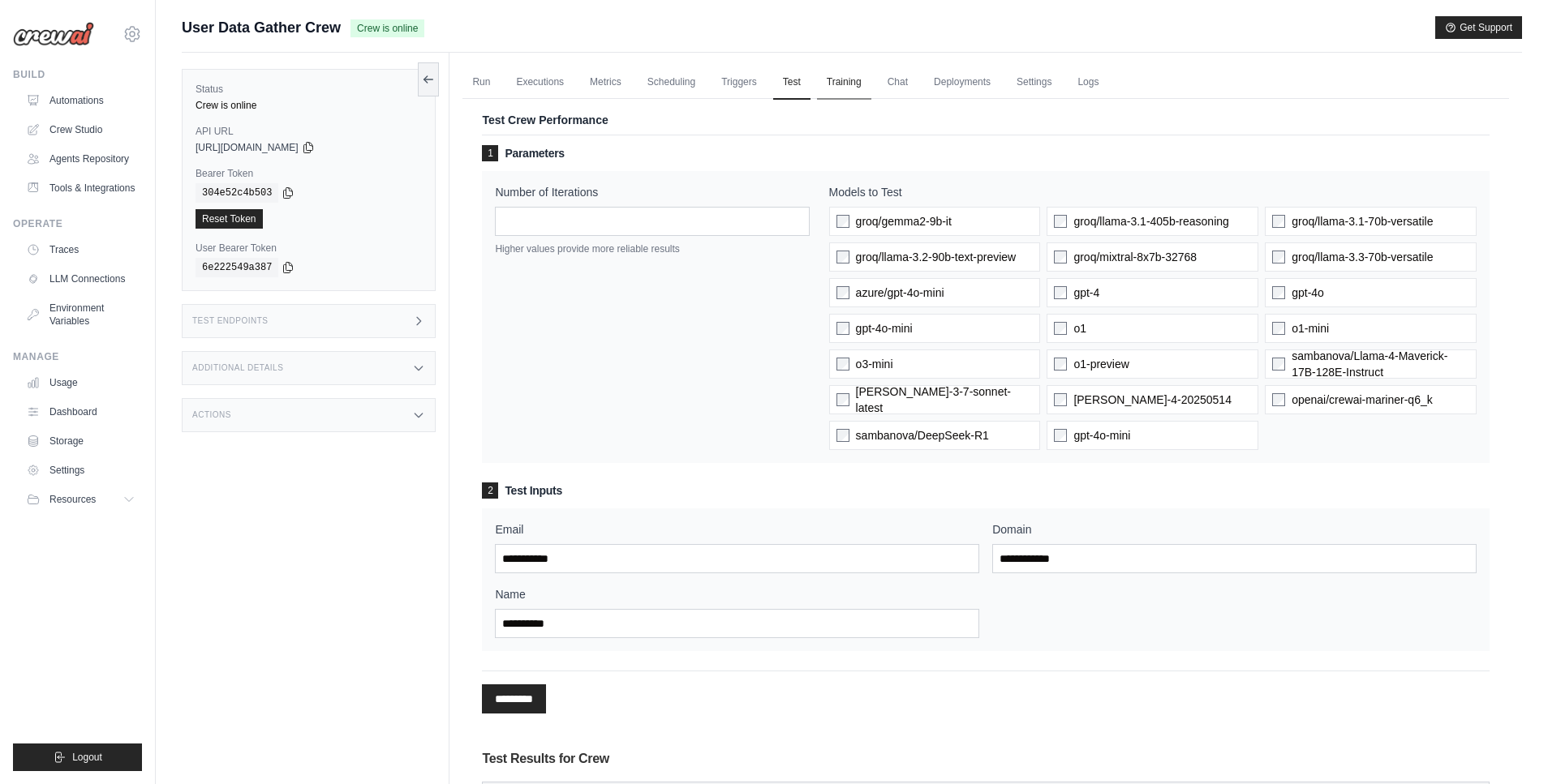
click at [853, 81] on link "Training" at bounding box center [843, 83] width 55 height 35
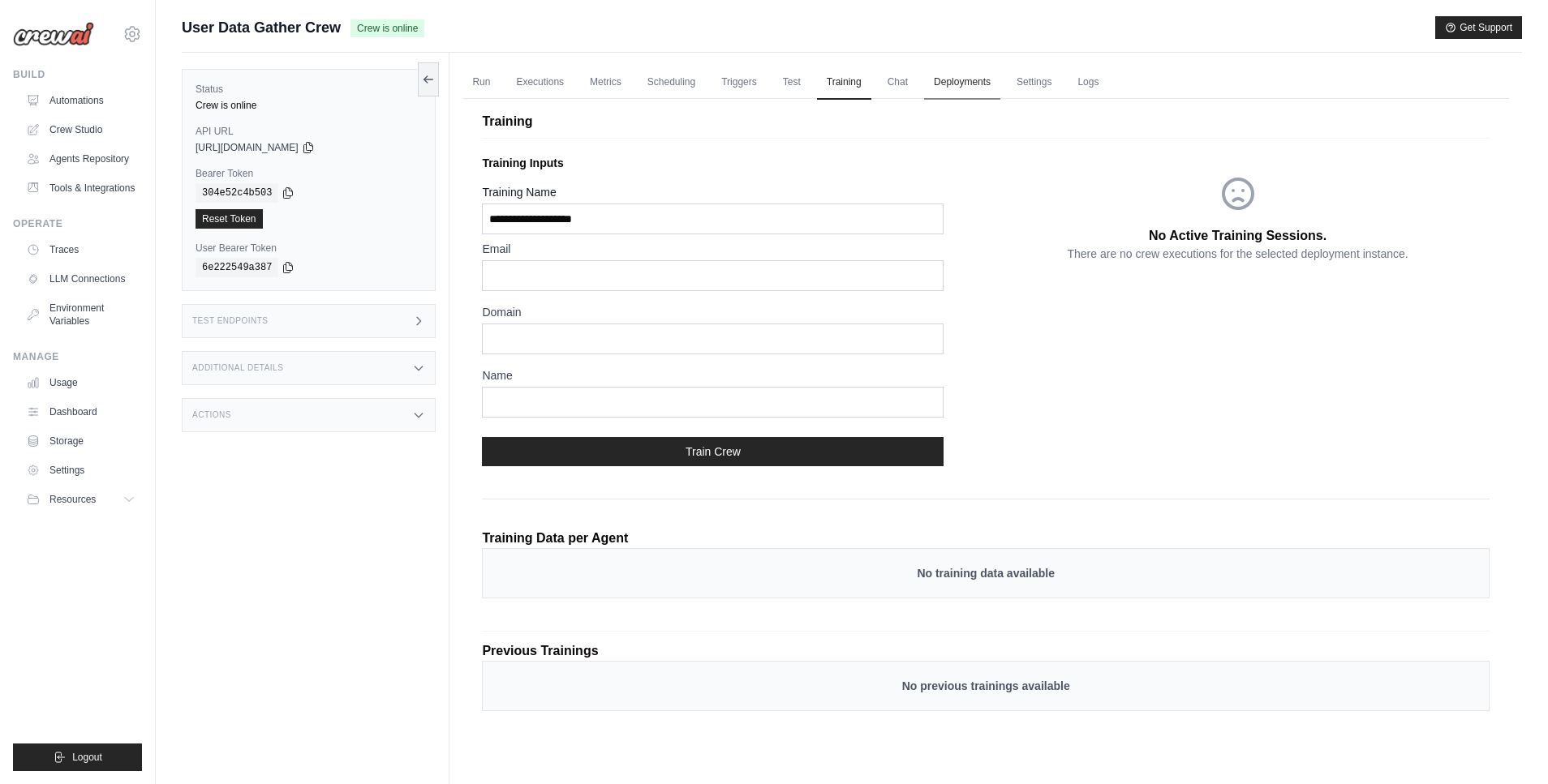
click at [966, 76] on link "Deployments" at bounding box center [962, 83] width 77 height 35
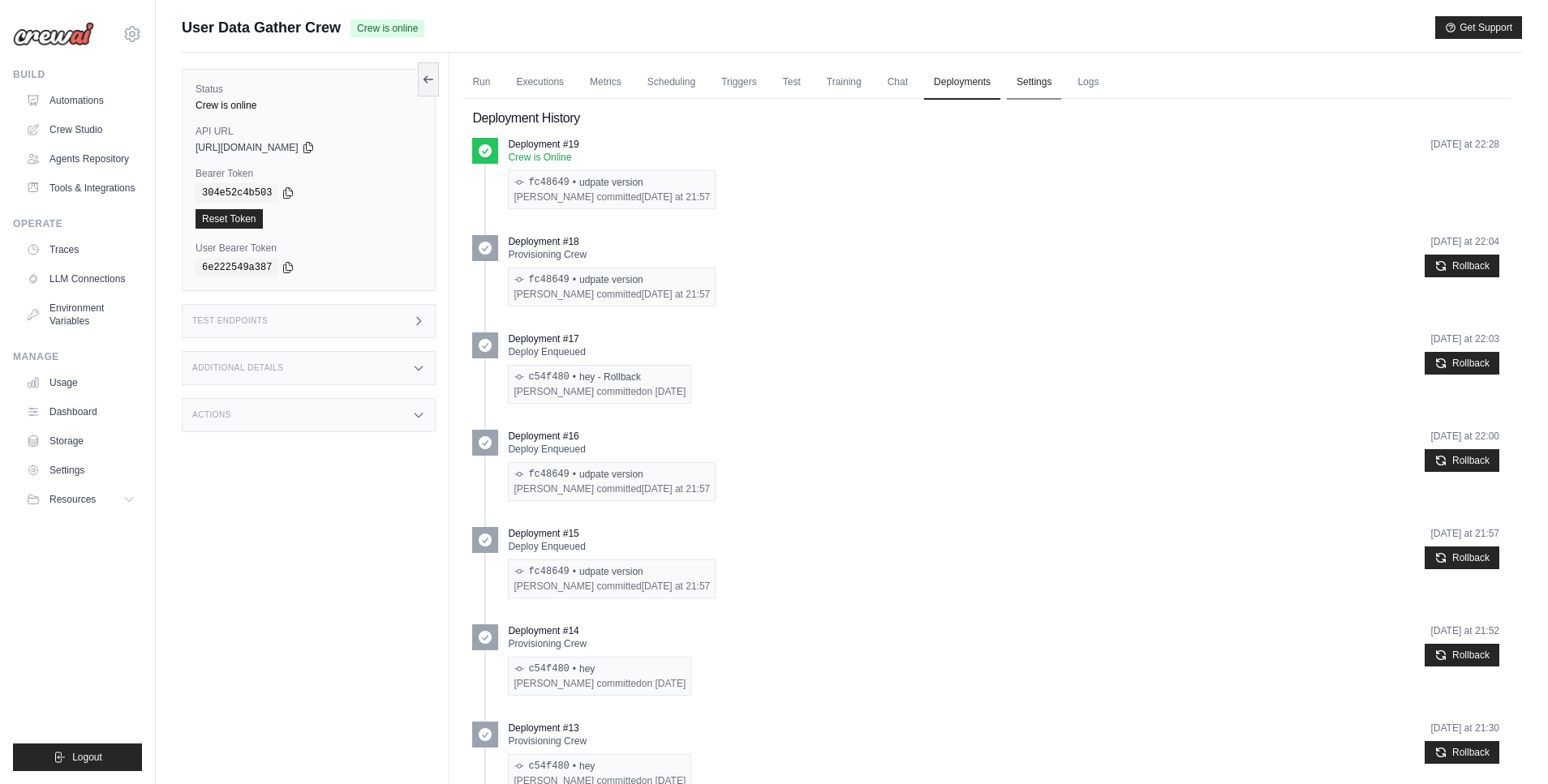
click at [1031, 79] on link "Settings" at bounding box center [1033, 83] width 55 height 35
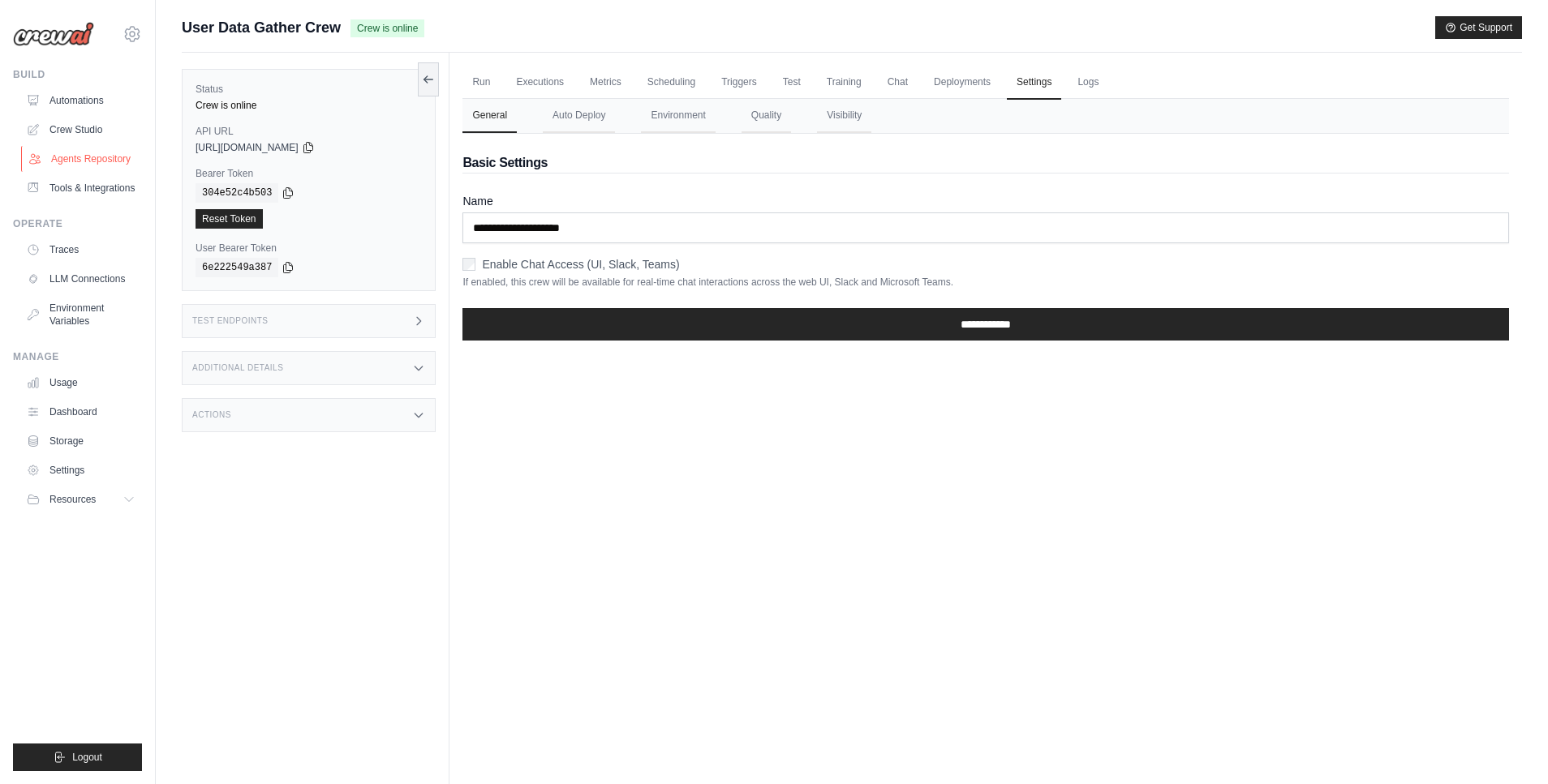
click at [103, 163] on link "Agents Repository" at bounding box center [82, 158] width 123 height 26
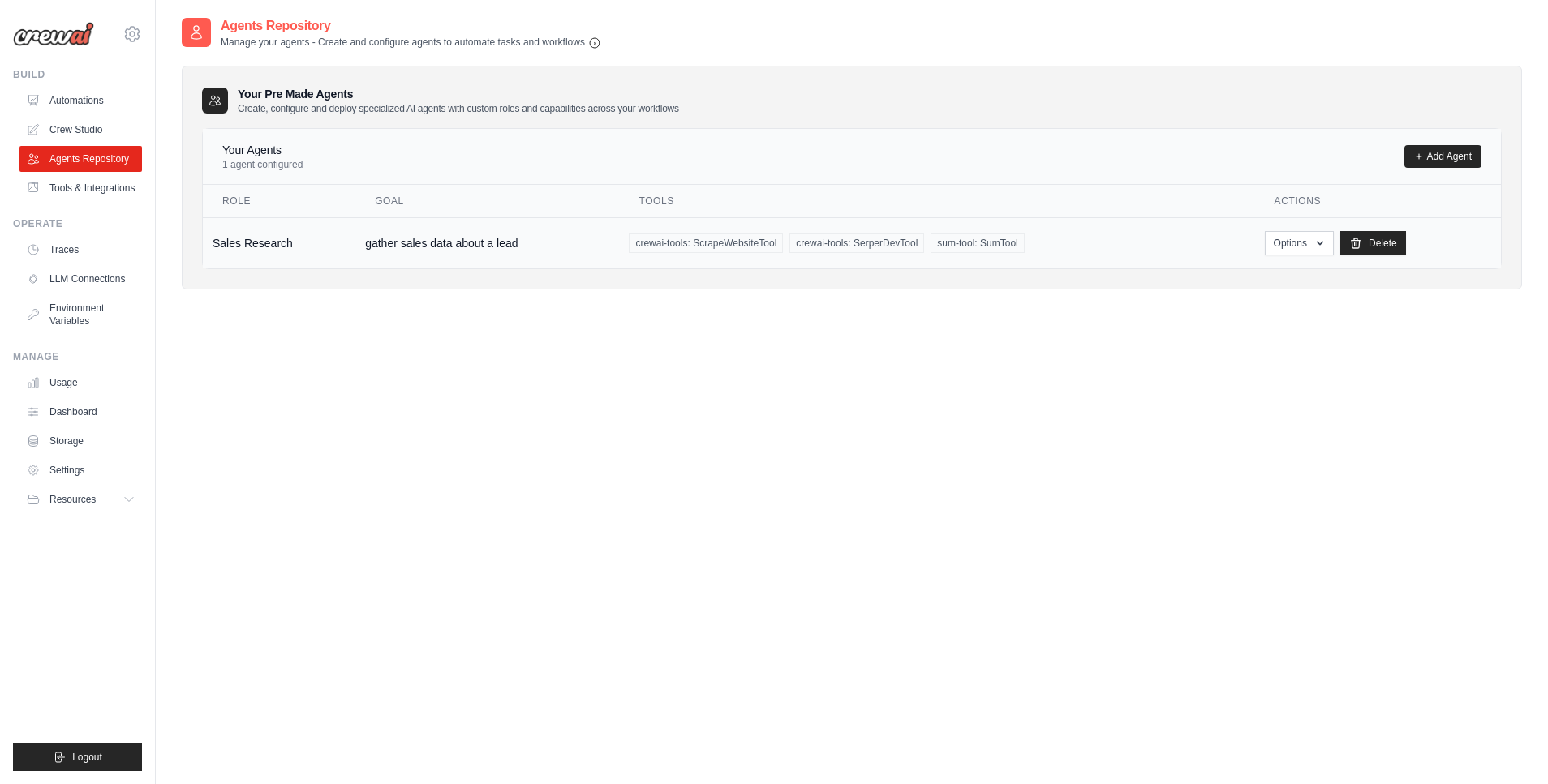
click at [1027, 239] on div "crewai-tools: ScrapeWebsiteTool crewai-tools: SerperDevTool sum-tool: SumTool" at bounding box center [936, 243] width 615 height 19
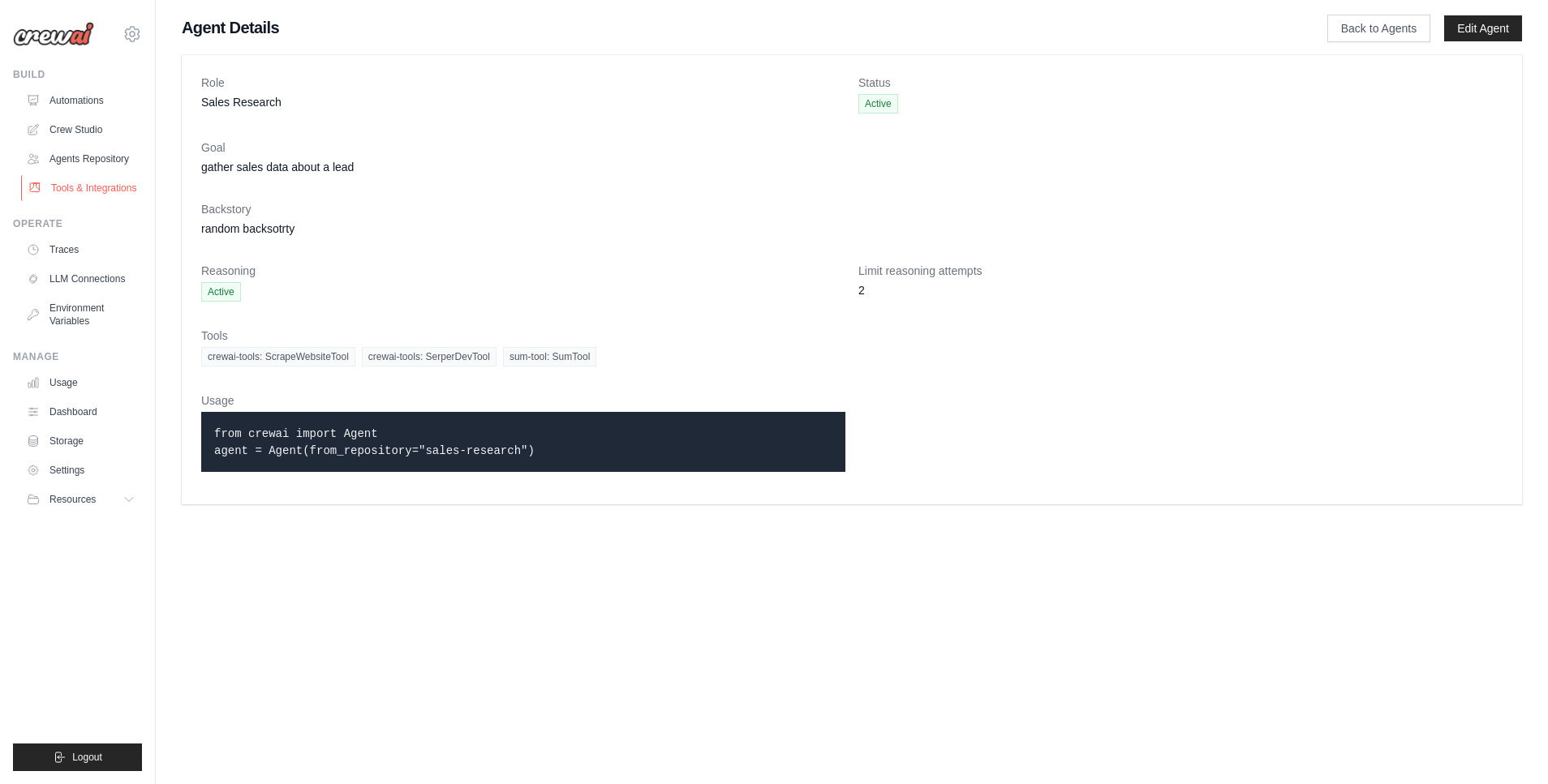
click at [108, 193] on link "Tools & Integrations" at bounding box center [82, 188] width 123 height 26
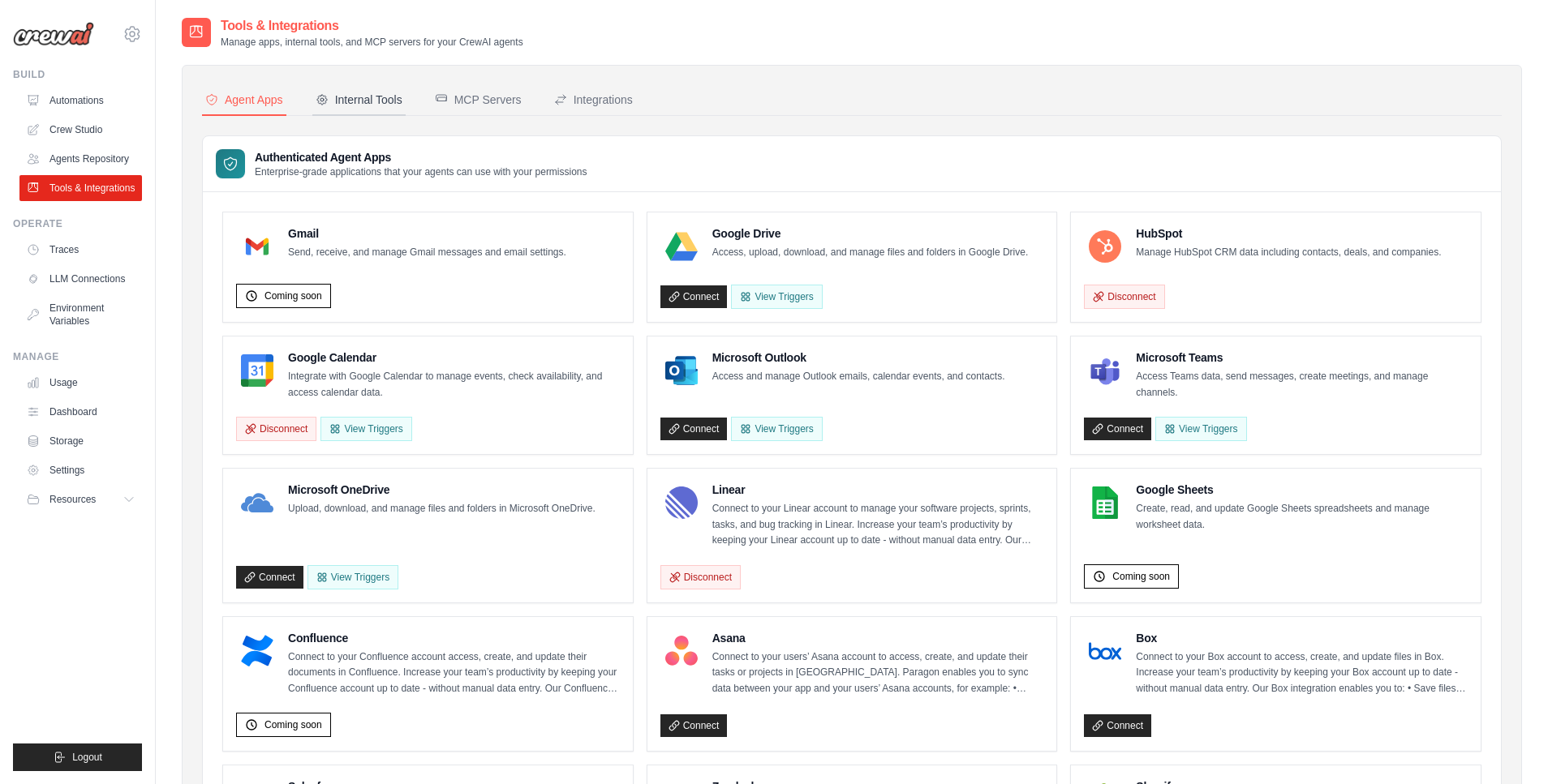
click at [372, 104] on div "Internal Tools" at bounding box center [358, 100] width 87 height 16
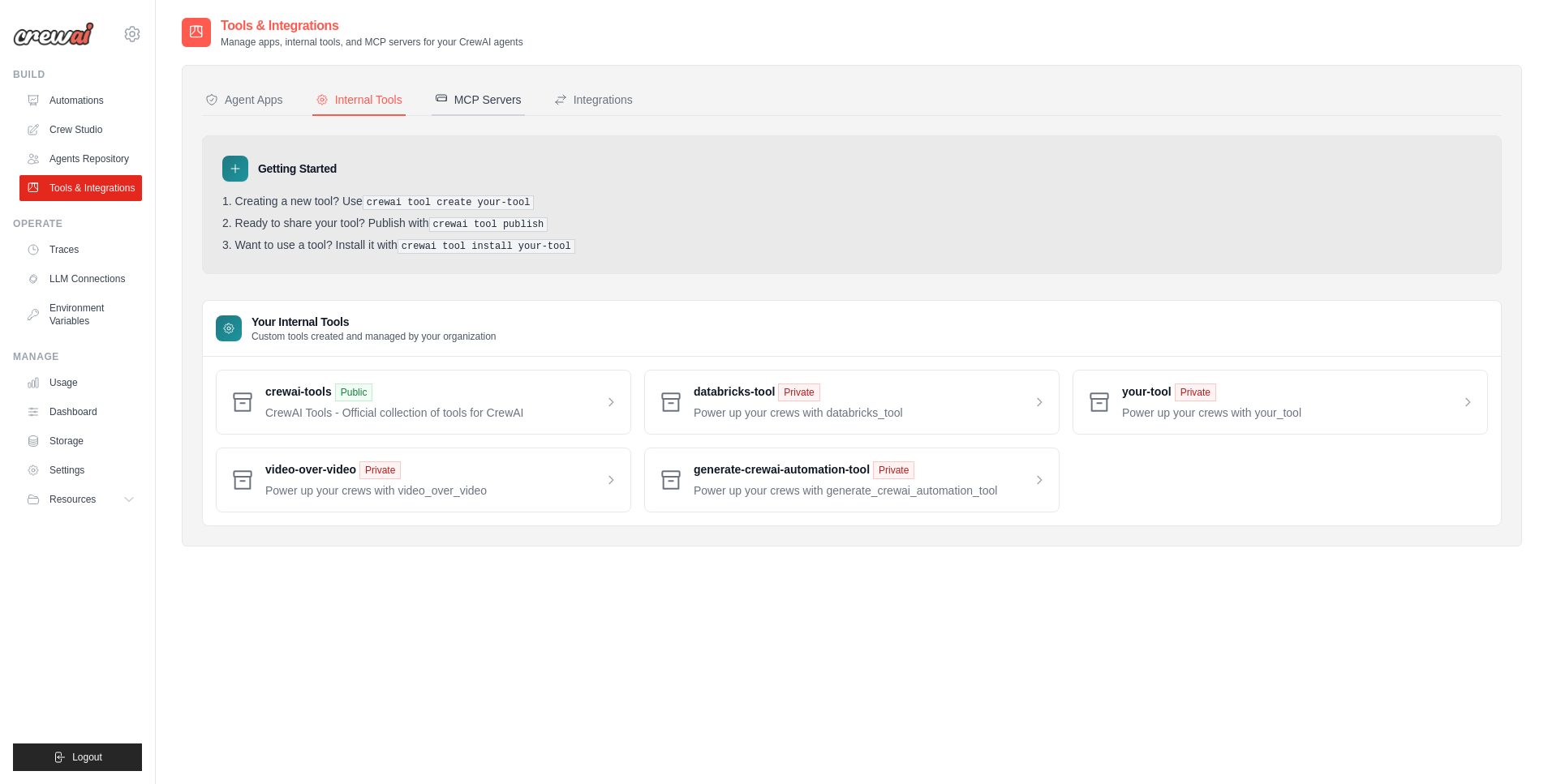
click at [459, 103] on div "MCP Servers" at bounding box center [478, 100] width 87 height 16
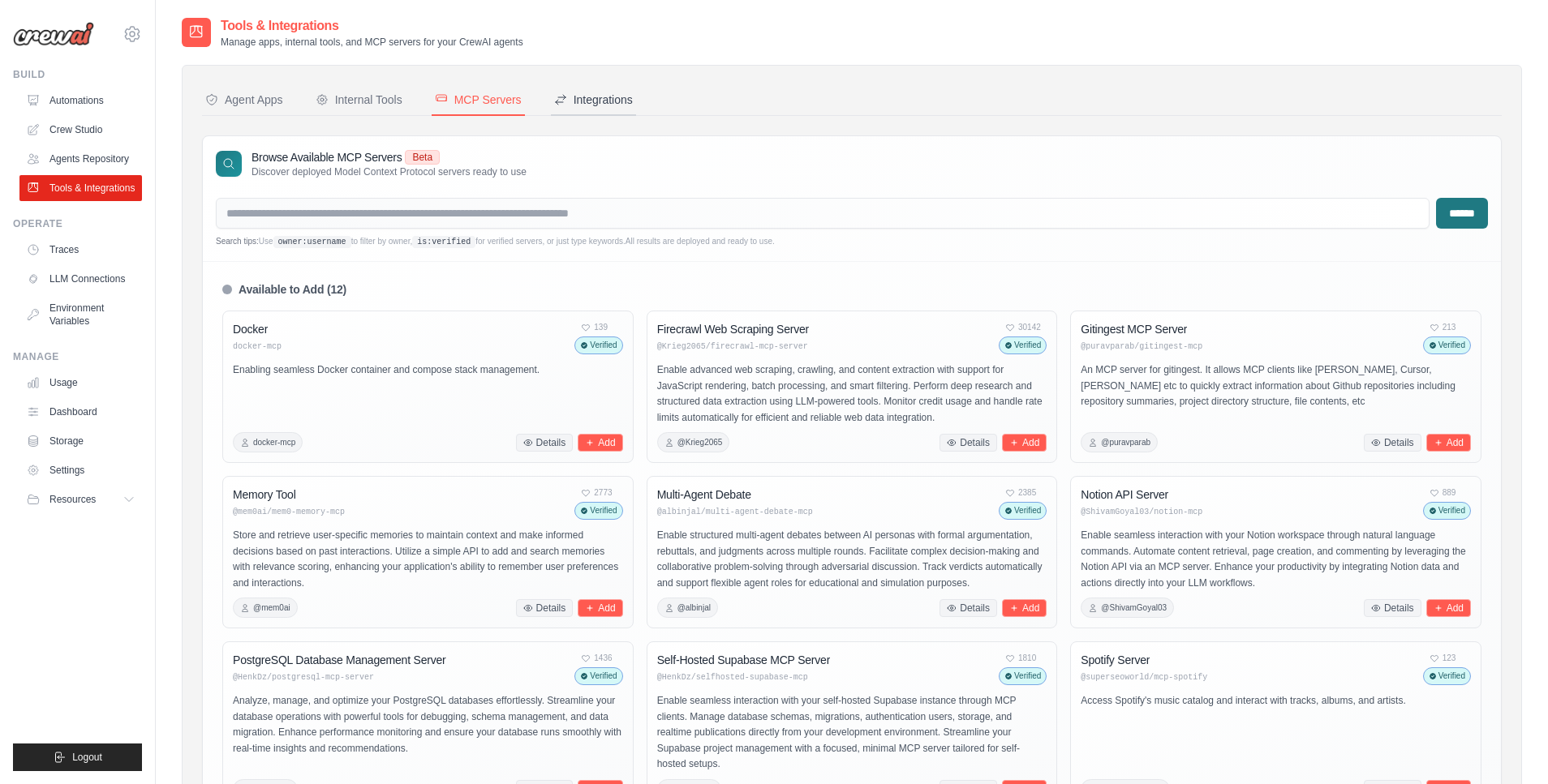
click at [570, 99] on div "Integrations" at bounding box center [593, 100] width 79 height 16
